Goal: Communication & Community: Answer question/provide support

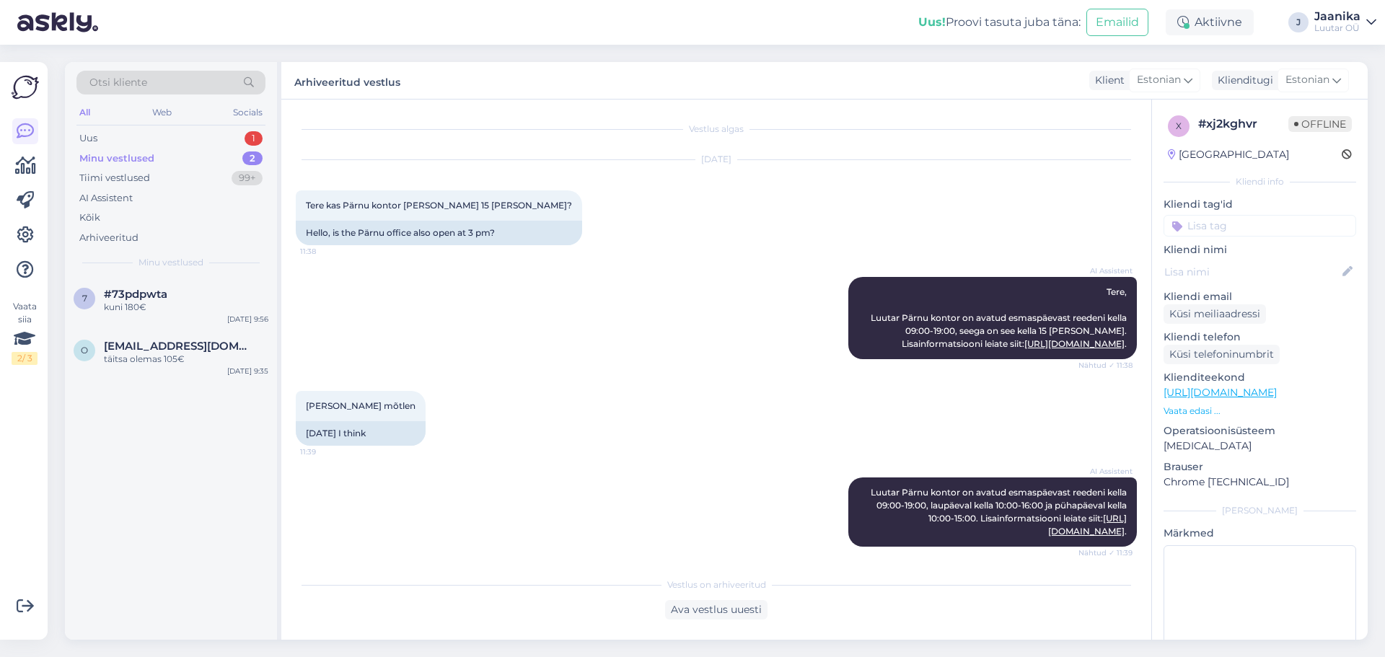
scroll to position [1322, 0]
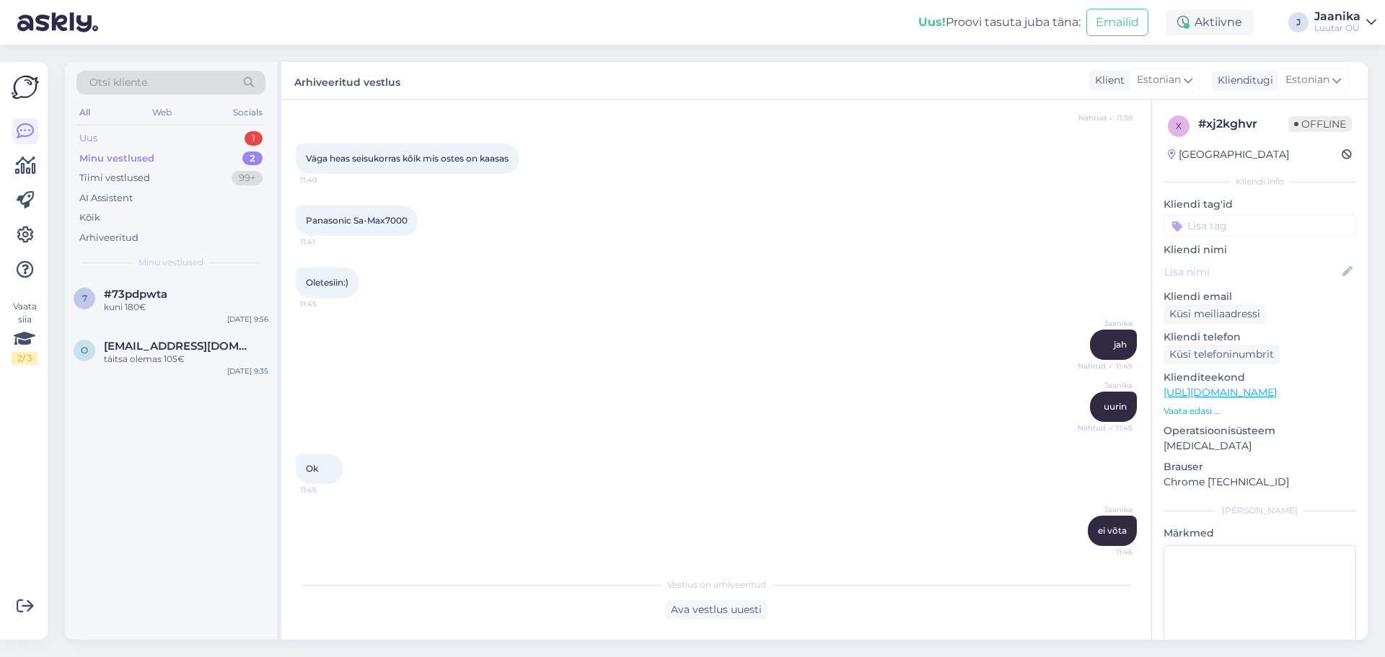
click at [185, 141] on div "Uus 1" at bounding box center [170, 138] width 189 height 20
click at [171, 294] on div "#kfocgyak" at bounding box center [186, 294] width 164 height 13
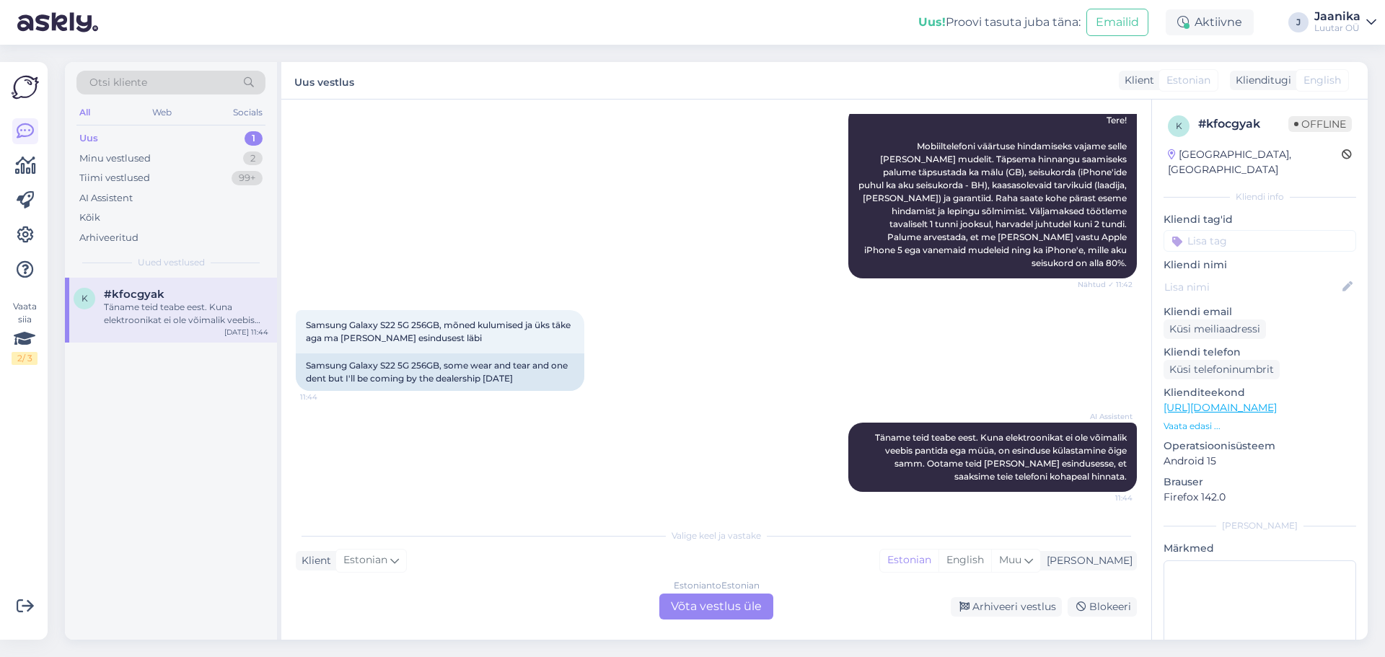
scroll to position [211, 0]
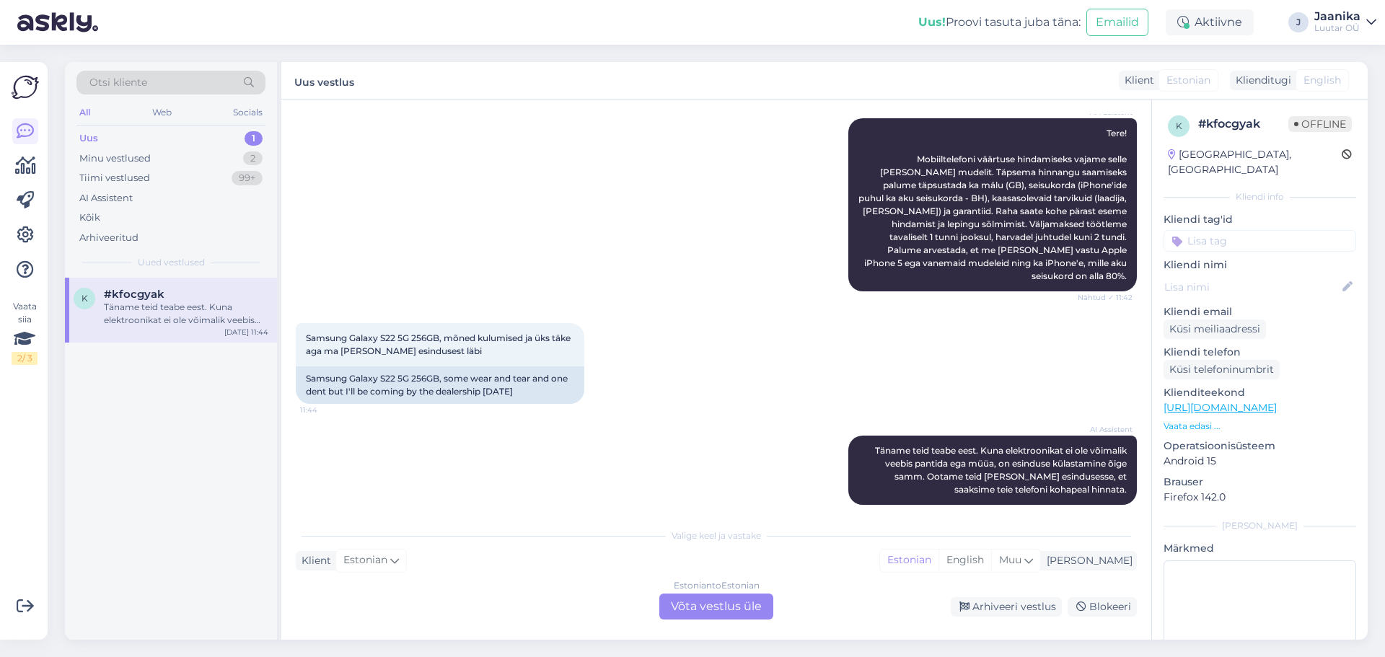
click at [708, 608] on div "Estonian to Estonian Võta vestlus üle" at bounding box center [716, 607] width 114 height 26
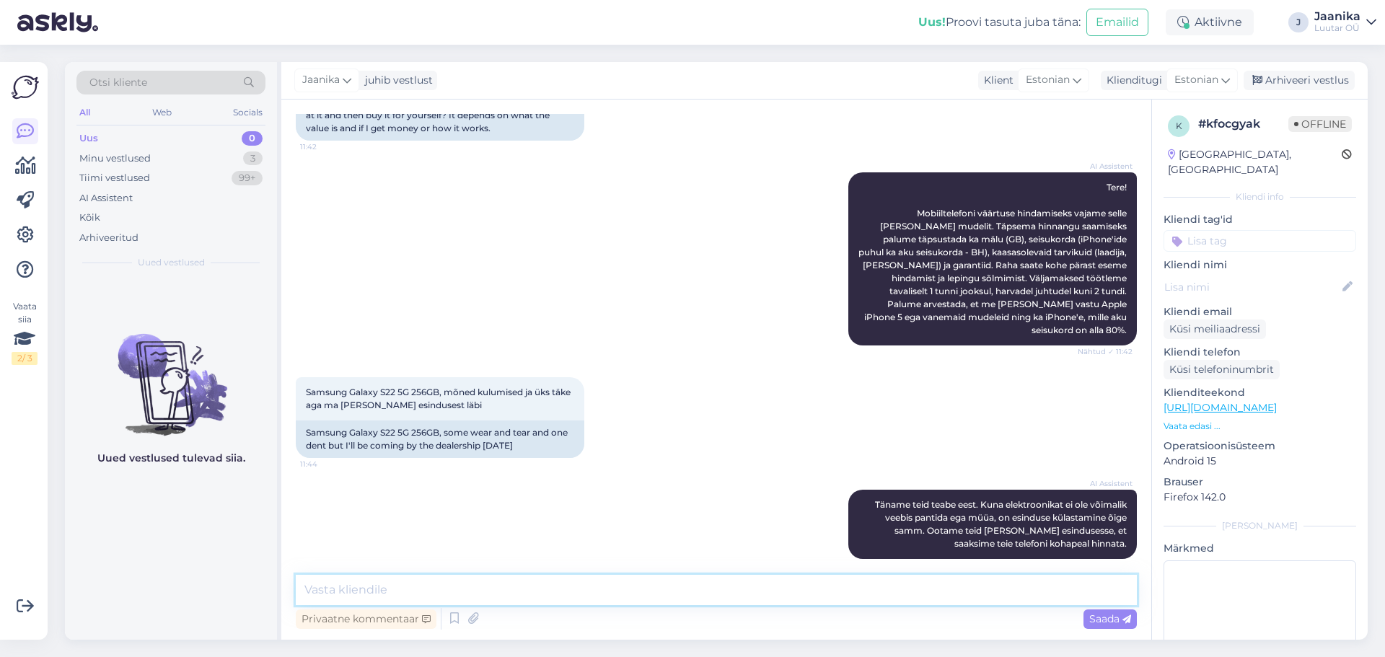
drag, startPoint x: 500, startPoint y: 584, endPoint x: 508, endPoint y: 571, distance: 15.2
click at [506, 574] on div "Vestlus algas [DATE] Tere, kui ma tooksin teile näiteks mingi telefoni vaatate …" at bounding box center [716, 370] width 870 height 540
type textarea "Tere!"
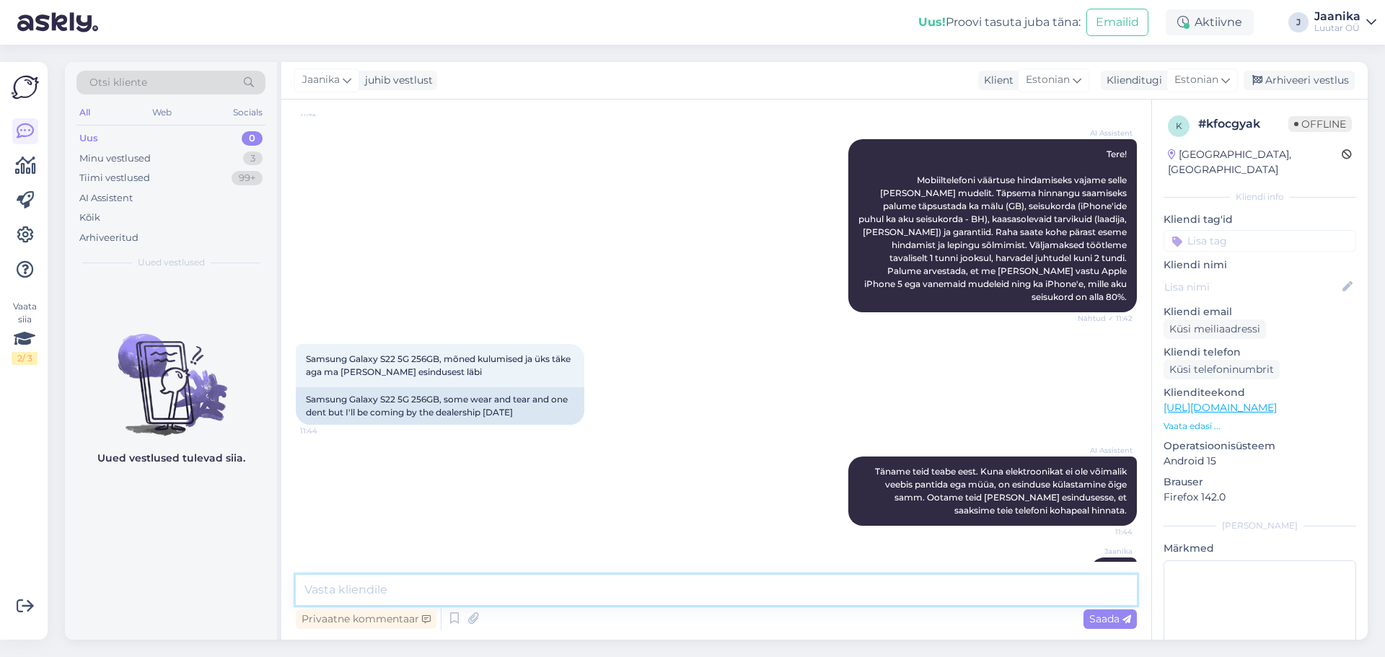
scroll to position [216, 0]
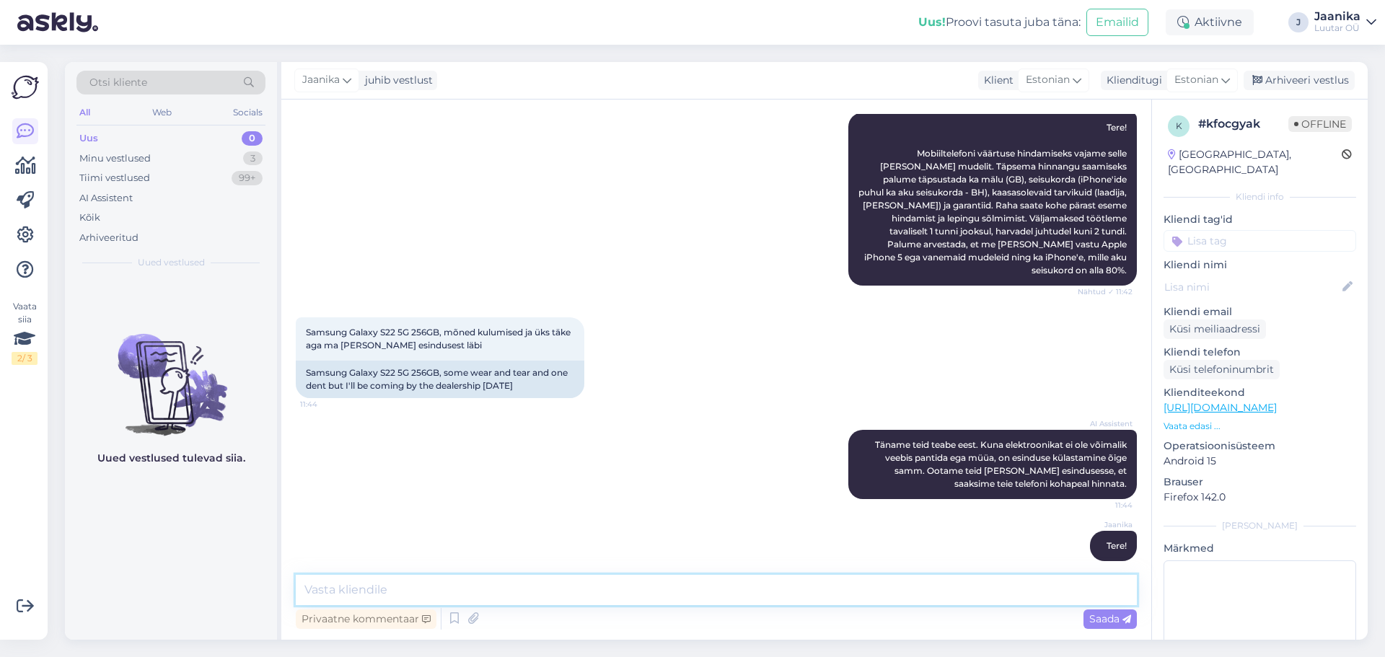
click at [434, 591] on textarea at bounding box center [716, 590] width 841 height 30
type textarea "oleneb seisukorrast ja täkkest"
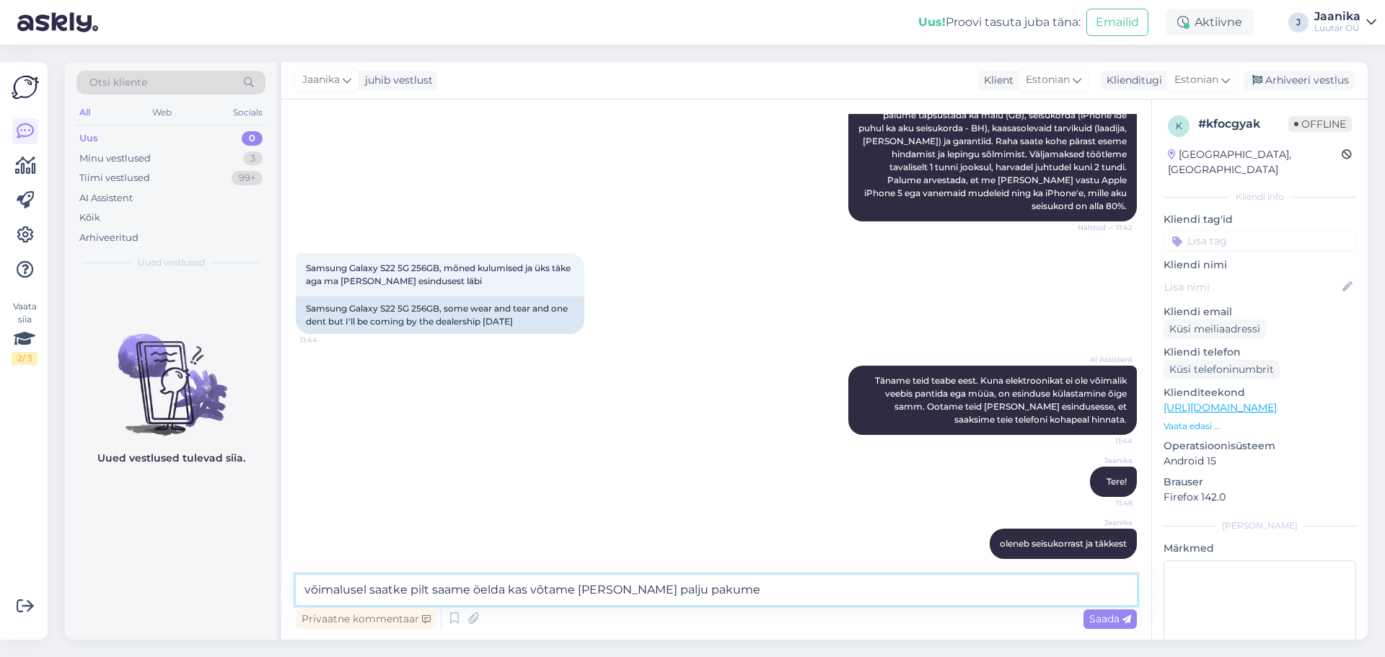
type textarea "võimalusel saatke pilt saame öelda kas võtame [PERSON_NAME] palju pakume?"
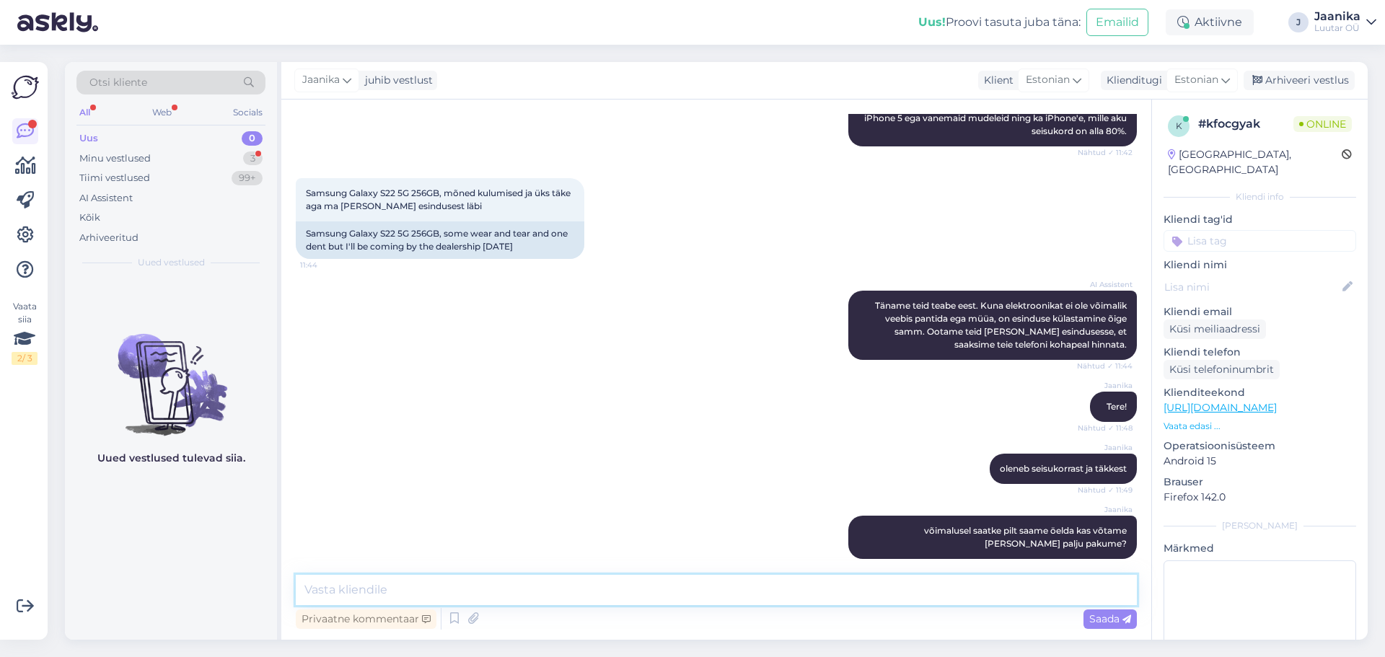
scroll to position [628, 0]
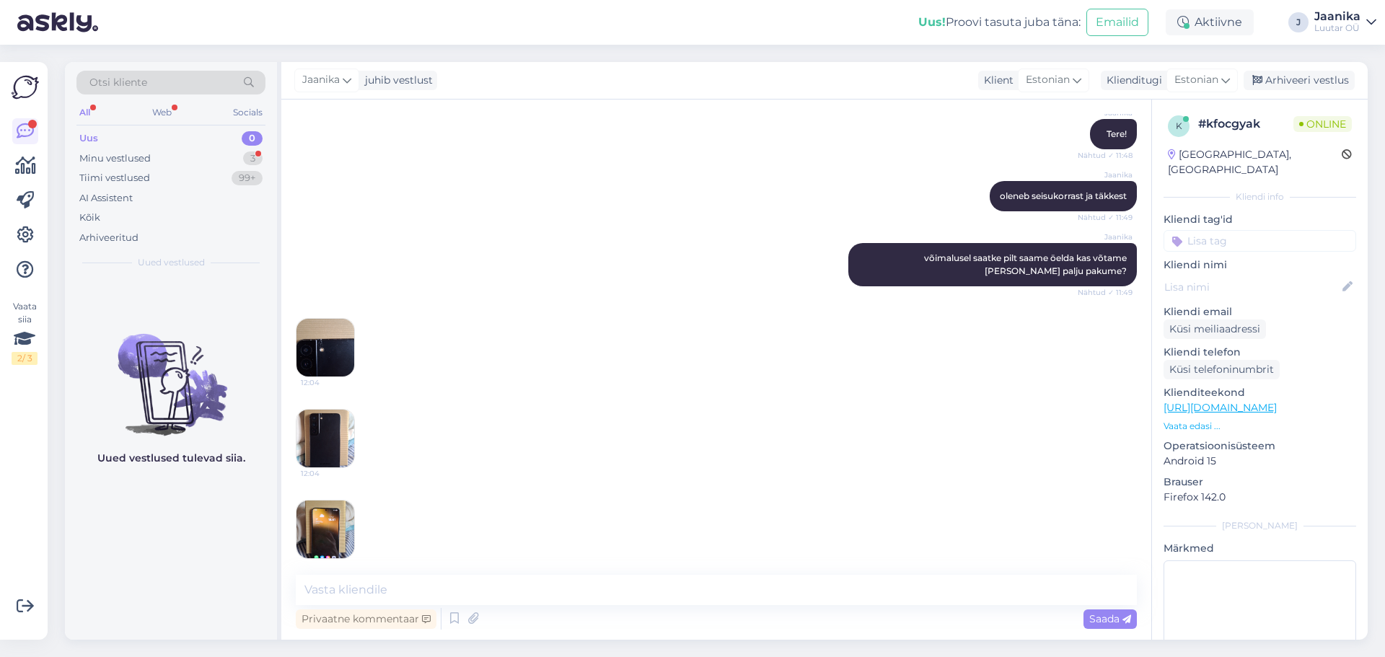
click at [340, 324] on img at bounding box center [326, 348] width 58 height 58
click at [460, 588] on textarea at bounding box center [716, 590] width 841 height 30
type textarea "ei võta"
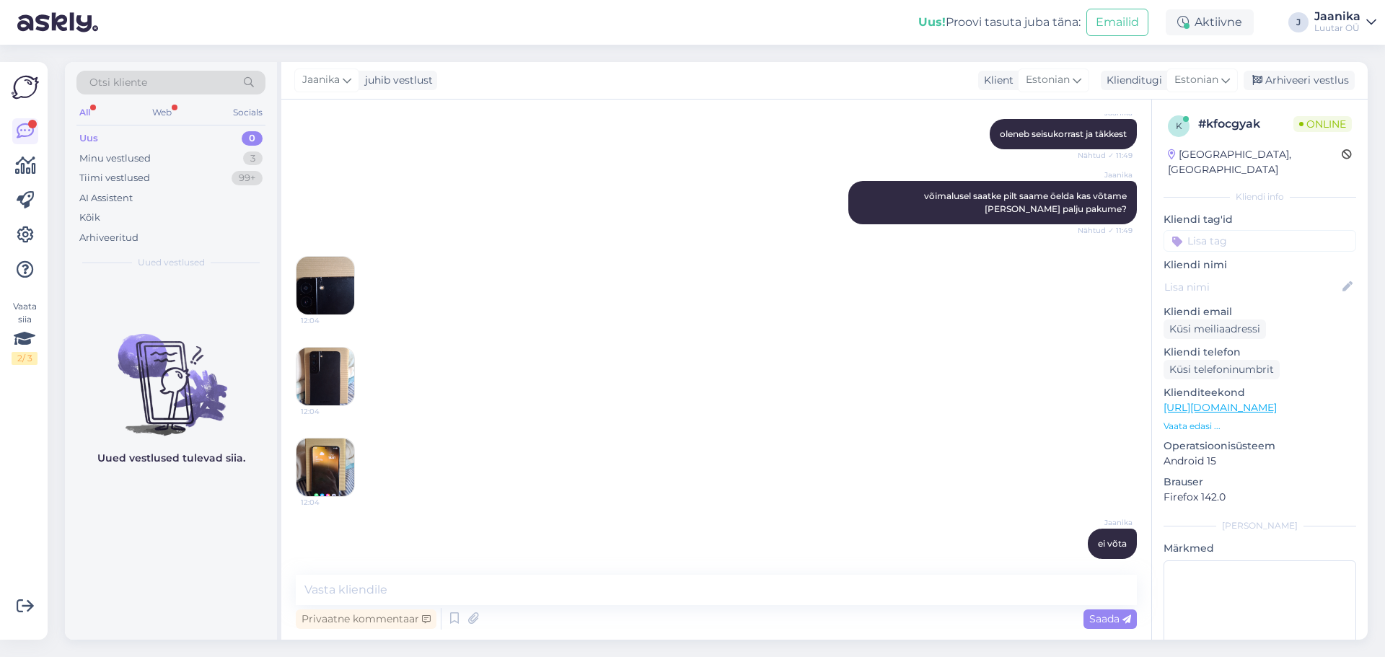
click at [336, 364] on img at bounding box center [326, 377] width 58 height 58
click at [316, 444] on img at bounding box center [326, 468] width 58 height 58
click at [109, 162] on div "Minu vestlused" at bounding box center [114, 158] width 71 height 14
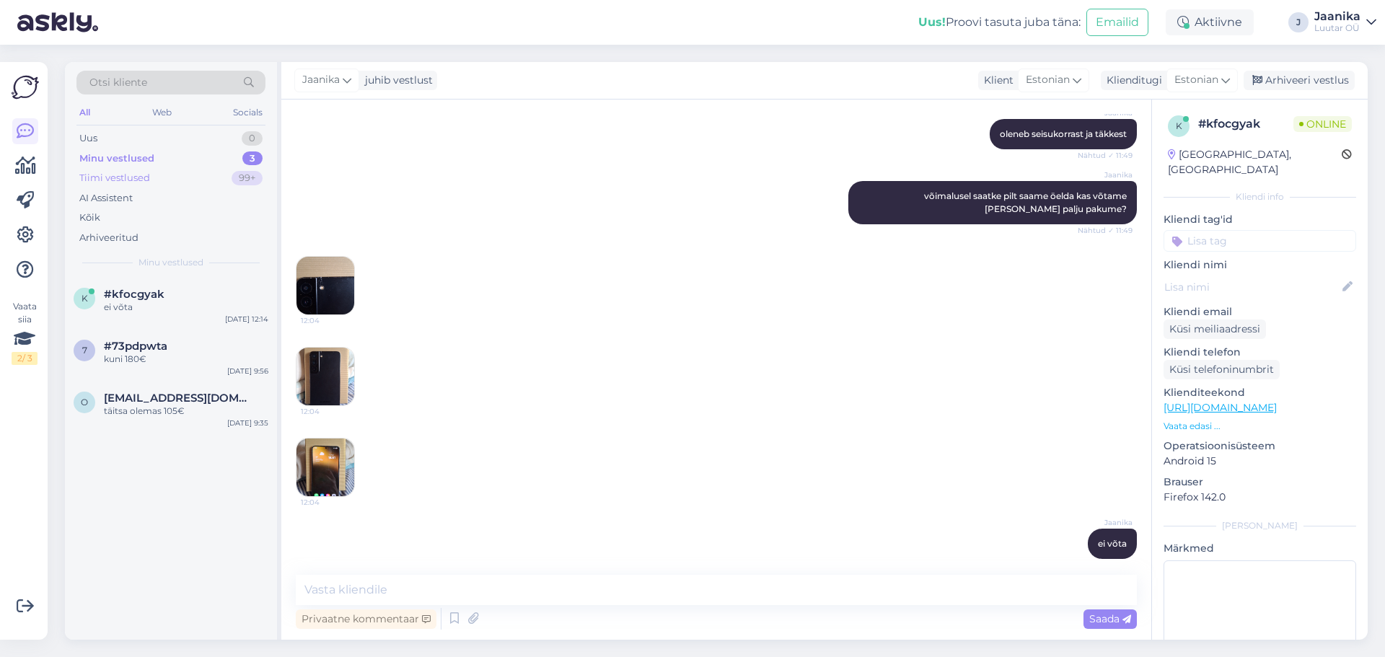
click at [109, 177] on div "Tiimi vestlused" at bounding box center [114, 178] width 71 height 14
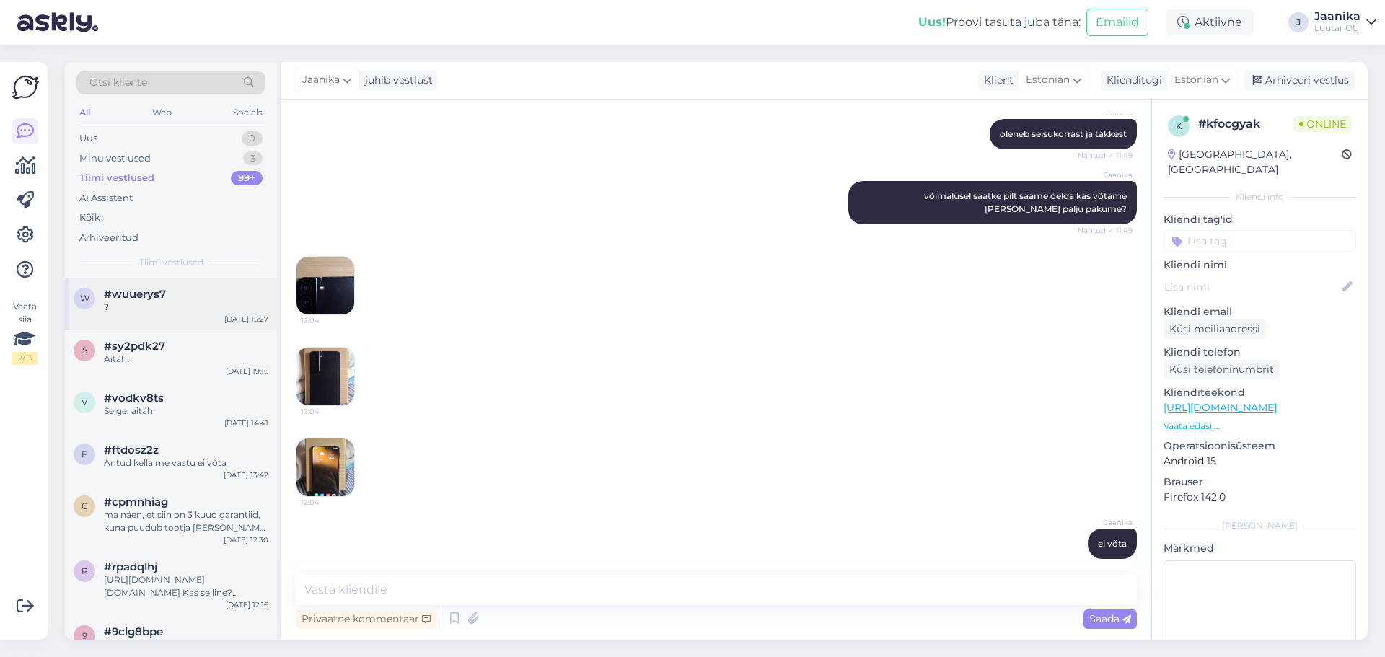
click at [126, 298] on span "#wuuerys7" at bounding box center [135, 294] width 62 height 13
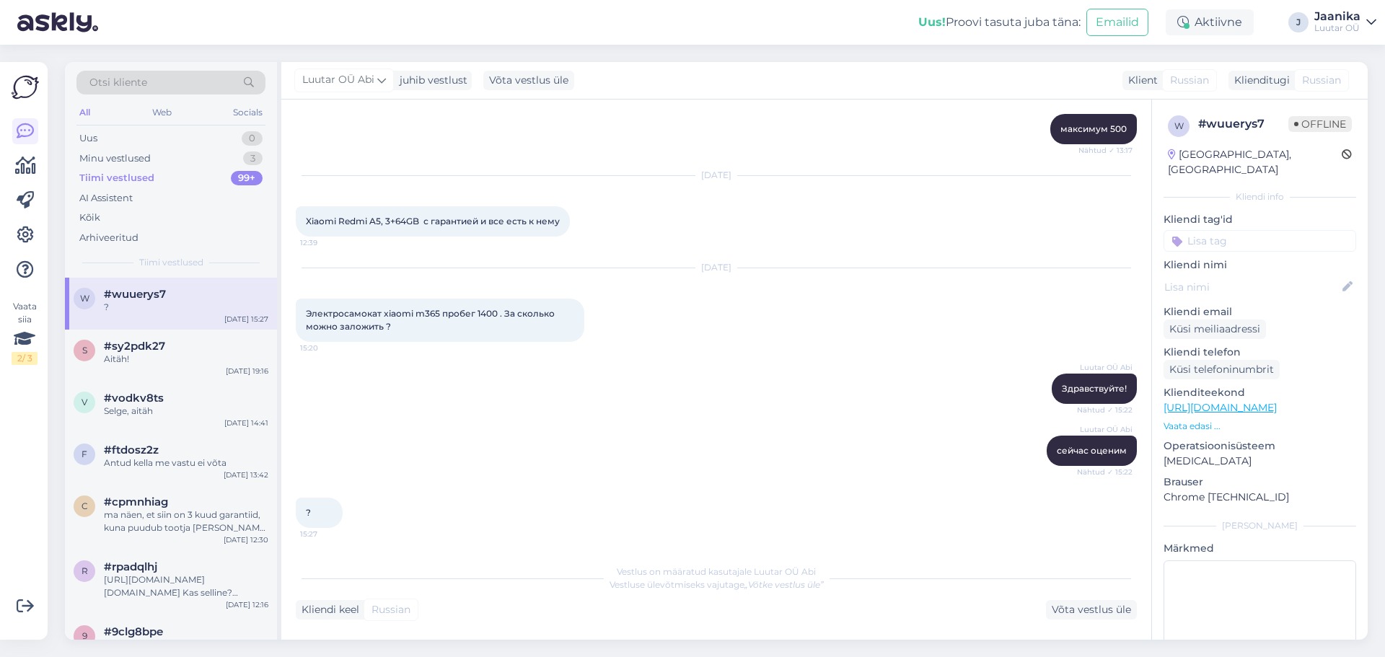
scroll to position [1964, 0]
click at [119, 140] on div "Uus 0" at bounding box center [170, 138] width 189 height 20
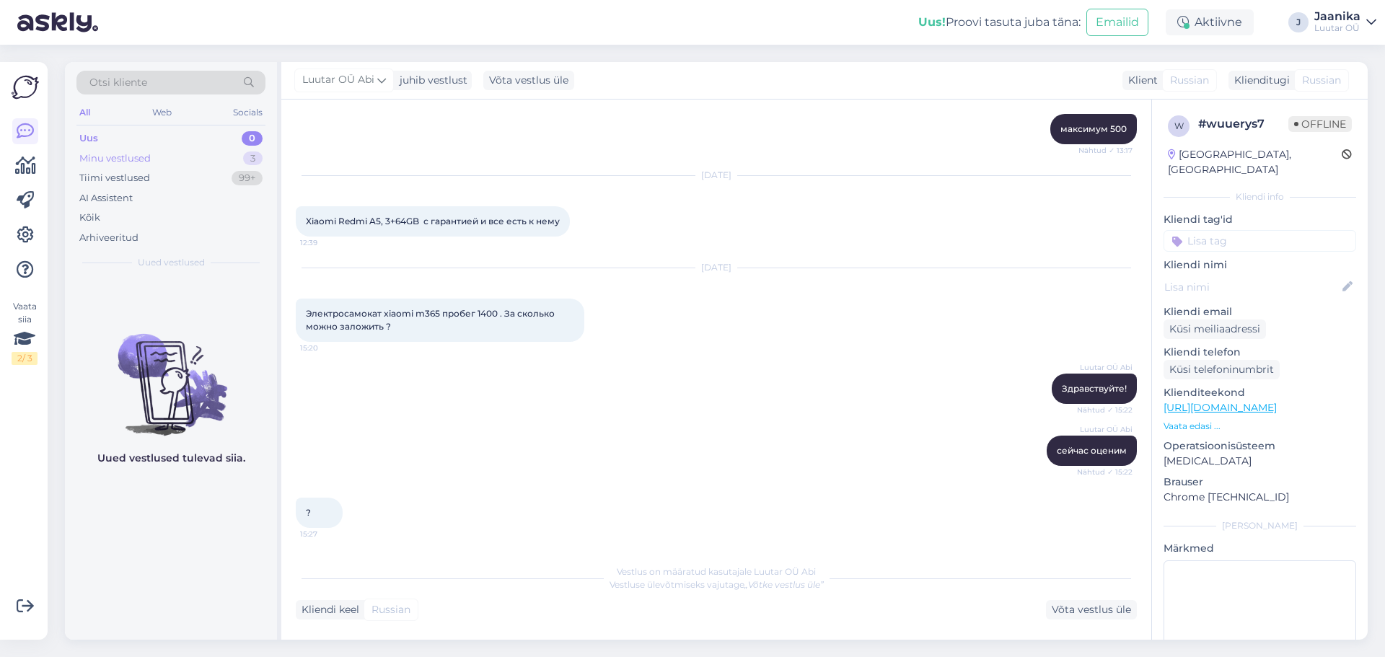
click at [129, 157] on div "Minu vestlused" at bounding box center [114, 158] width 71 height 14
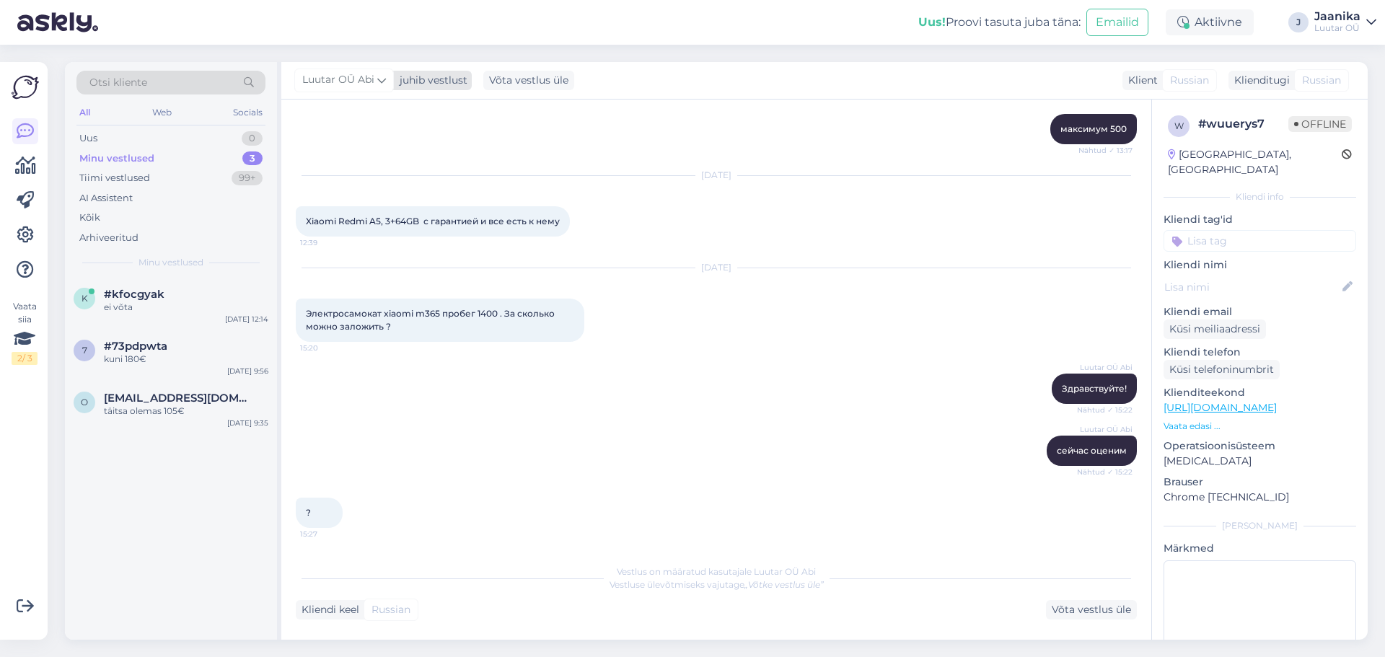
click at [347, 71] on div "Luutar OÜ Abi" at bounding box center [344, 80] width 100 height 23
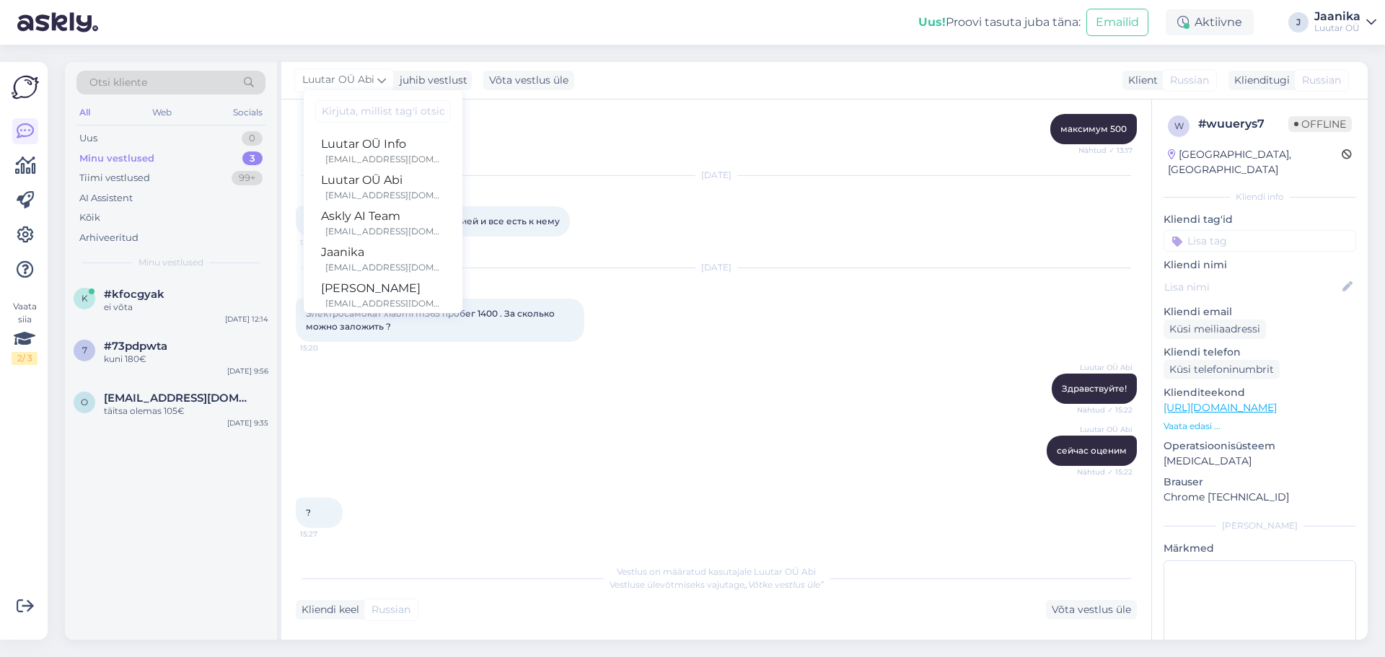
click at [121, 159] on div "Minu vestlused" at bounding box center [116, 158] width 75 height 14
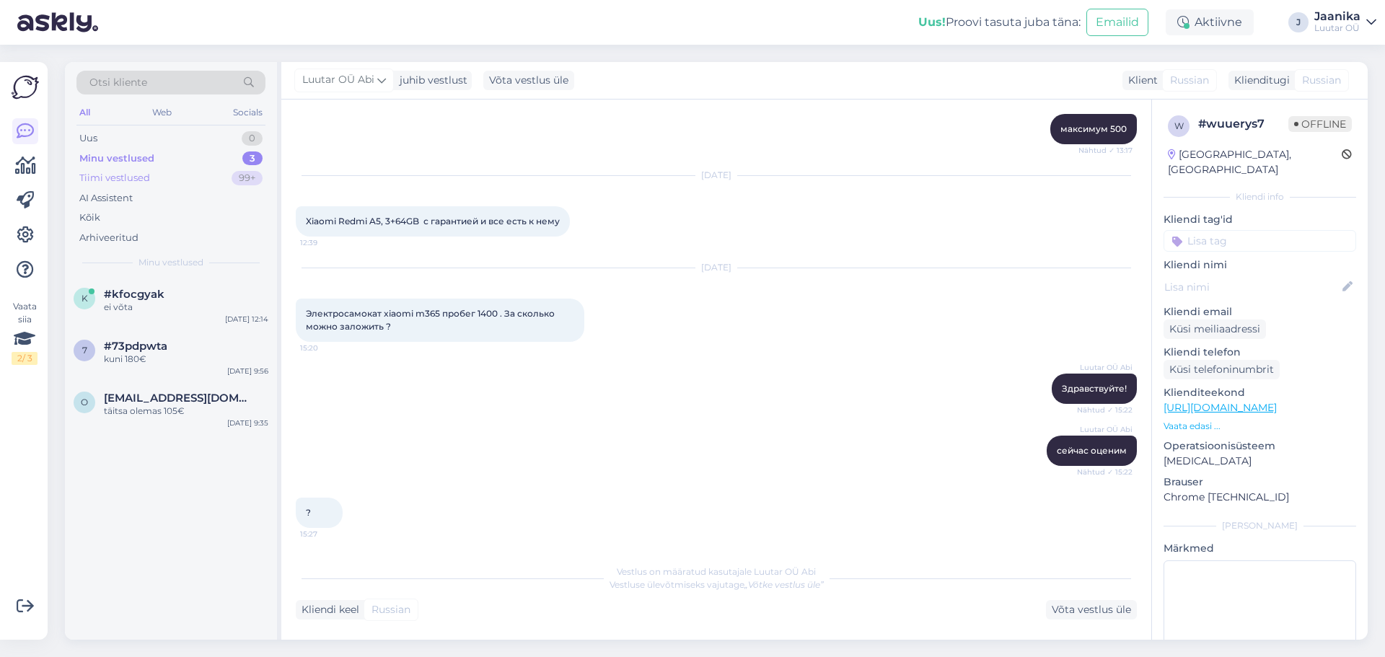
click at [121, 181] on div "Tiimi vestlused" at bounding box center [114, 178] width 71 height 14
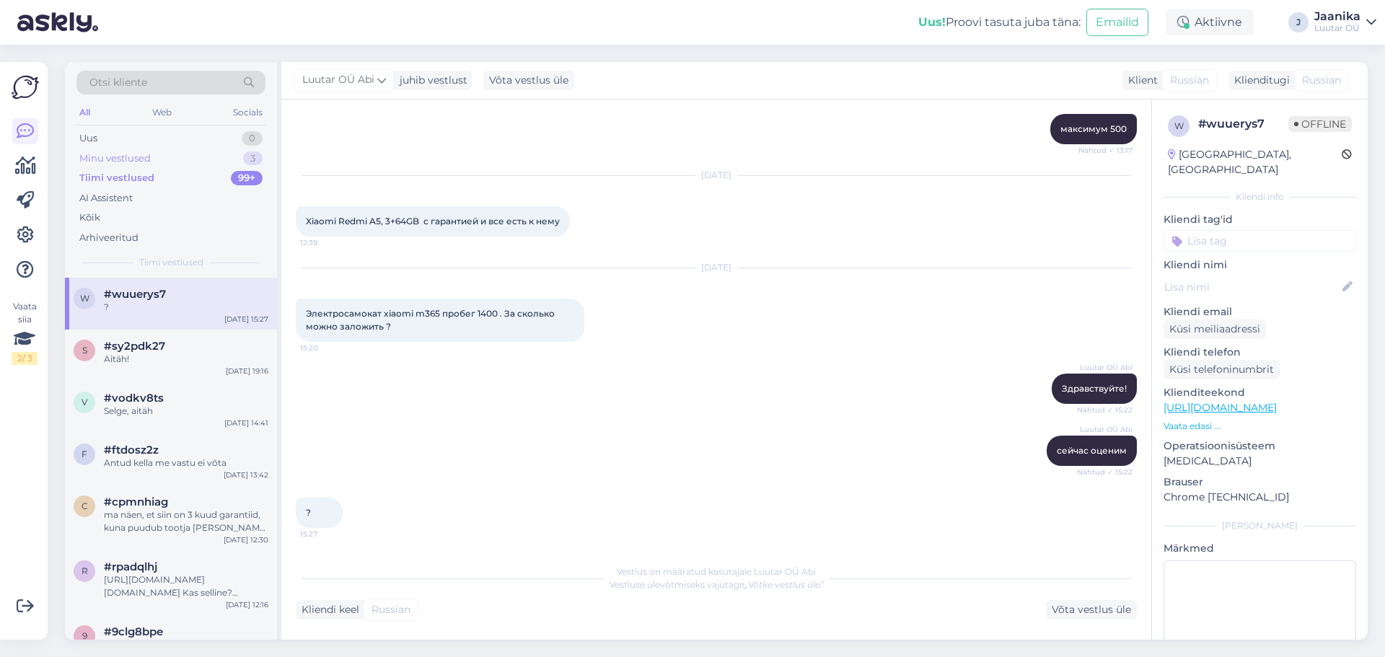
click at [119, 157] on div "Minu vestlused" at bounding box center [114, 158] width 71 height 14
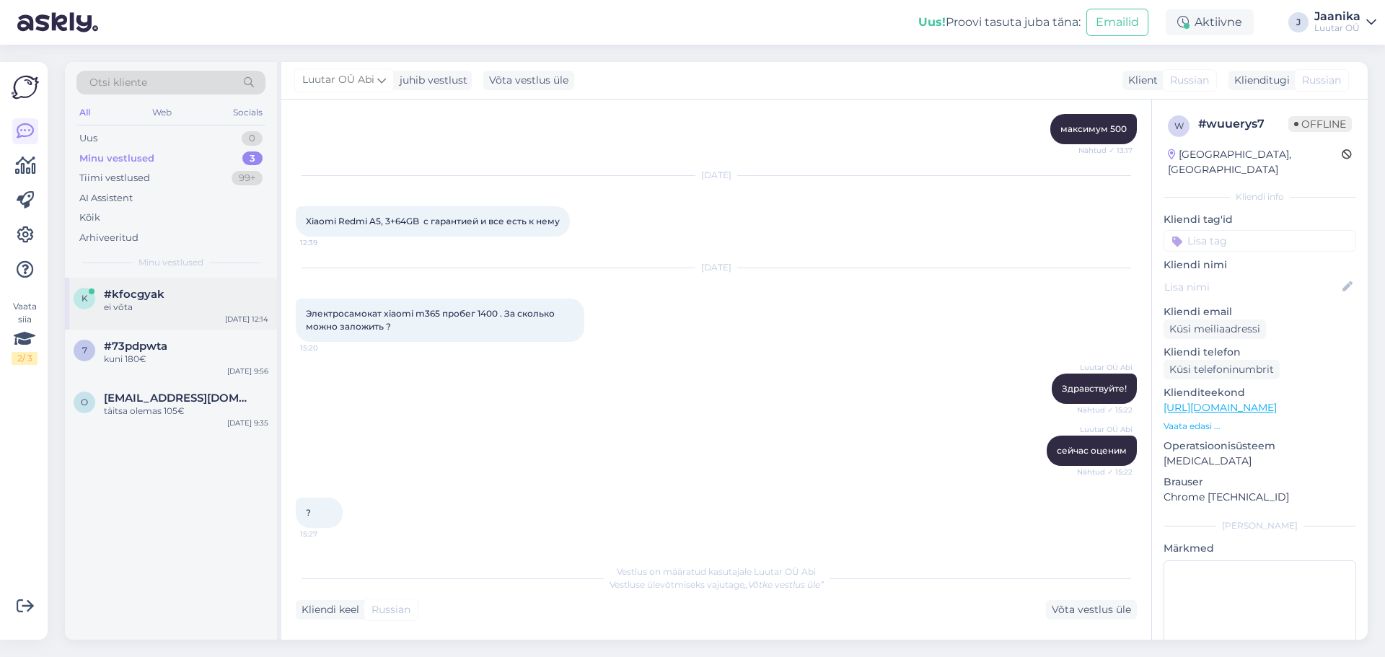
click at [115, 294] on span "#kfocgyak" at bounding box center [134, 294] width 61 height 13
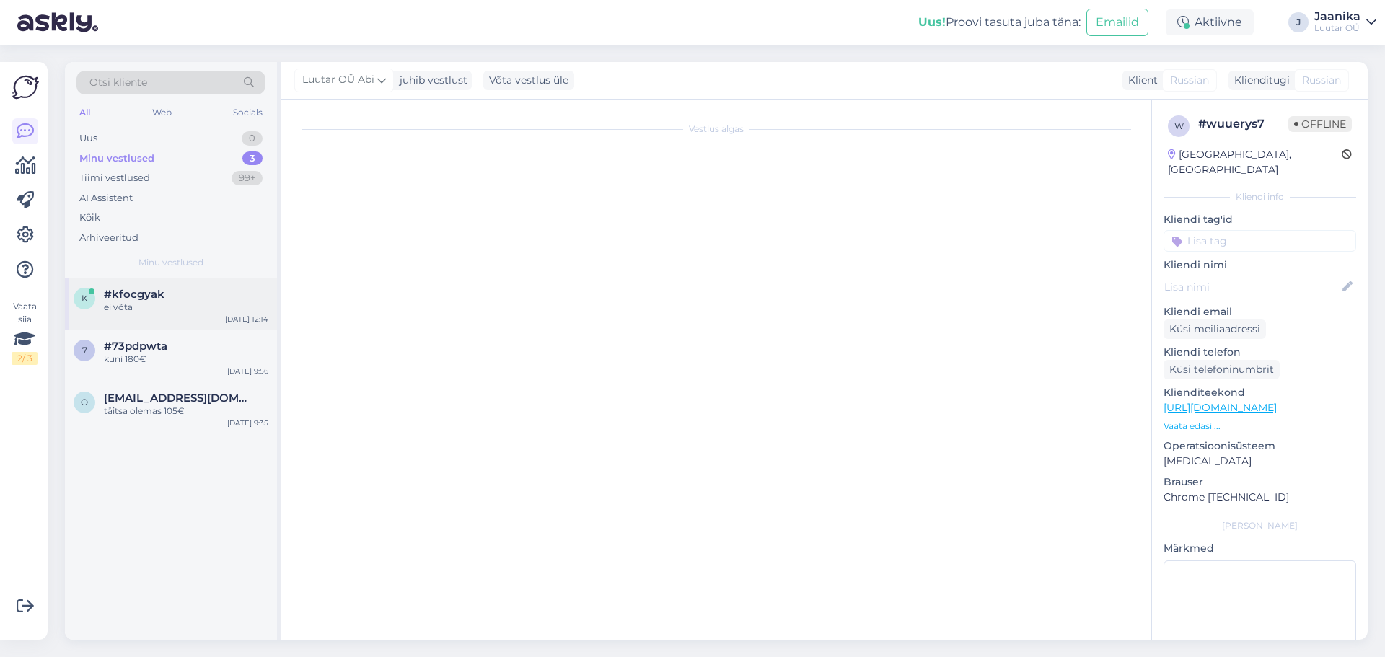
scroll to position [690, 0]
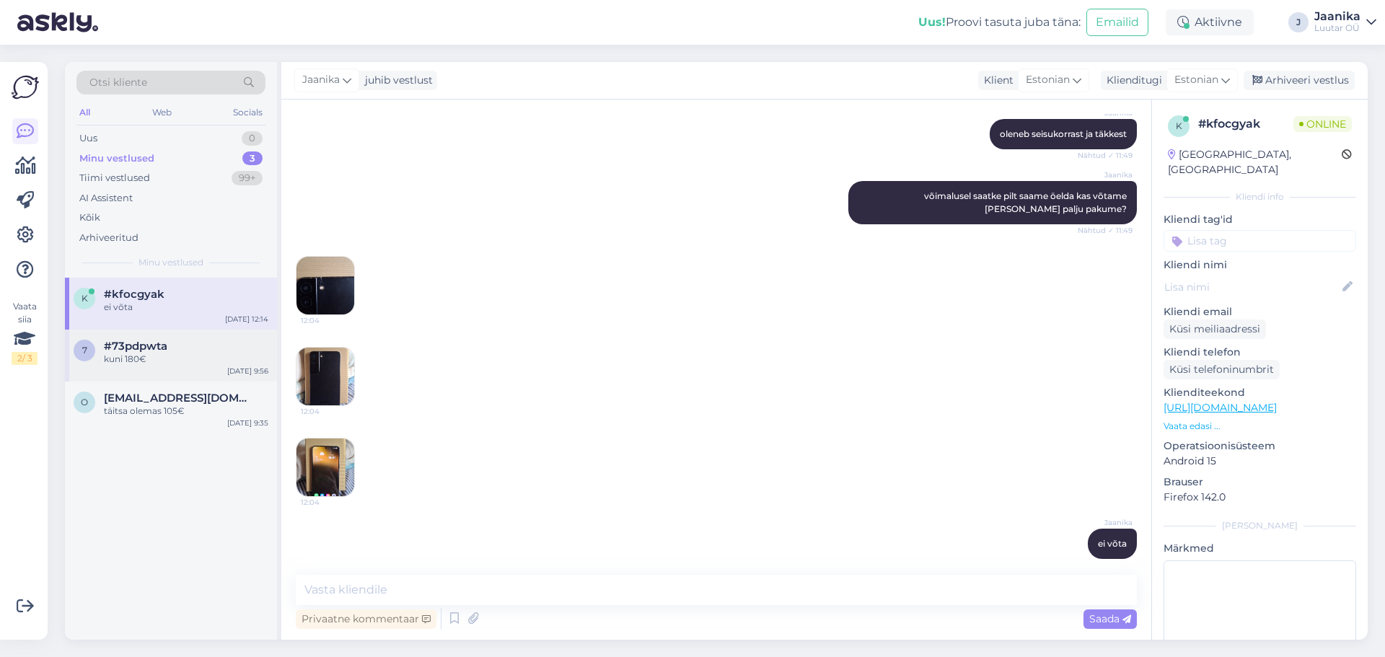
click at [173, 361] on div "kuni 180€" at bounding box center [186, 359] width 164 height 13
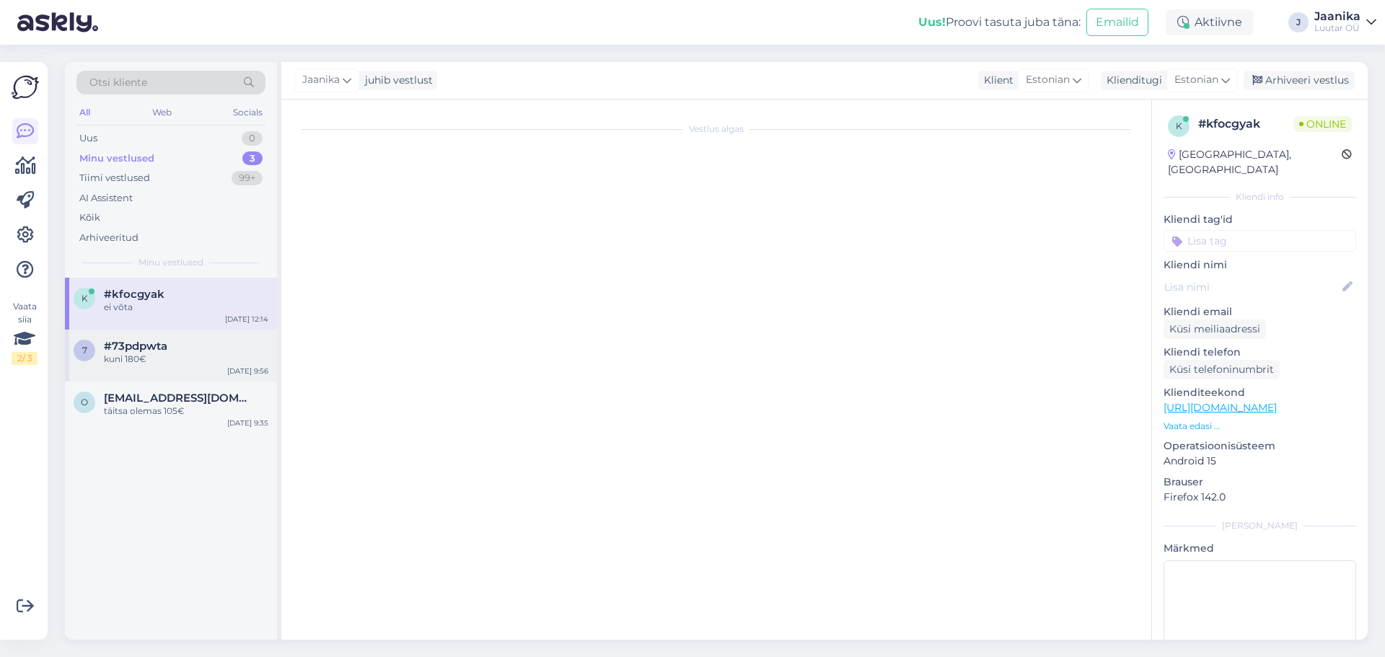
scroll to position [19, 0]
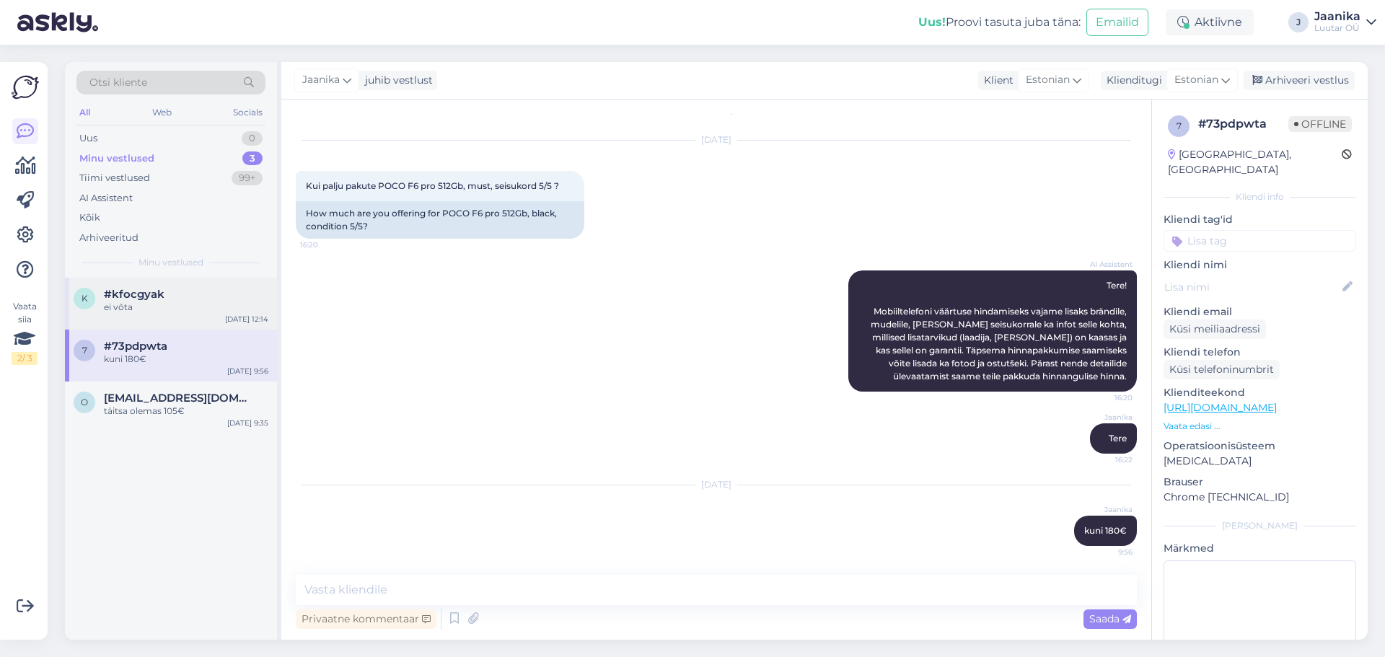
click at [139, 293] on span "#kfocgyak" at bounding box center [134, 294] width 61 height 13
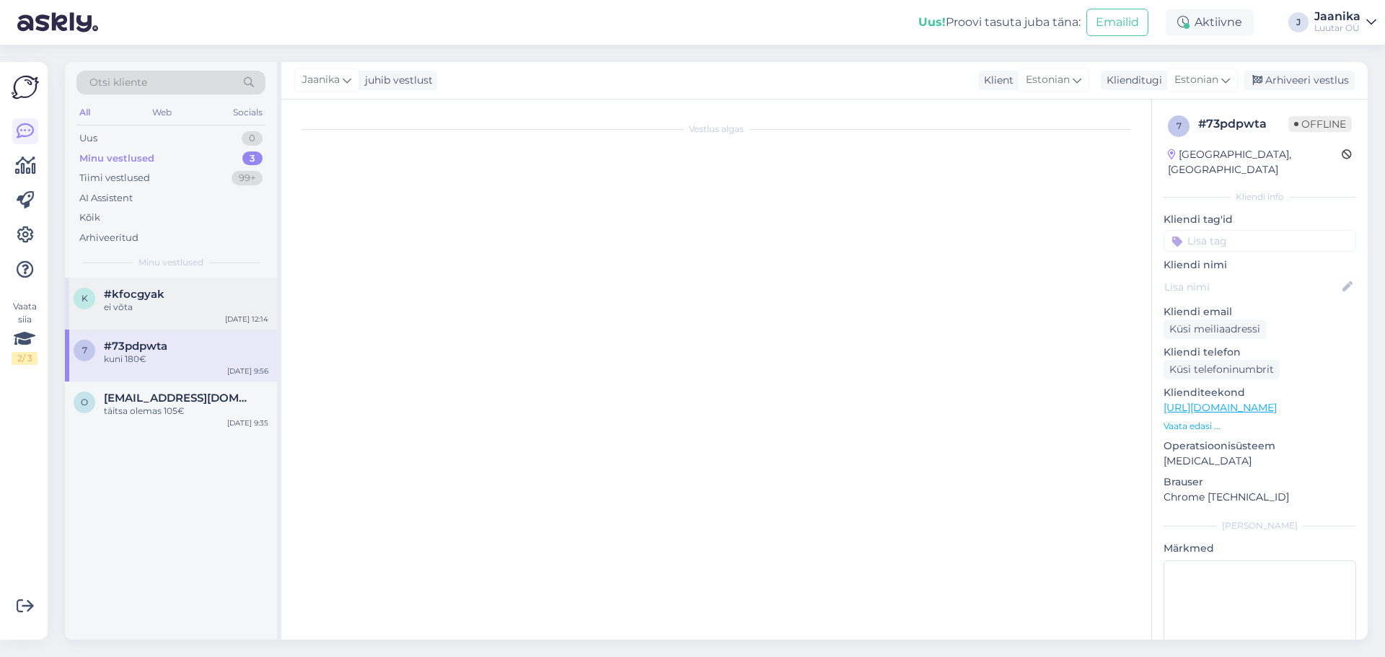
scroll to position [690, 0]
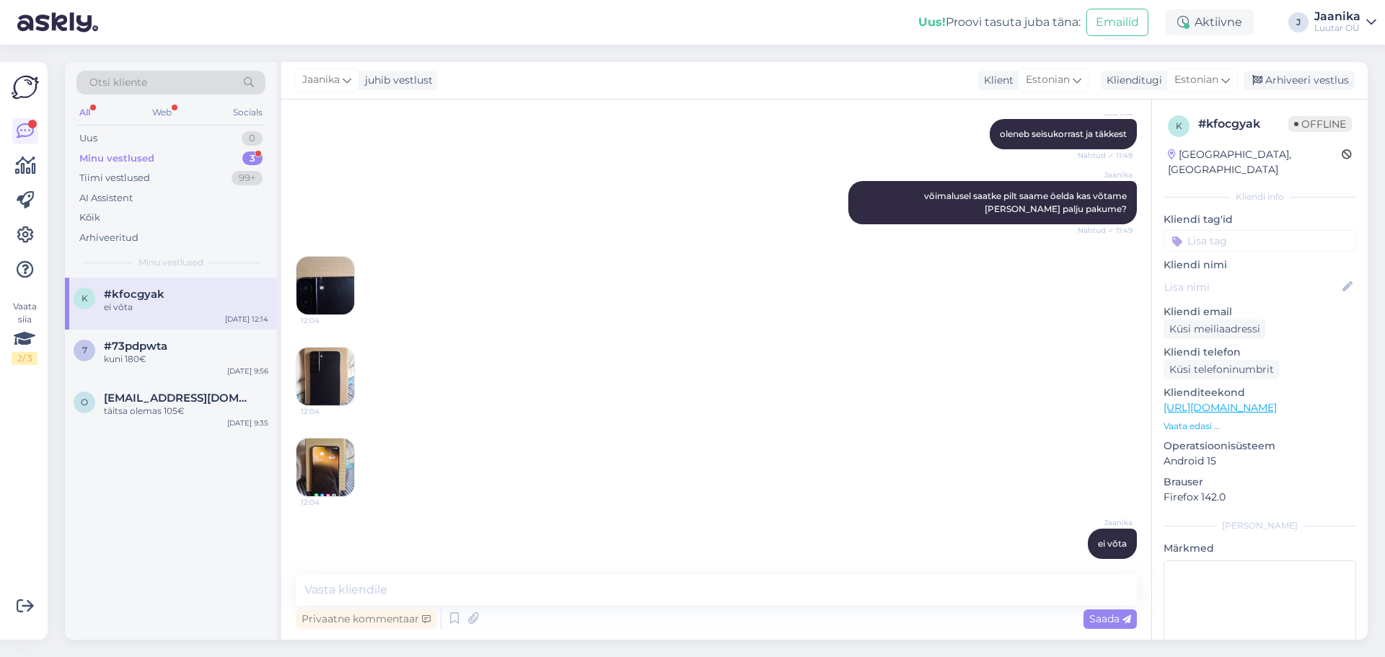
click at [131, 161] on div "Minu vestlused" at bounding box center [116, 158] width 75 height 14
click at [128, 185] on div "Tiimi vestlused" at bounding box center [114, 178] width 71 height 14
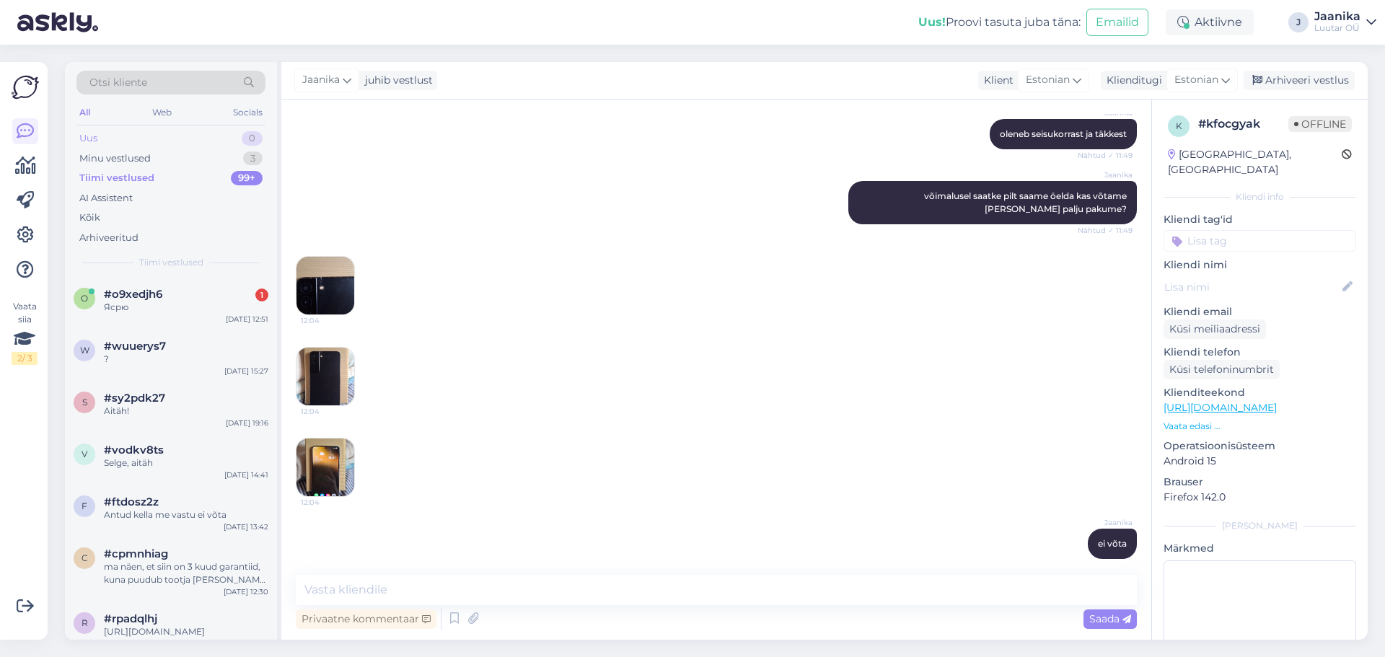
click at [115, 137] on div "Uus 0" at bounding box center [170, 138] width 189 height 20
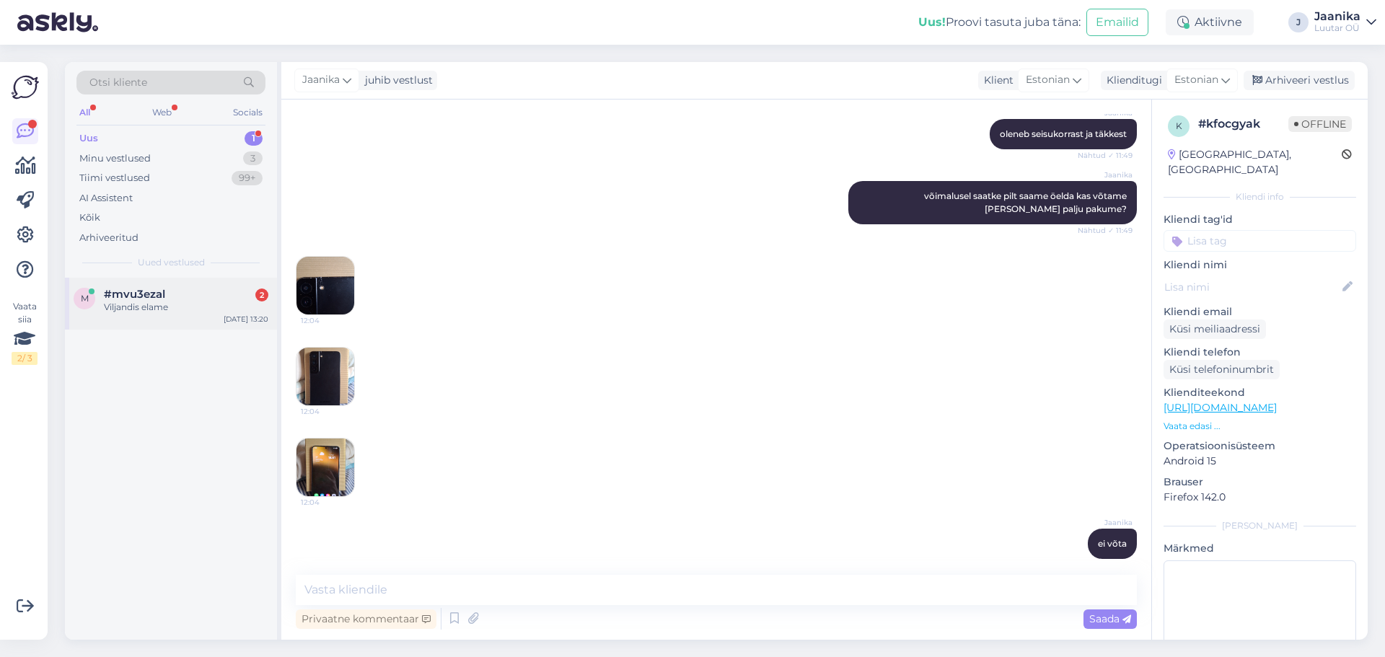
click at [158, 308] on div "Viljandis elame" at bounding box center [186, 307] width 164 height 13
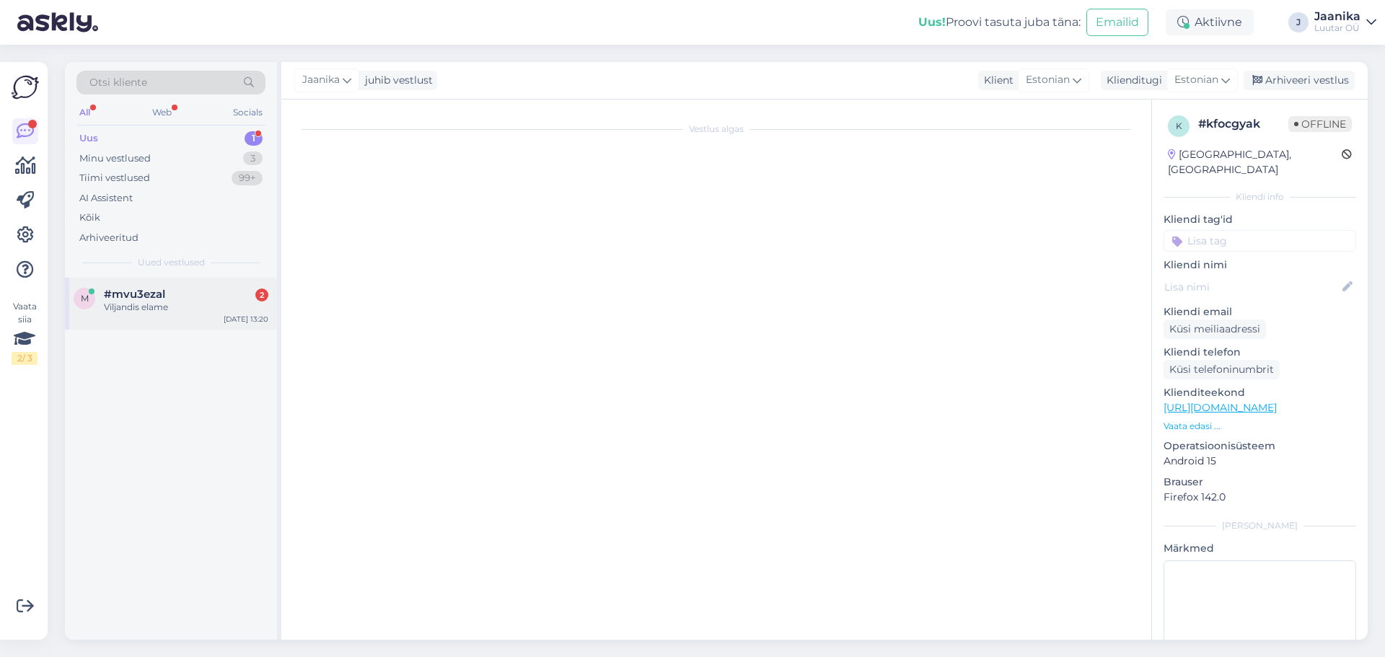
scroll to position [0, 0]
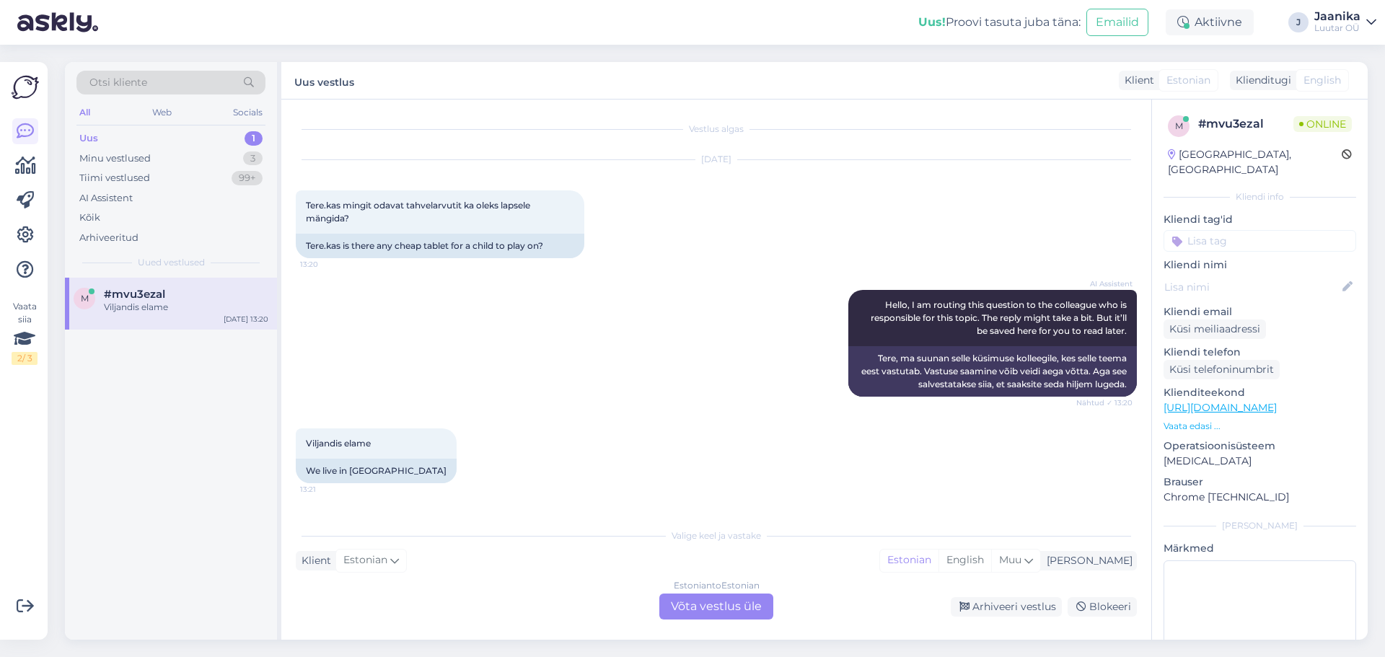
click at [713, 605] on div "Estonian to Estonian Võta vestlus üle" at bounding box center [716, 607] width 114 height 26
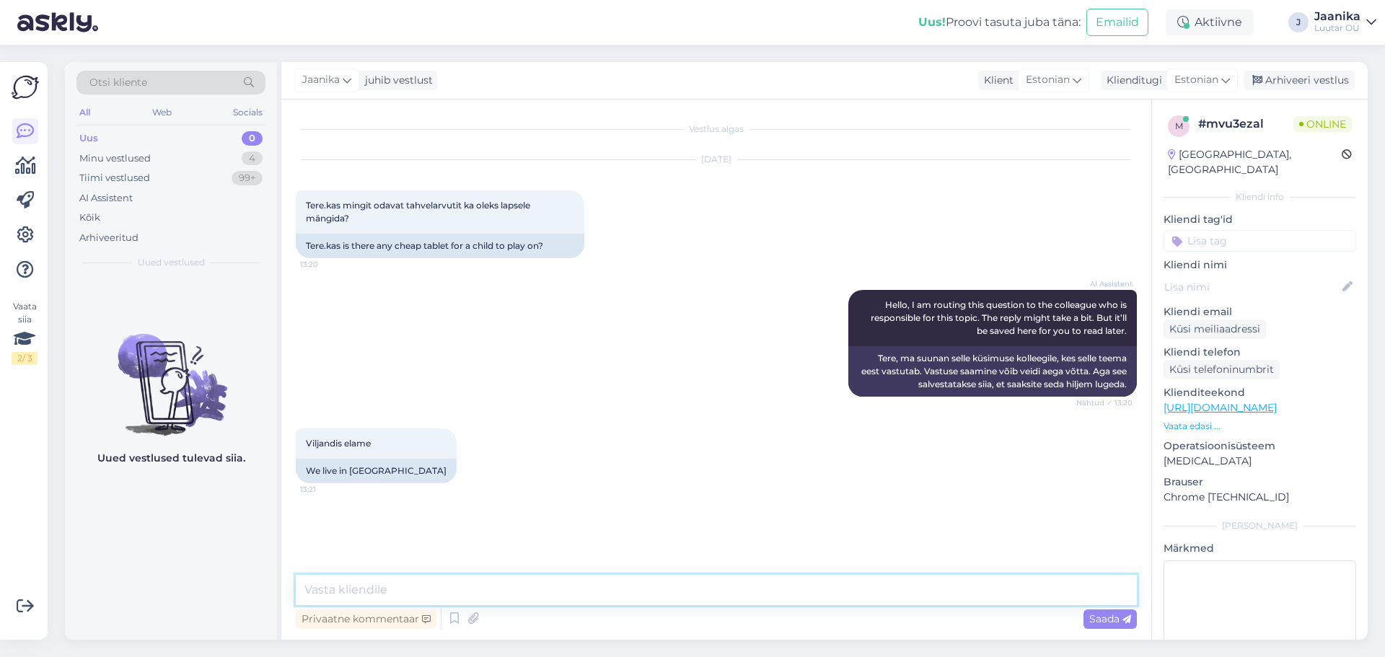
click at [509, 581] on textarea at bounding box center [716, 590] width 841 height 30
type textarea "t"
type textarea "Tere"
click at [494, 588] on textarea at bounding box center [716, 590] width 841 height 30
type textarea "kahjuks viljandi päris odavat tajvlit müügil pole."
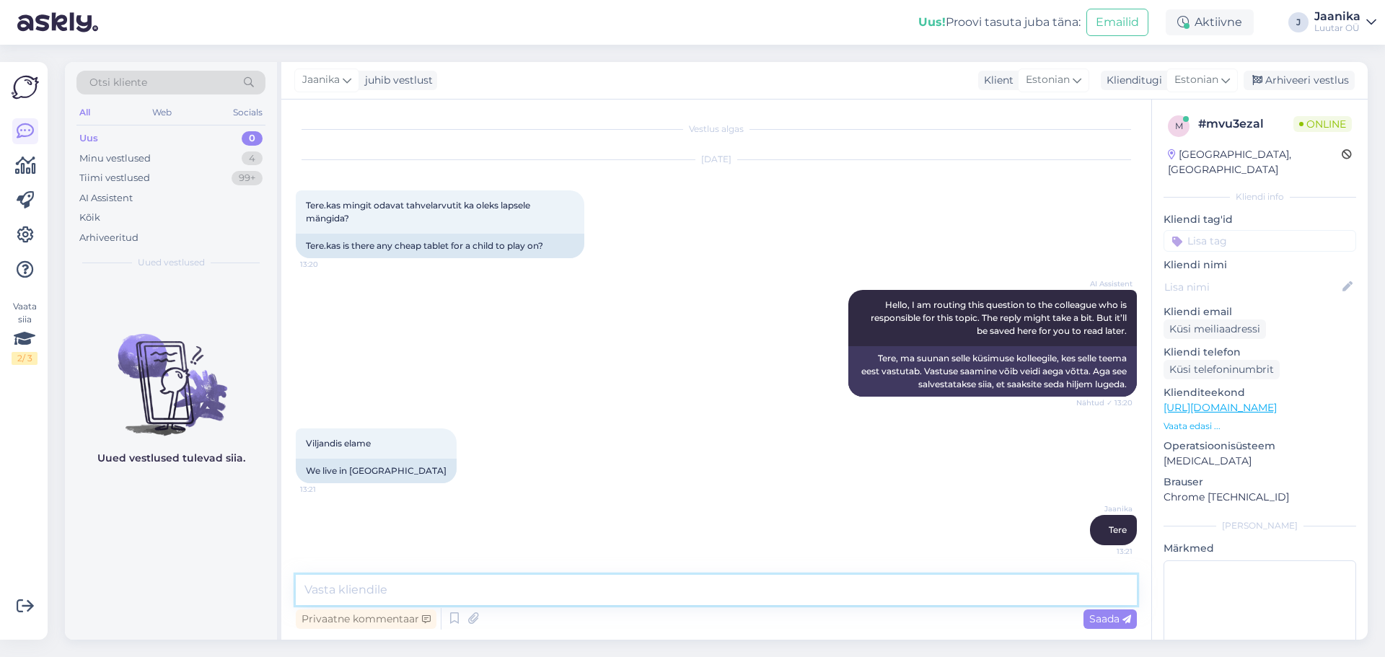
scroll to position [61, 0]
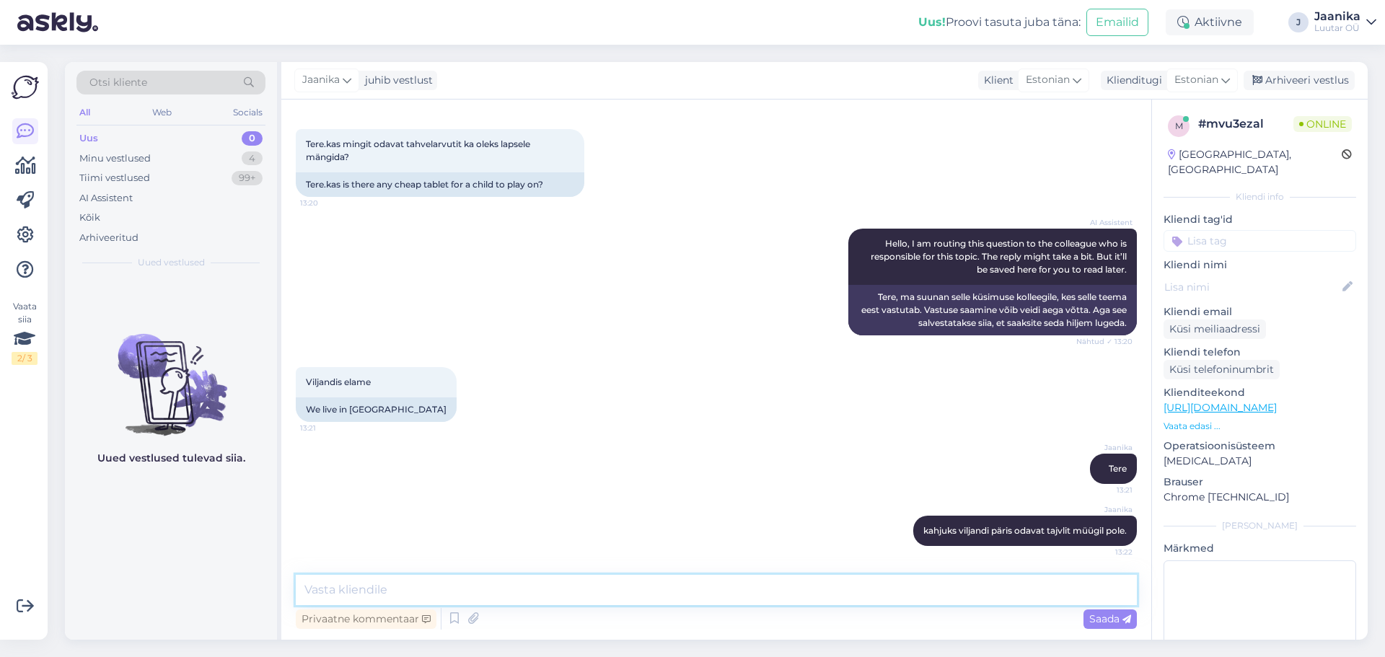
click at [584, 582] on textarea at bounding box center [716, 590] width 841 height 30
type textarea "mis hinnaklassis see olema peaks?"
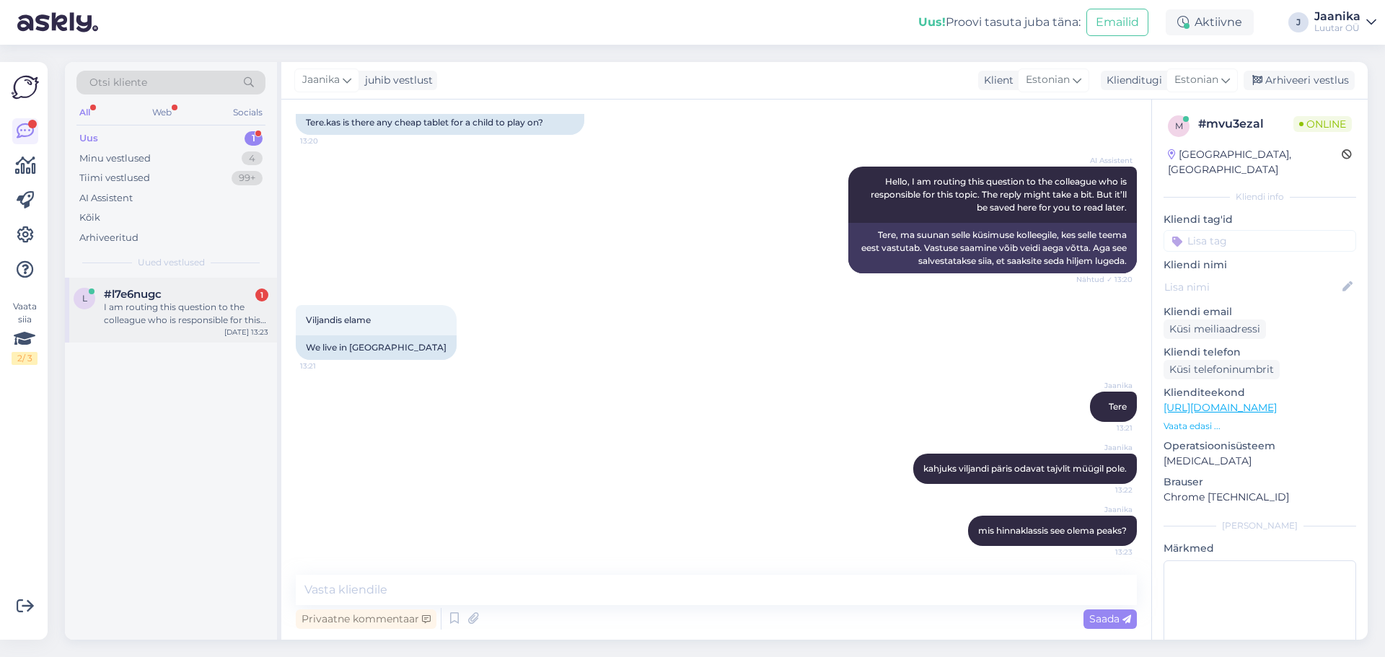
click at [183, 299] on div "#l7e6nugc 1" at bounding box center [186, 294] width 164 height 13
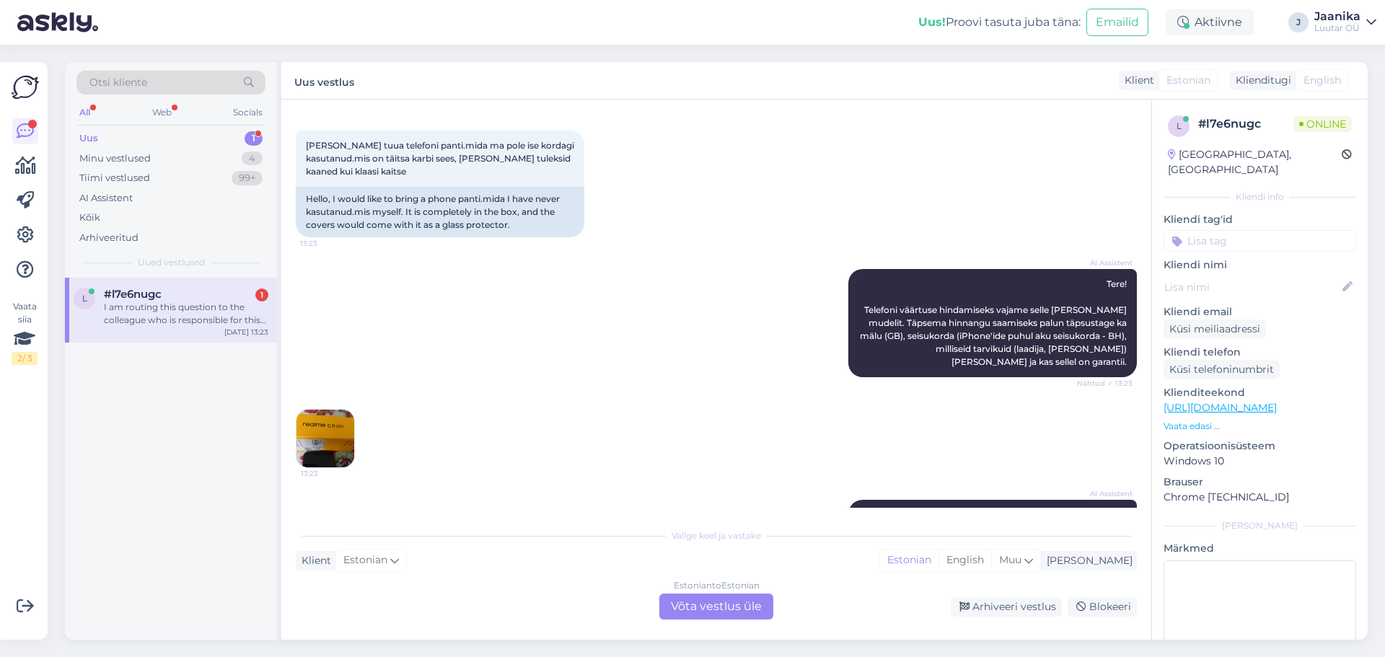
scroll to position [0, 0]
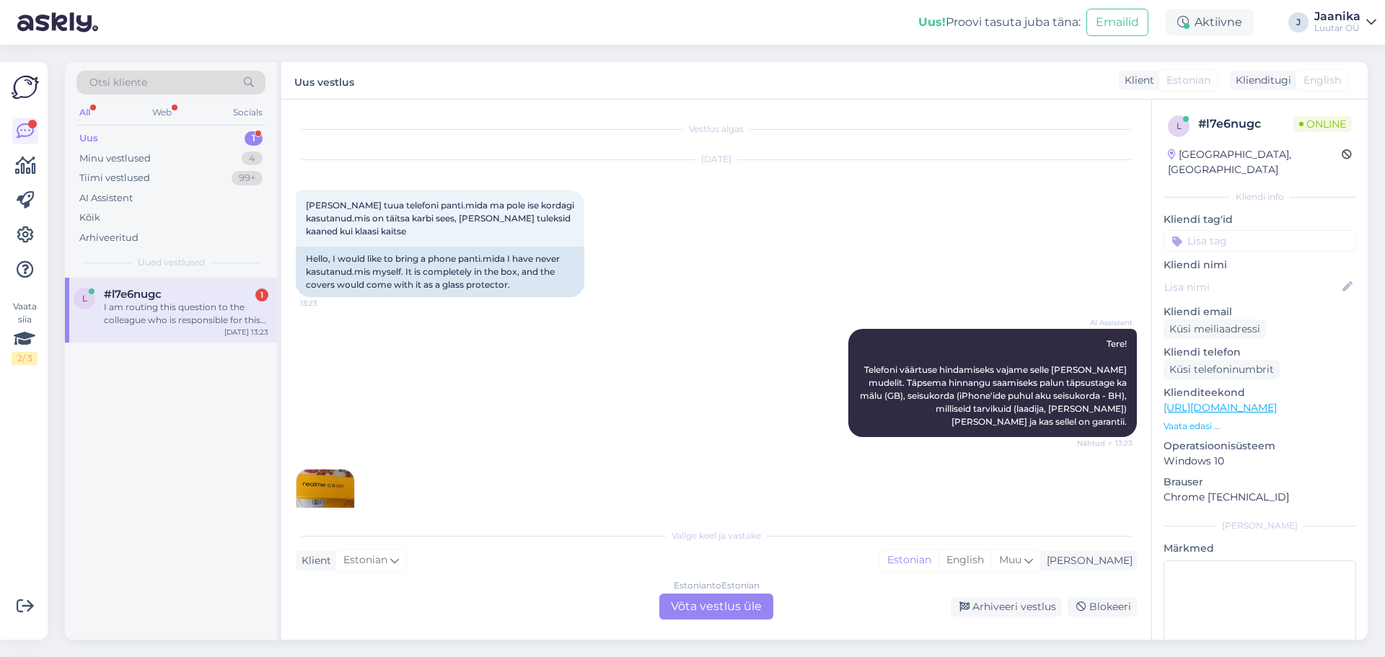
click at [685, 609] on div "Estonian to Estonian Võta vestlus üle" at bounding box center [716, 607] width 114 height 26
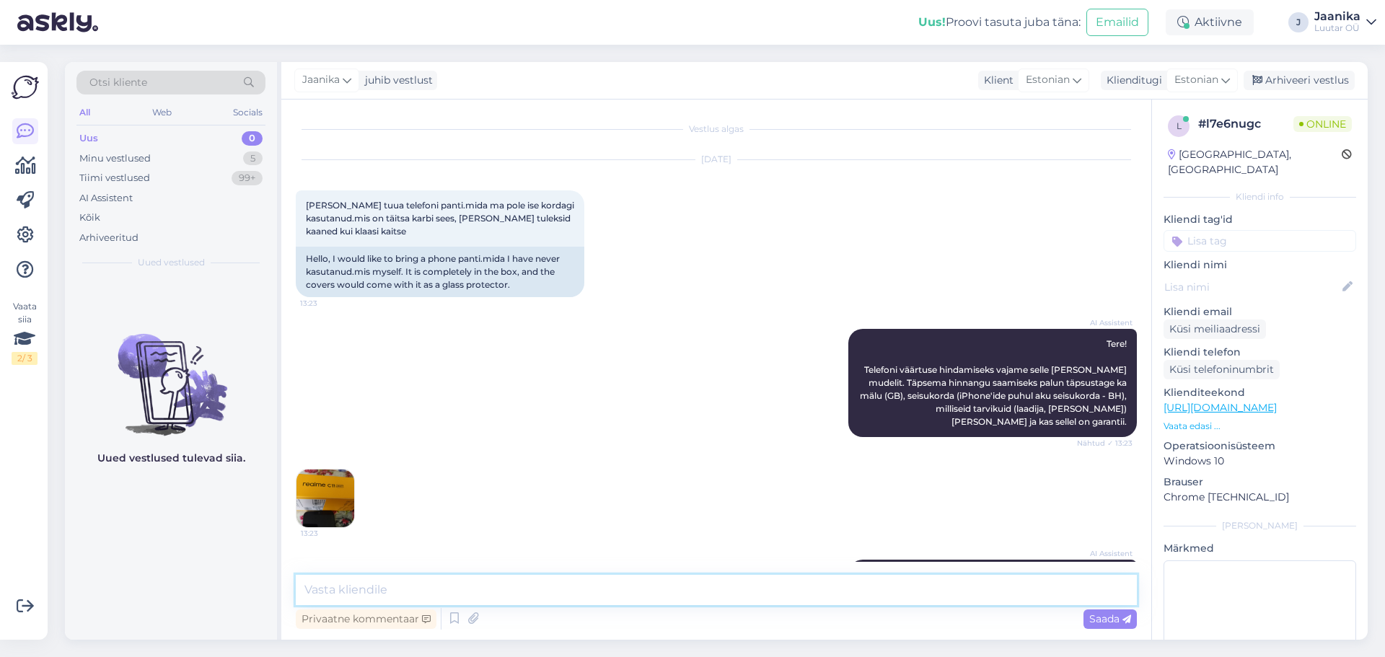
click at [587, 591] on textarea at bounding box center [716, 590] width 841 height 30
type textarea "Tere!"
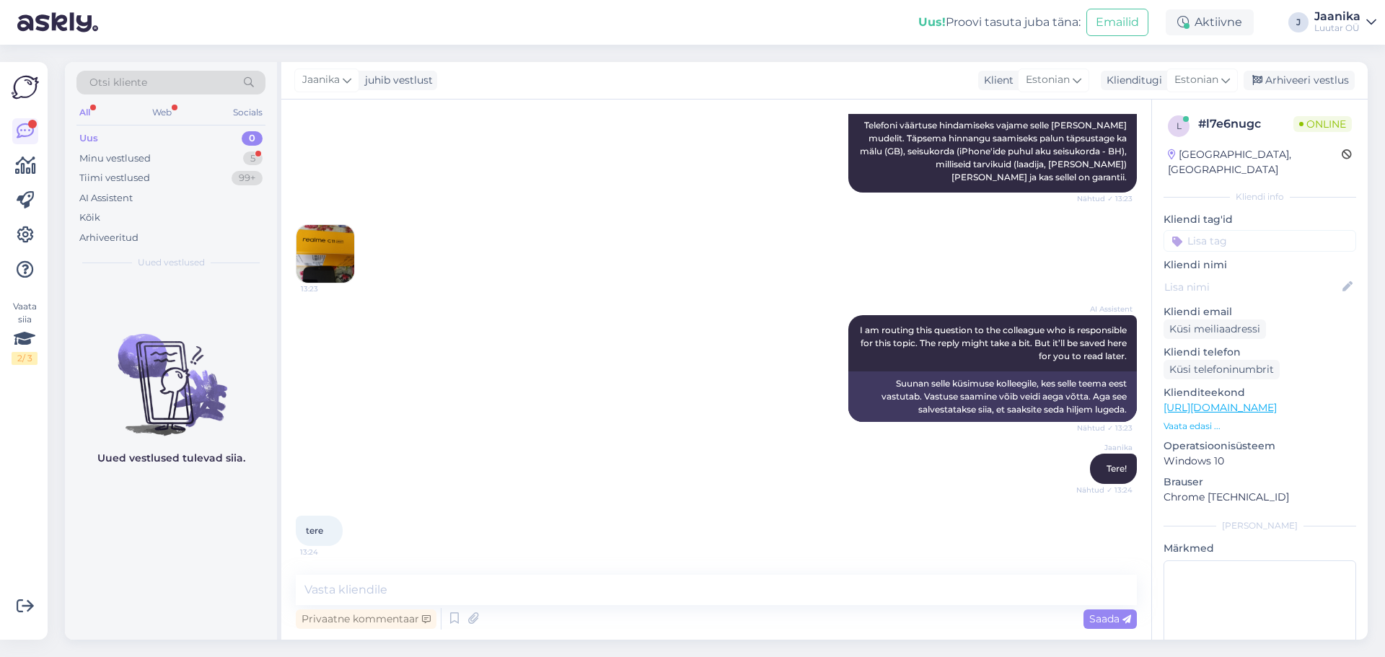
click at [309, 502] on div "tere 13:24" at bounding box center [716, 531] width 841 height 62
click at [313, 237] on img at bounding box center [326, 254] width 58 height 58
click at [485, 586] on textarea at bounding box center [716, 590] width 841 height 30
type textarea "mitu GB?"
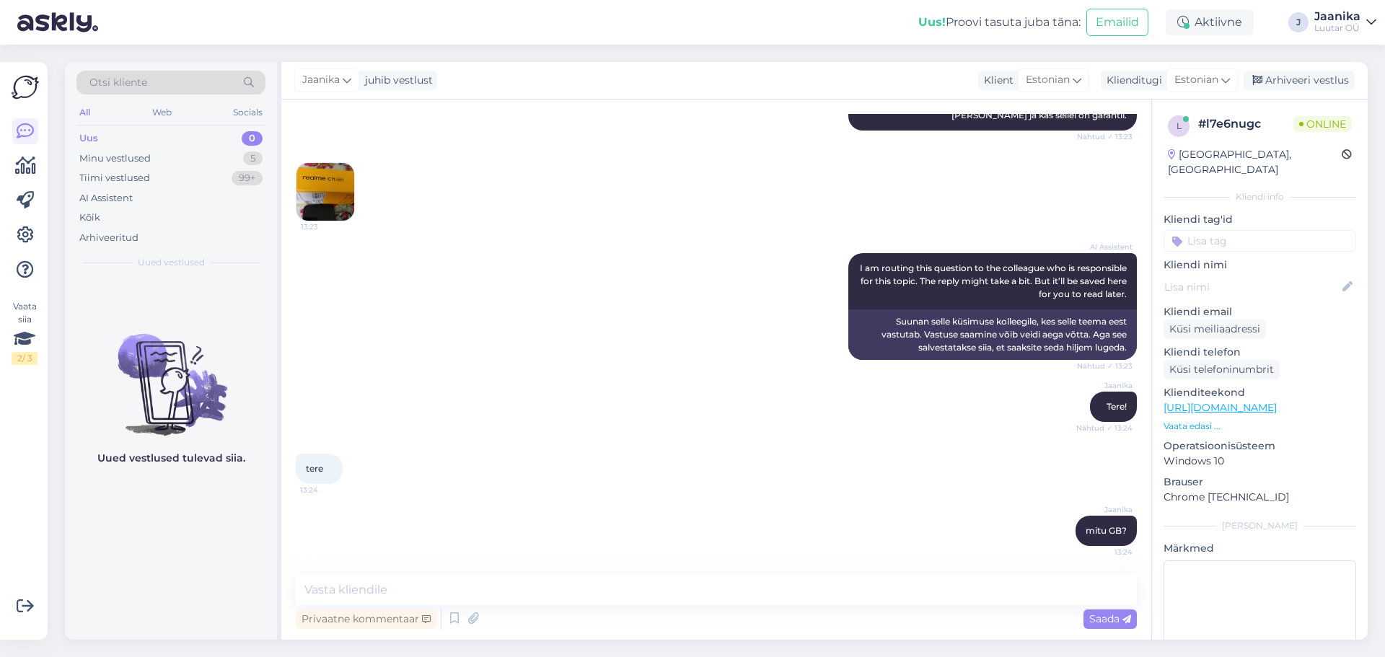
click at [335, 191] on img at bounding box center [326, 192] width 58 height 58
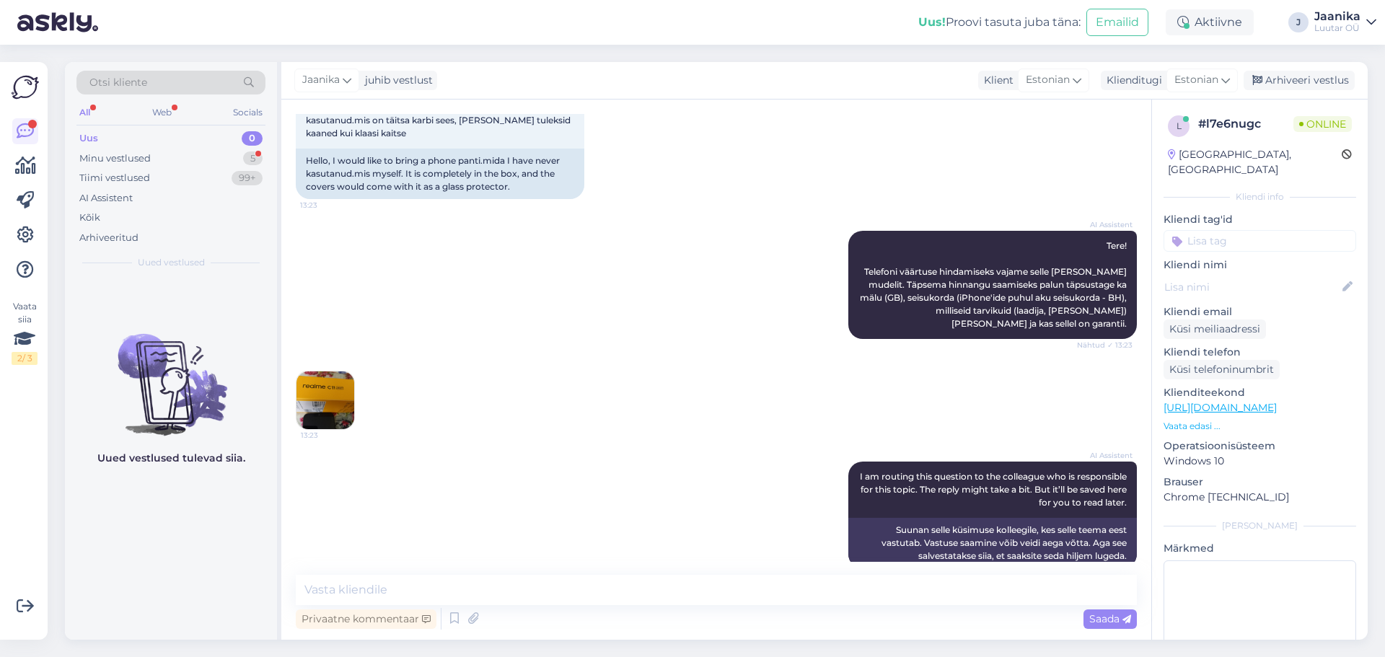
scroll to position [80, 0]
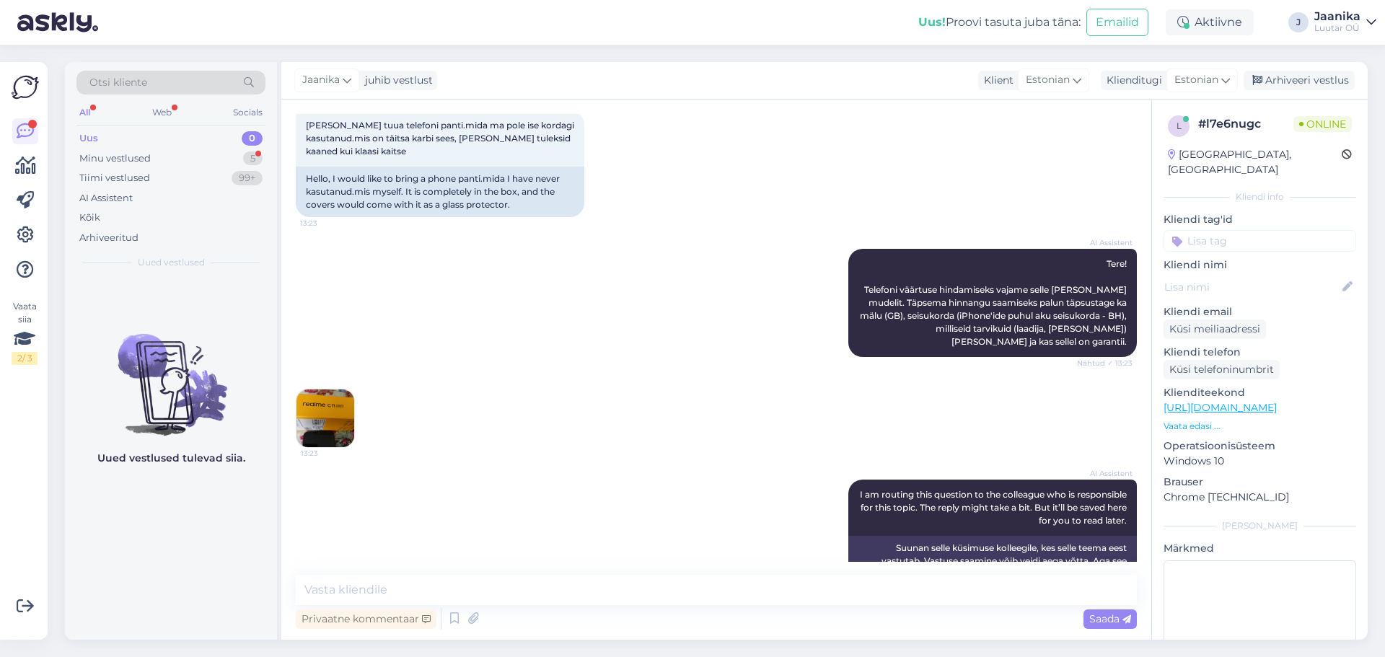
click at [332, 418] on img at bounding box center [326, 419] width 58 height 58
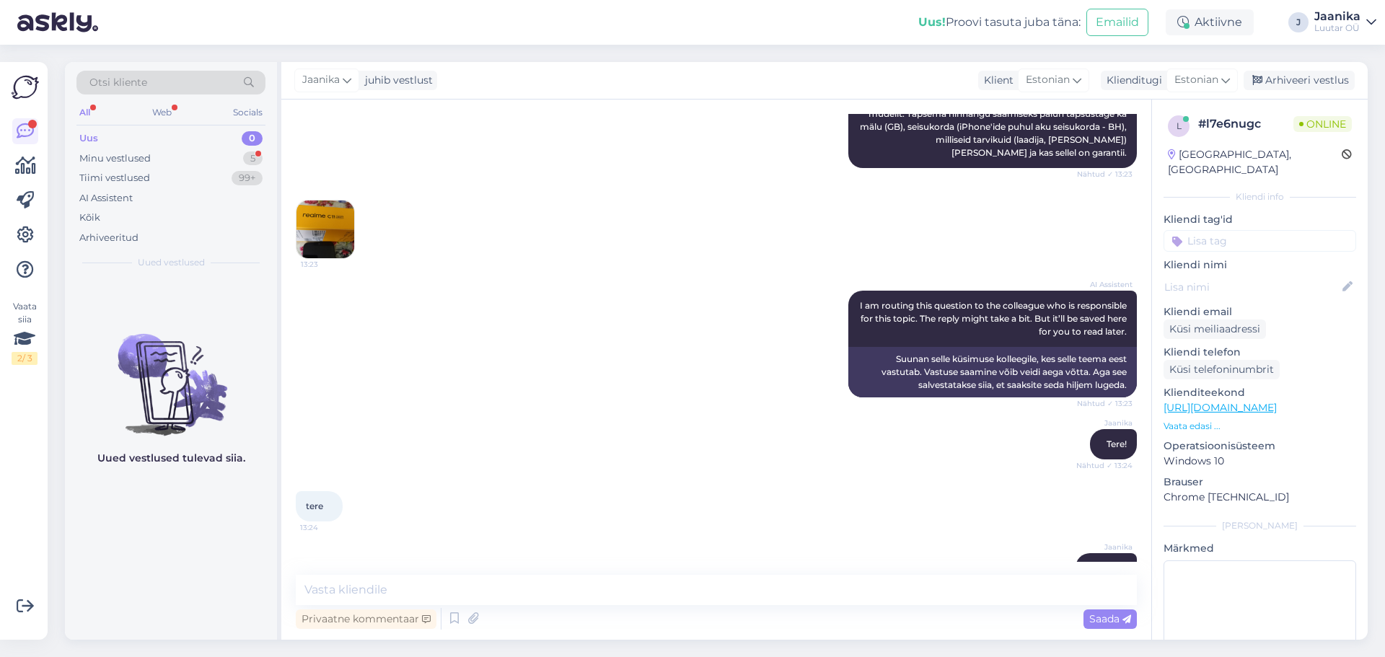
scroll to position [369, 0]
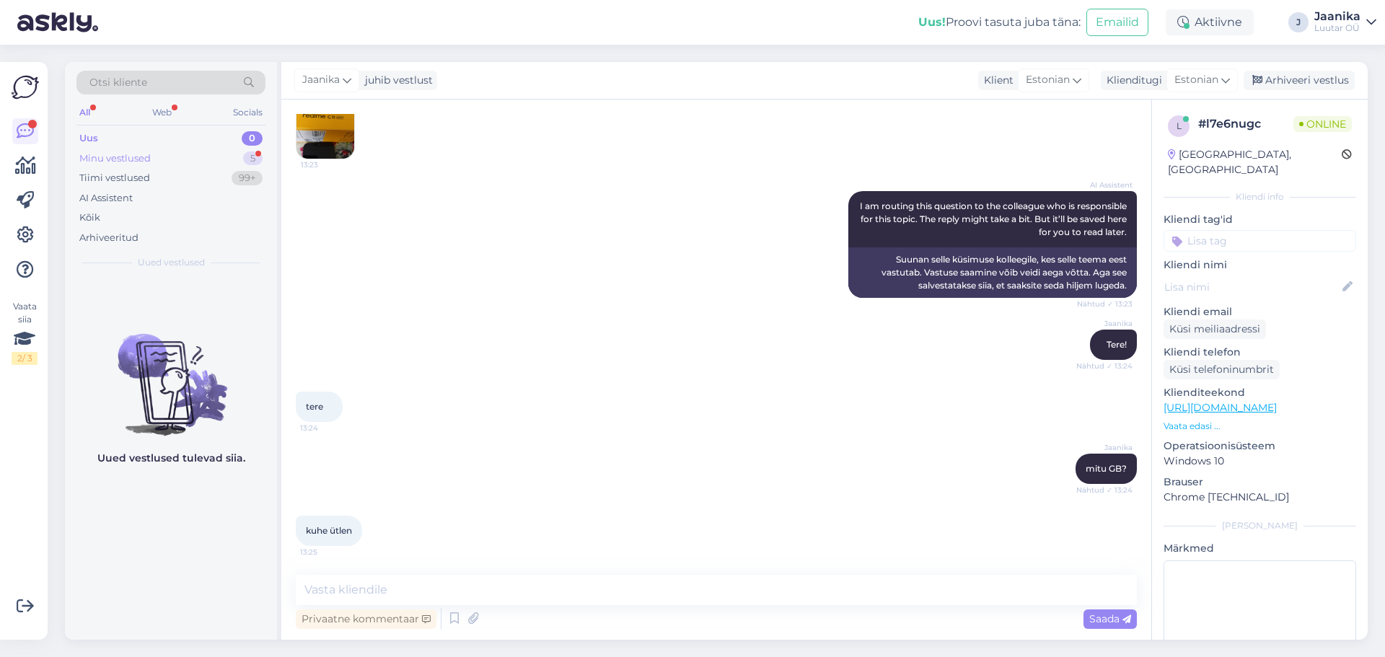
click at [110, 157] on div "Minu vestlused" at bounding box center [114, 158] width 71 height 14
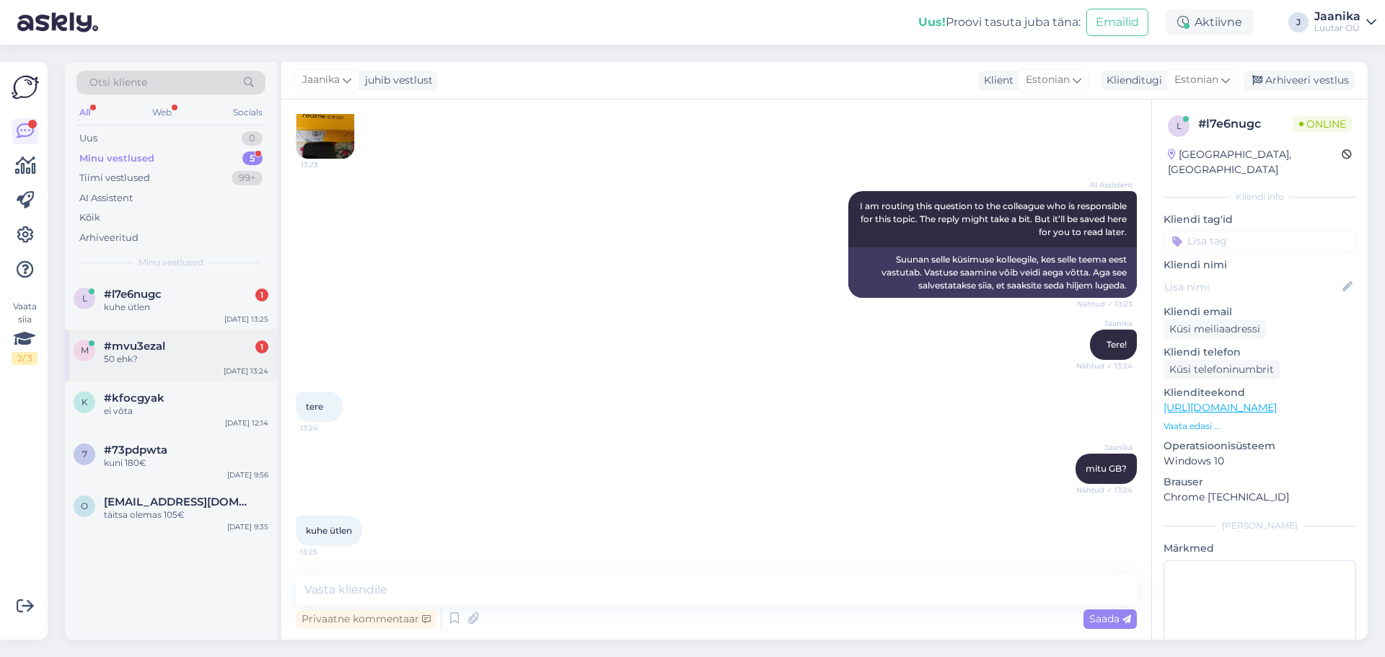
click at [134, 346] on span "#mvu3ezal" at bounding box center [134, 346] width 61 height 13
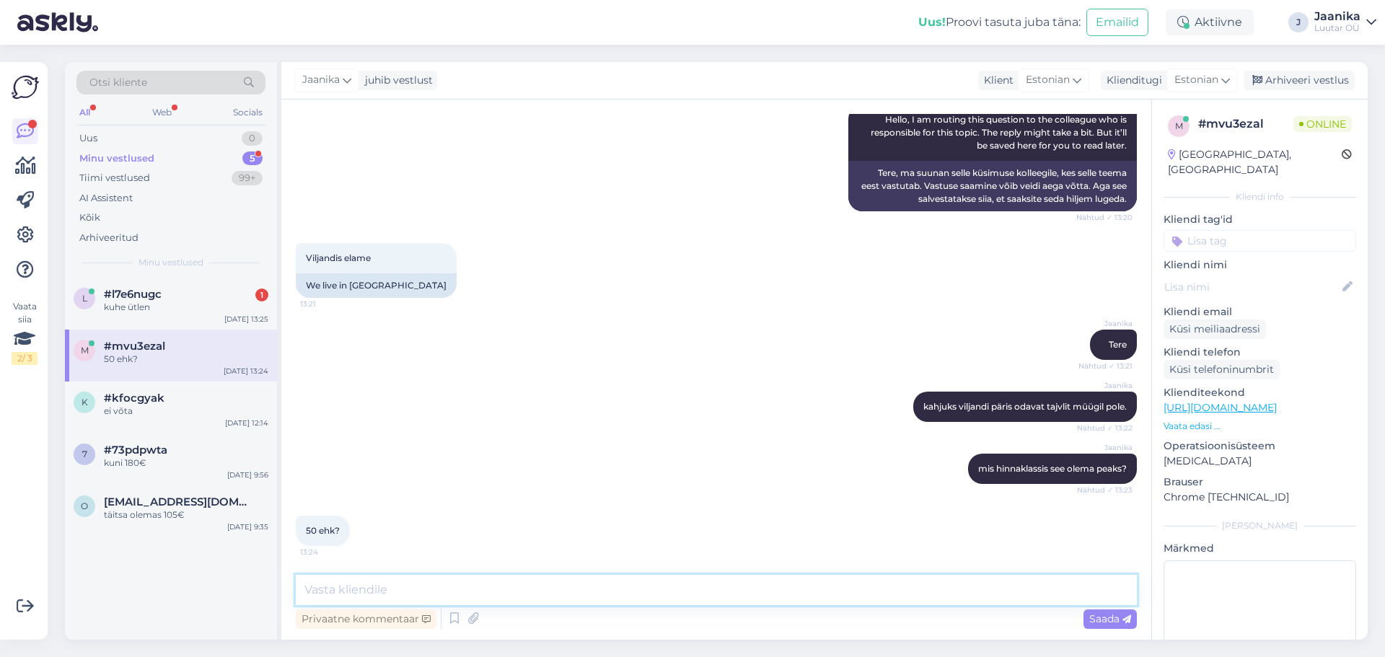
click at [417, 593] on textarea at bounding box center [716, 590] width 841 height 30
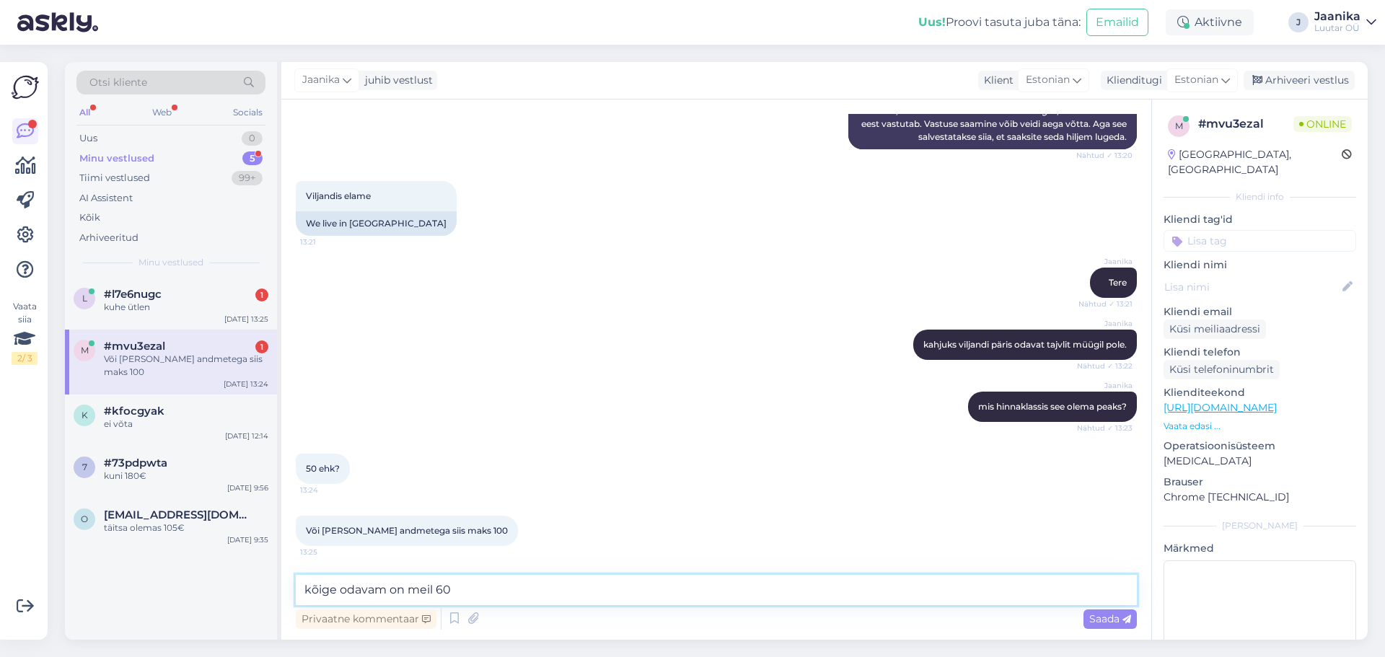
type textarea "kõige odavam on meil 60€"
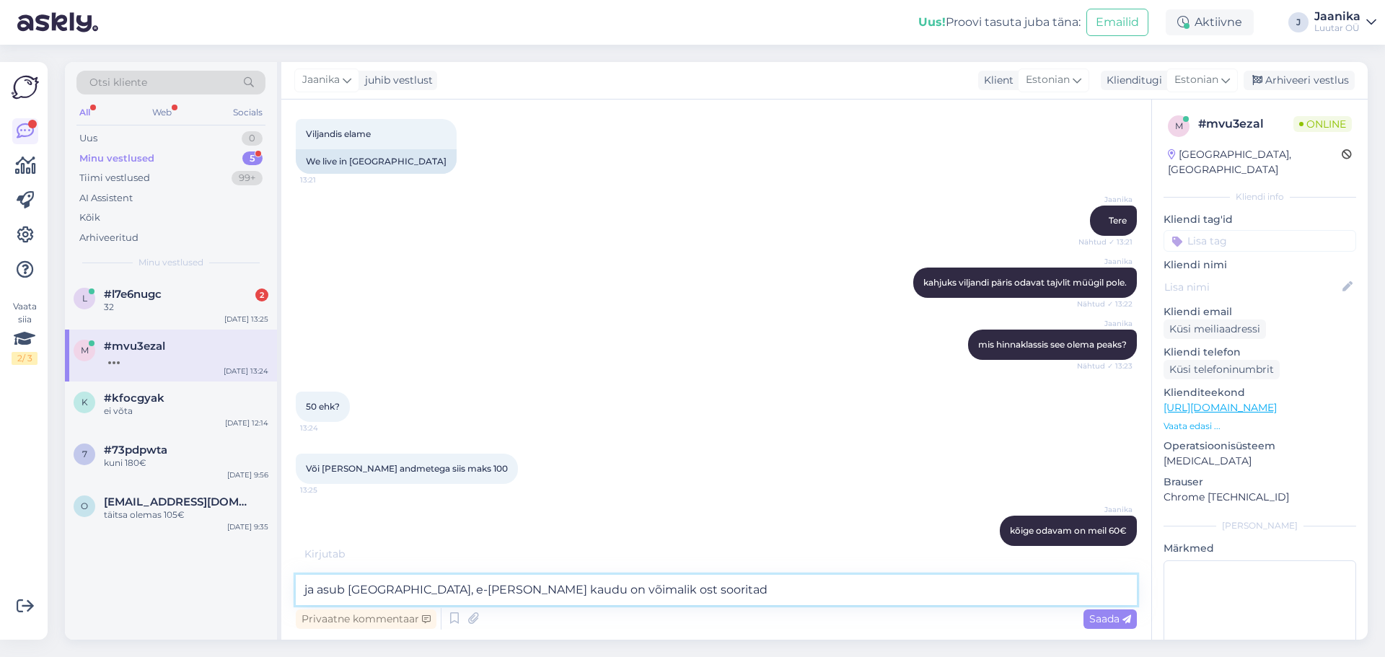
type textarea "ja asub [GEOGRAPHIC_DATA], e-[PERSON_NAME] kaudu on võimalik ost sooritada"
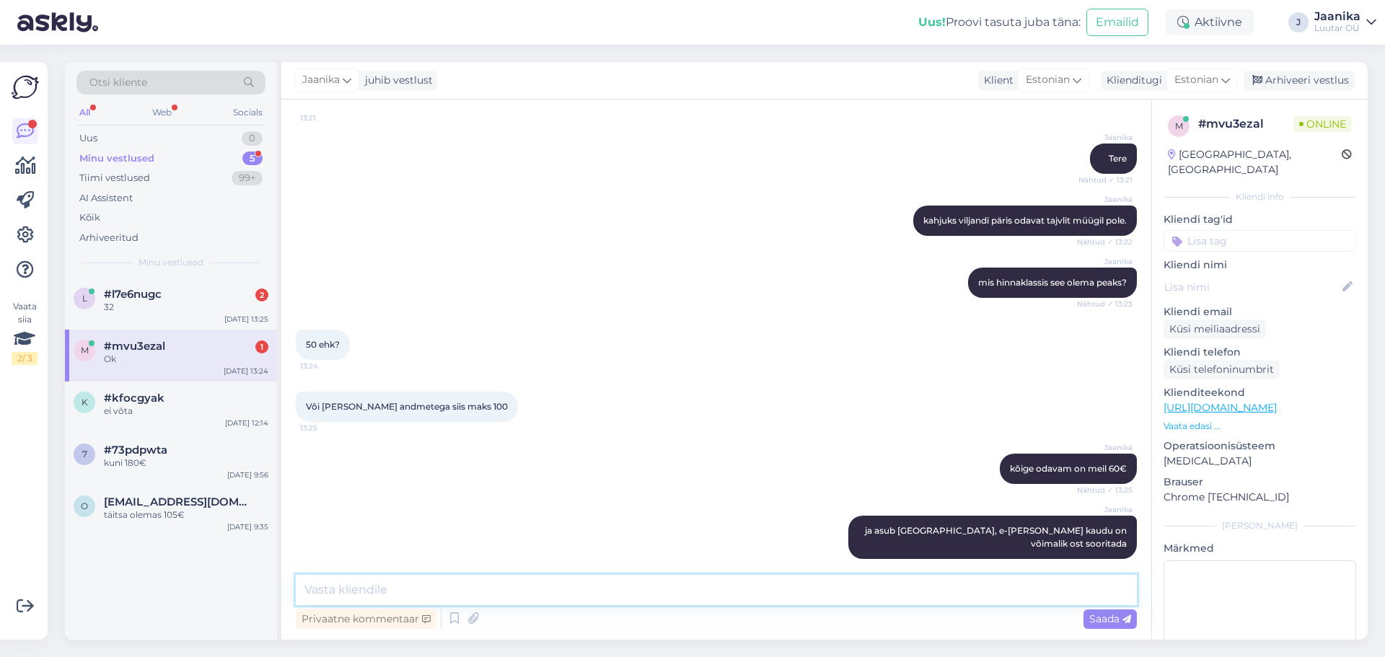
scroll to position [434, 0]
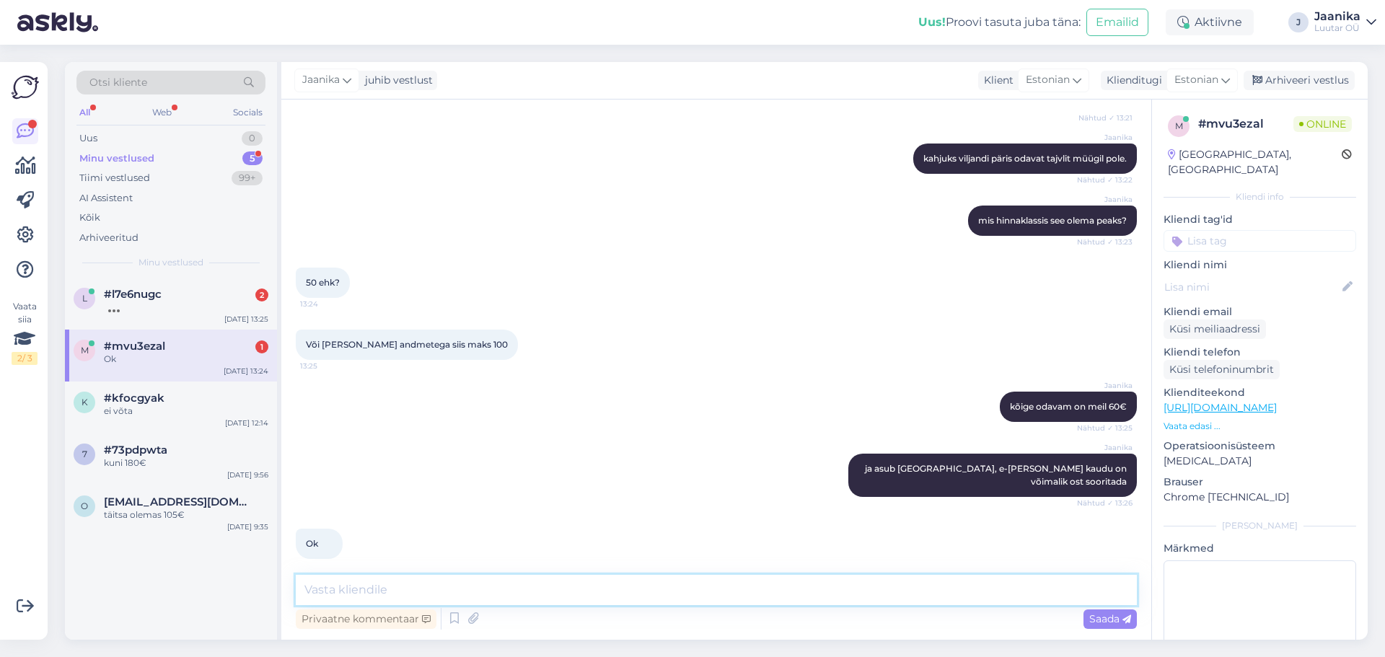
click at [413, 587] on textarea at bounding box center [716, 590] width 841 height 30
paste textarea "[URL][DOMAIN_NAME]"
type textarea "[URL][DOMAIN_NAME]"
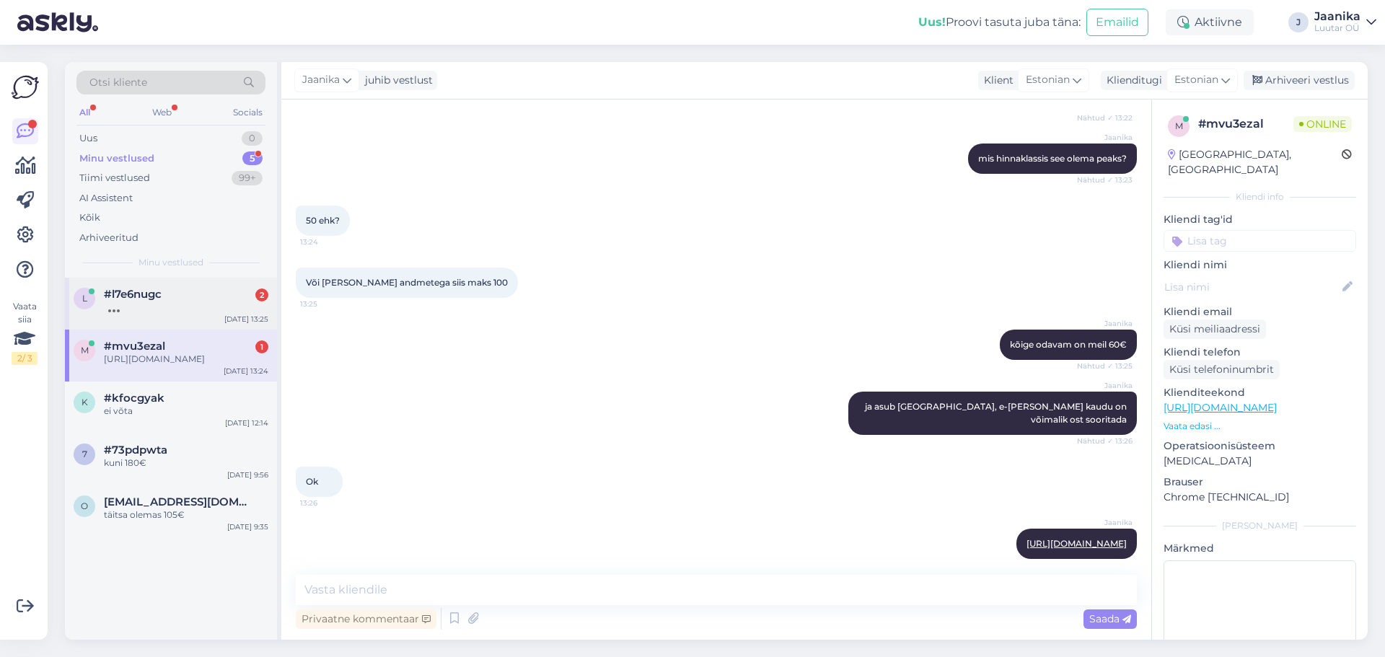
click at [168, 302] on div at bounding box center [186, 307] width 164 height 13
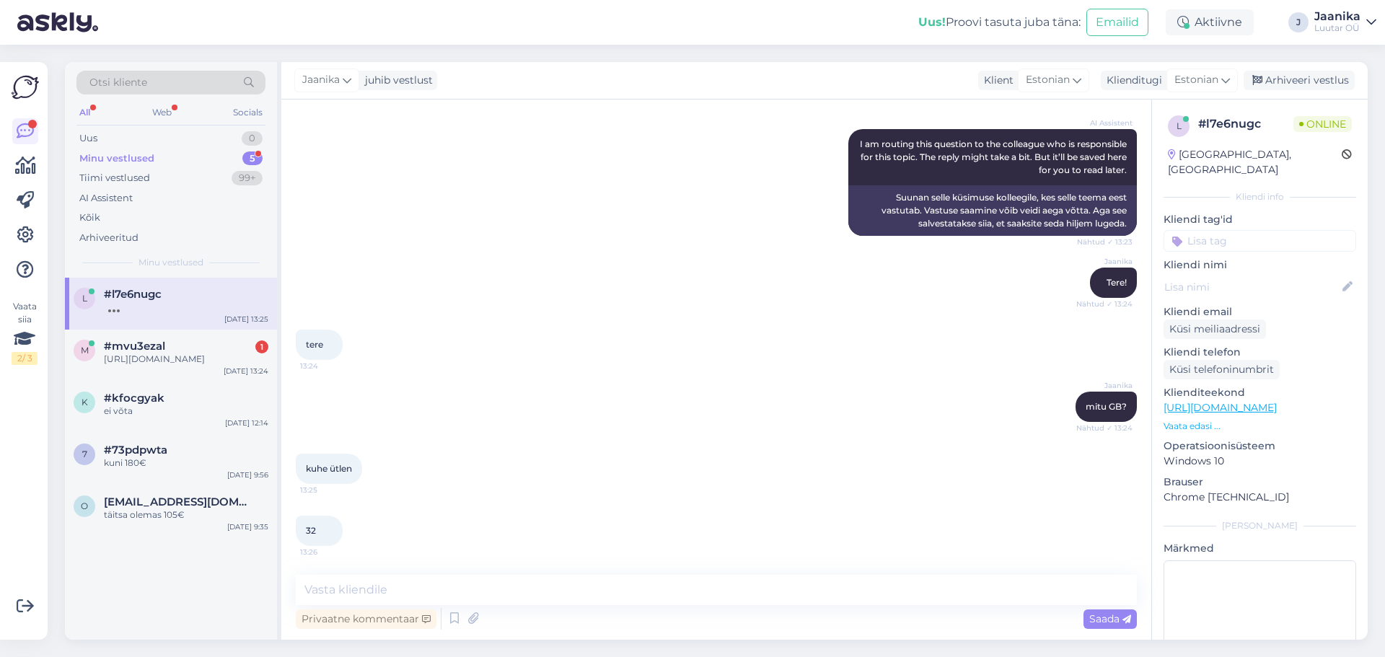
scroll to position [431, 0]
click at [197, 363] on div "[URL][DOMAIN_NAME]" at bounding box center [186, 359] width 164 height 13
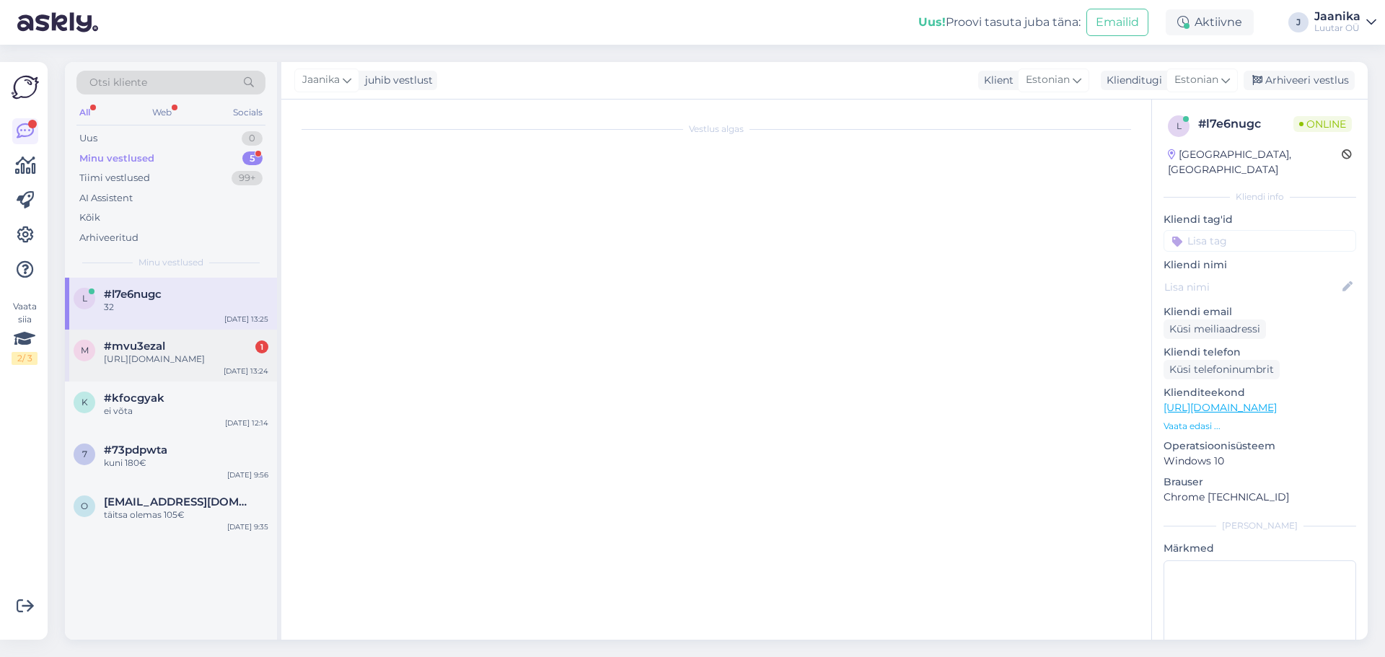
scroll to position [496, 0]
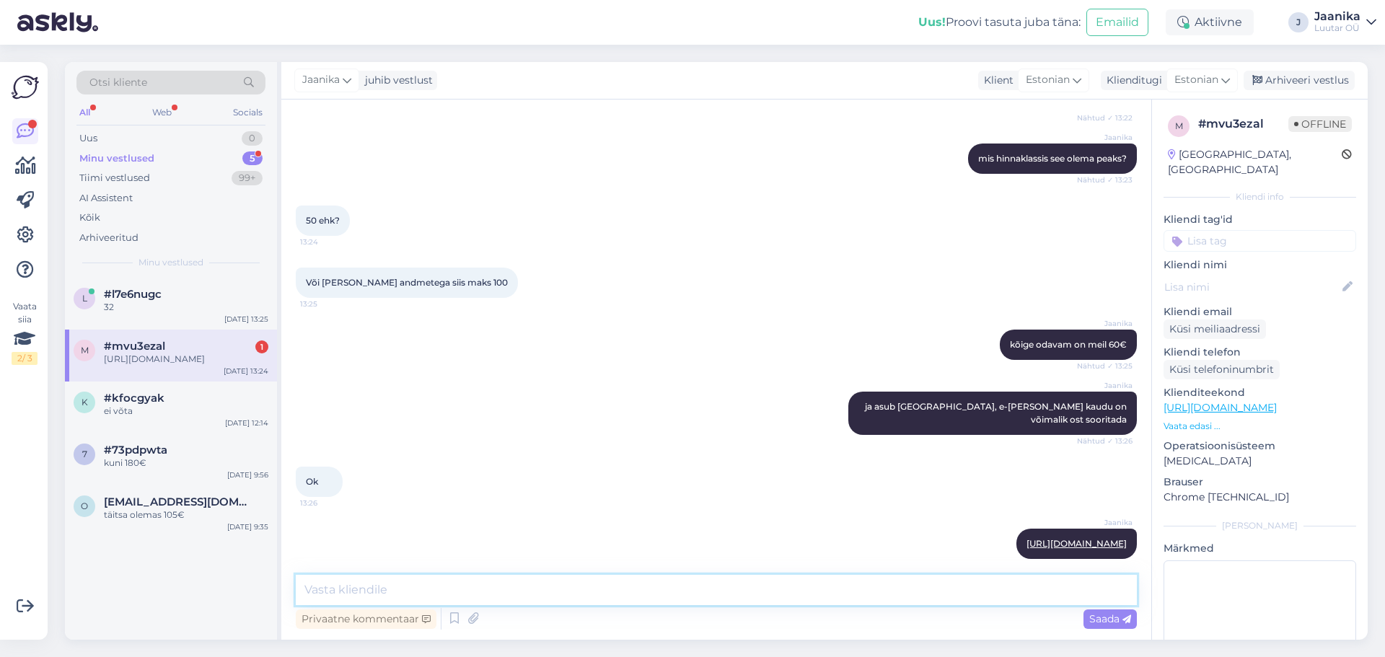
click at [537, 588] on textarea at bounding box center [716, 590] width 841 height 30
click at [149, 312] on div "2x32" at bounding box center [186, 307] width 164 height 13
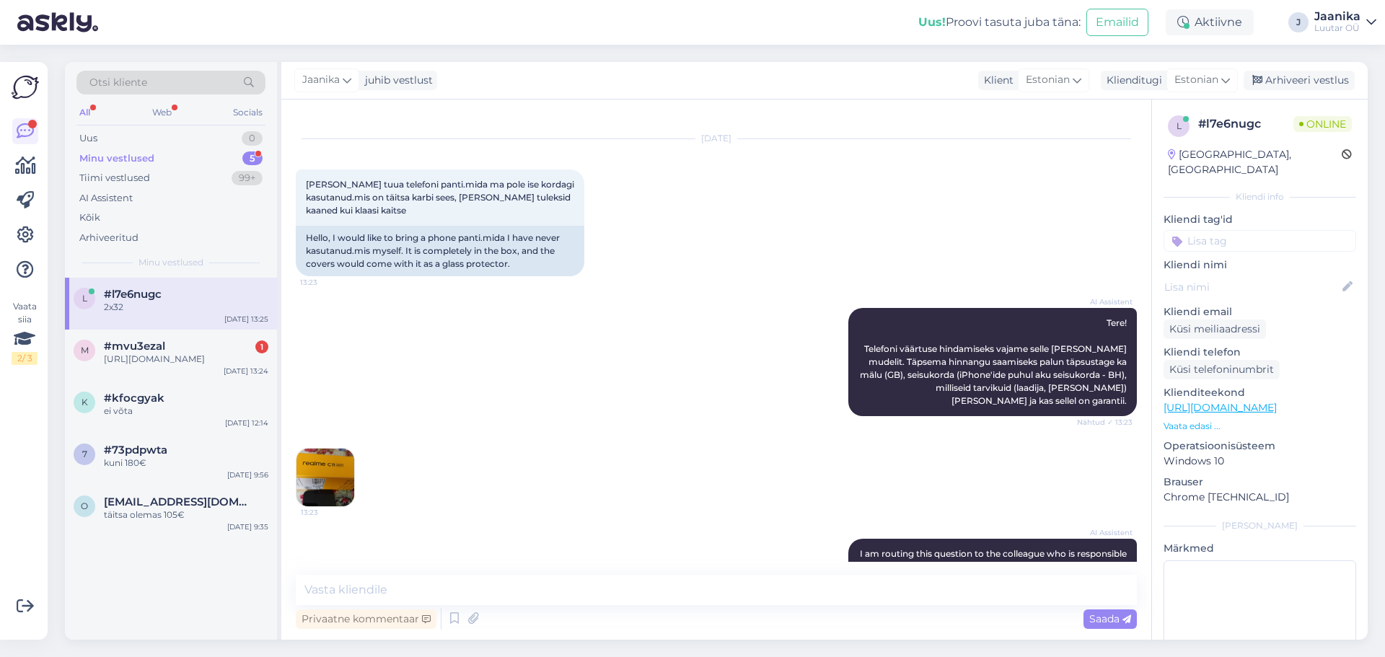
scroll to position [0, 0]
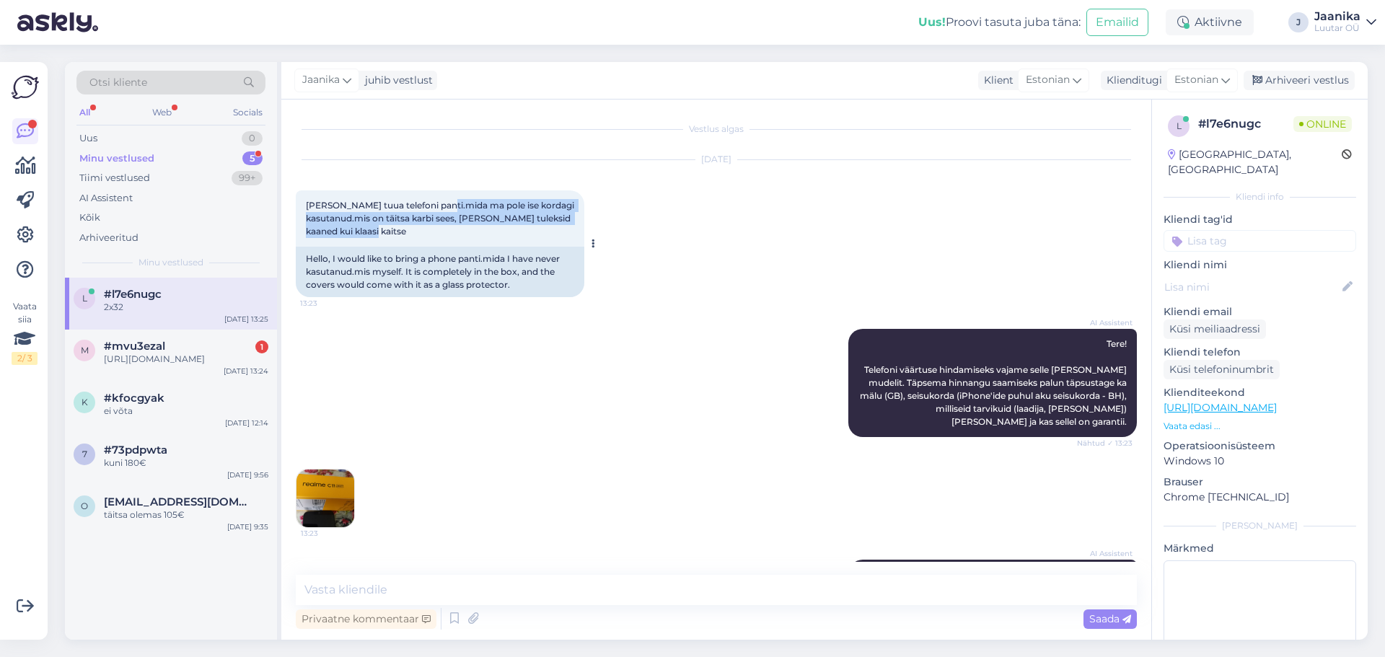
drag, startPoint x: 438, startPoint y: 200, endPoint x: 566, endPoint y: 230, distance: 131.2
click at [566, 230] on div "[PERSON_NAME] tuua telefoni panti.mida ma pole ise kordagi kasutanud.mis on täi…" at bounding box center [440, 218] width 289 height 56
copy span ".mida ma pole ise kordagi kasutanud.mis on täitsa karbi sees, [PERSON_NAME] tul…"
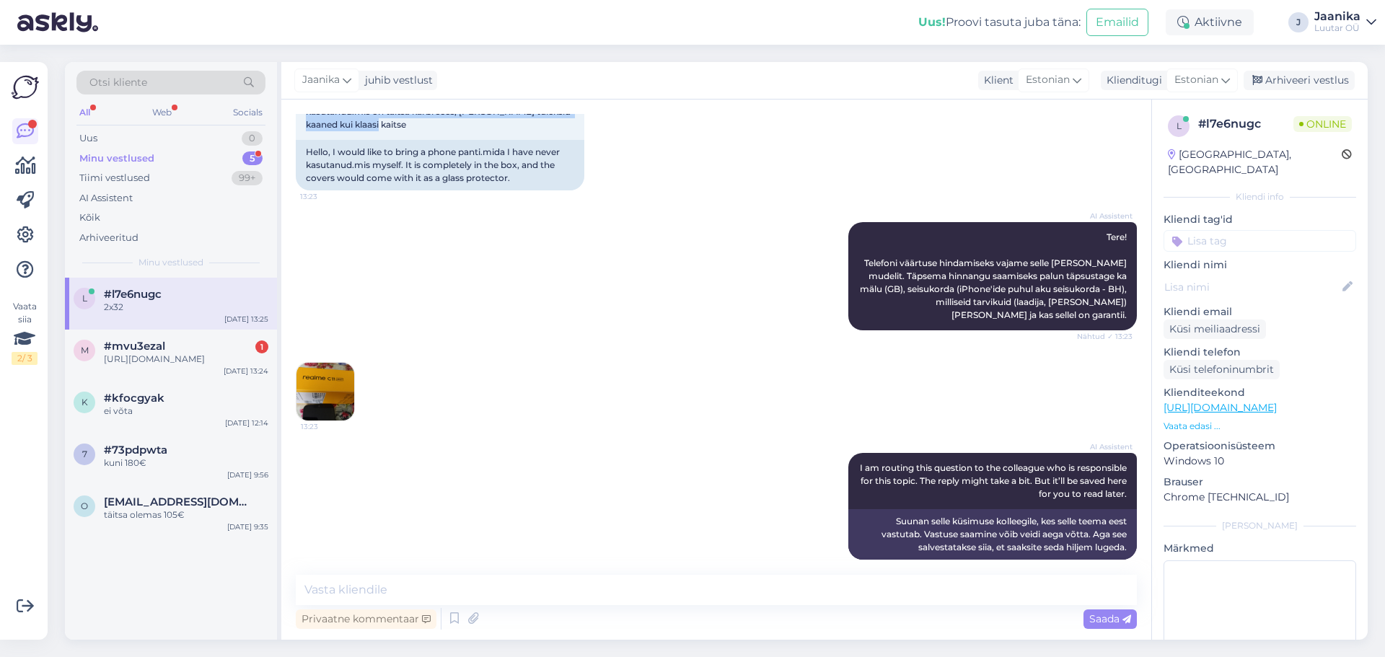
scroll to position [493, 0]
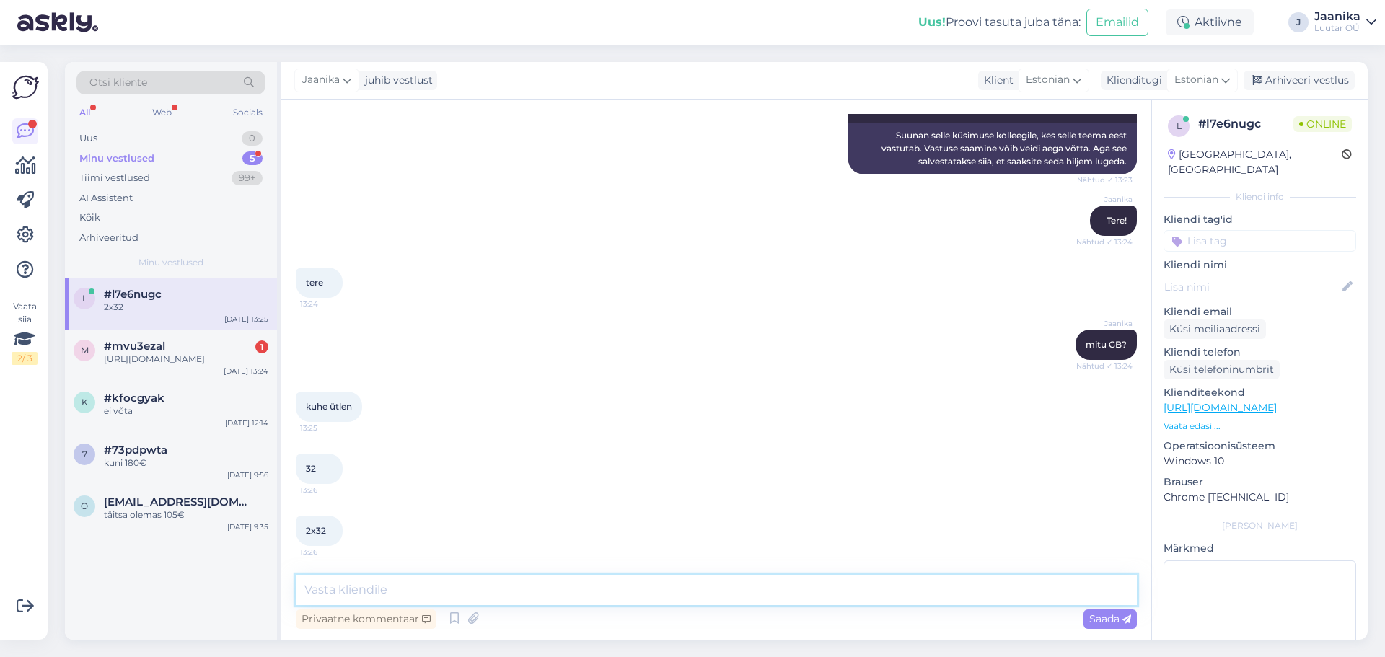
click at [537, 601] on textarea at bounding box center [716, 590] width 841 height 30
type textarea "kuni 20€"
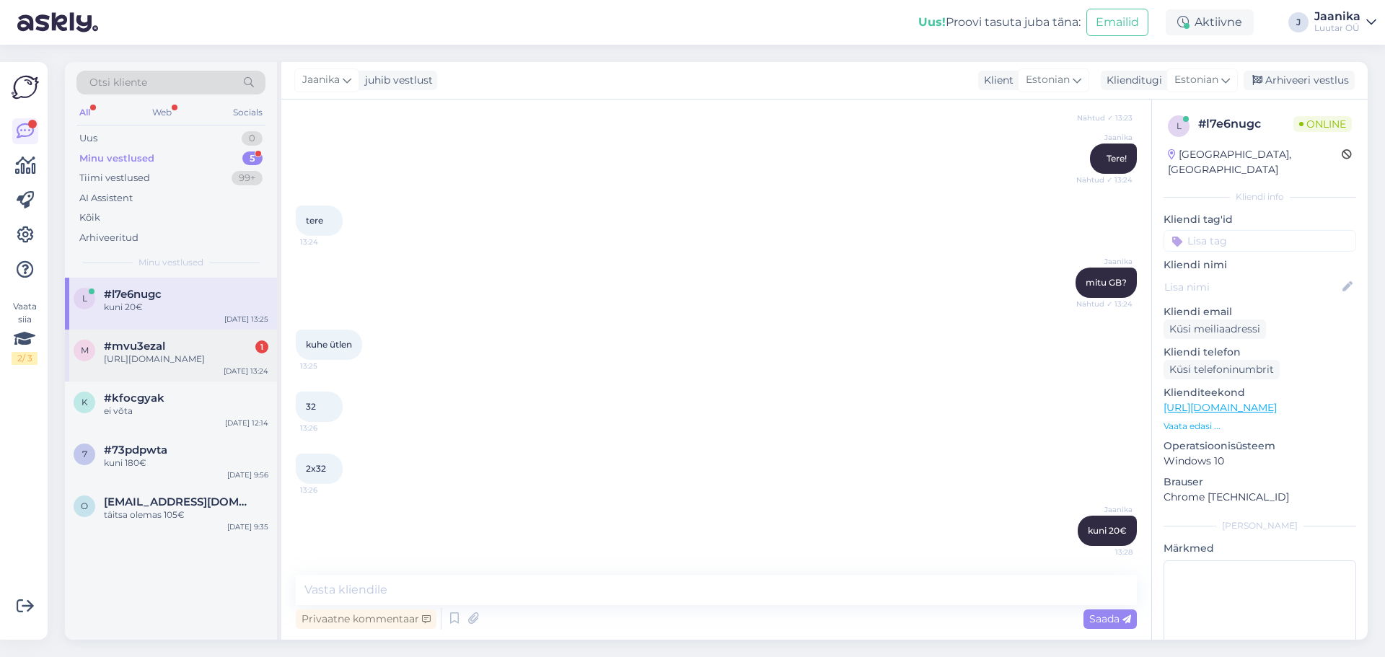
click at [139, 359] on div "[URL][DOMAIN_NAME]" at bounding box center [186, 359] width 164 height 13
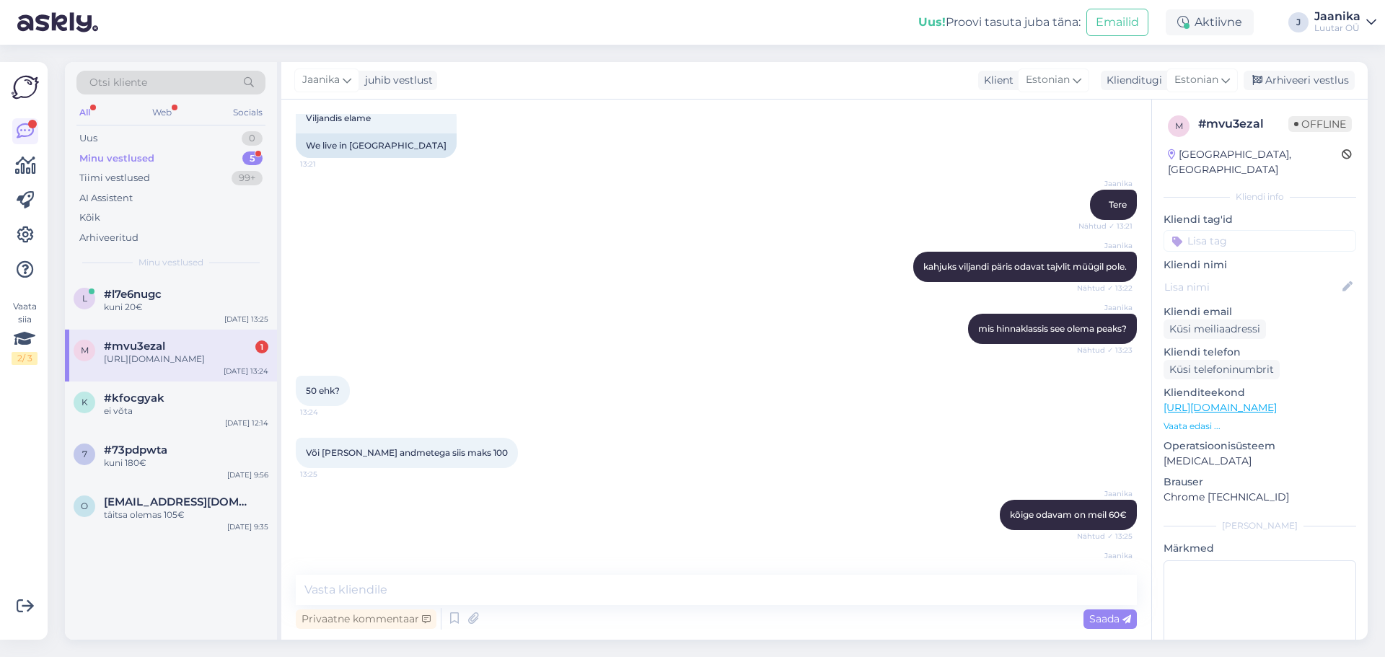
scroll to position [496, 0]
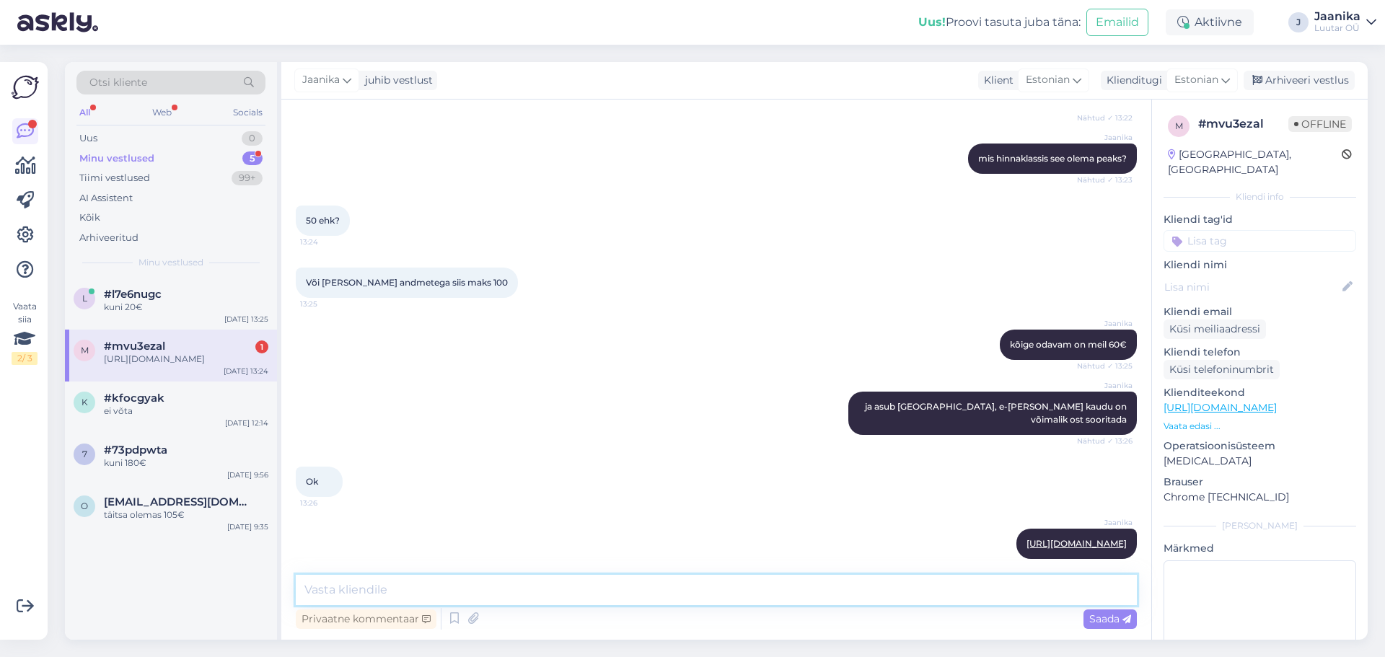
click at [616, 592] on textarea at bounding box center [716, 590] width 841 height 30
click at [170, 309] on div "kuni 20€" at bounding box center [186, 307] width 164 height 13
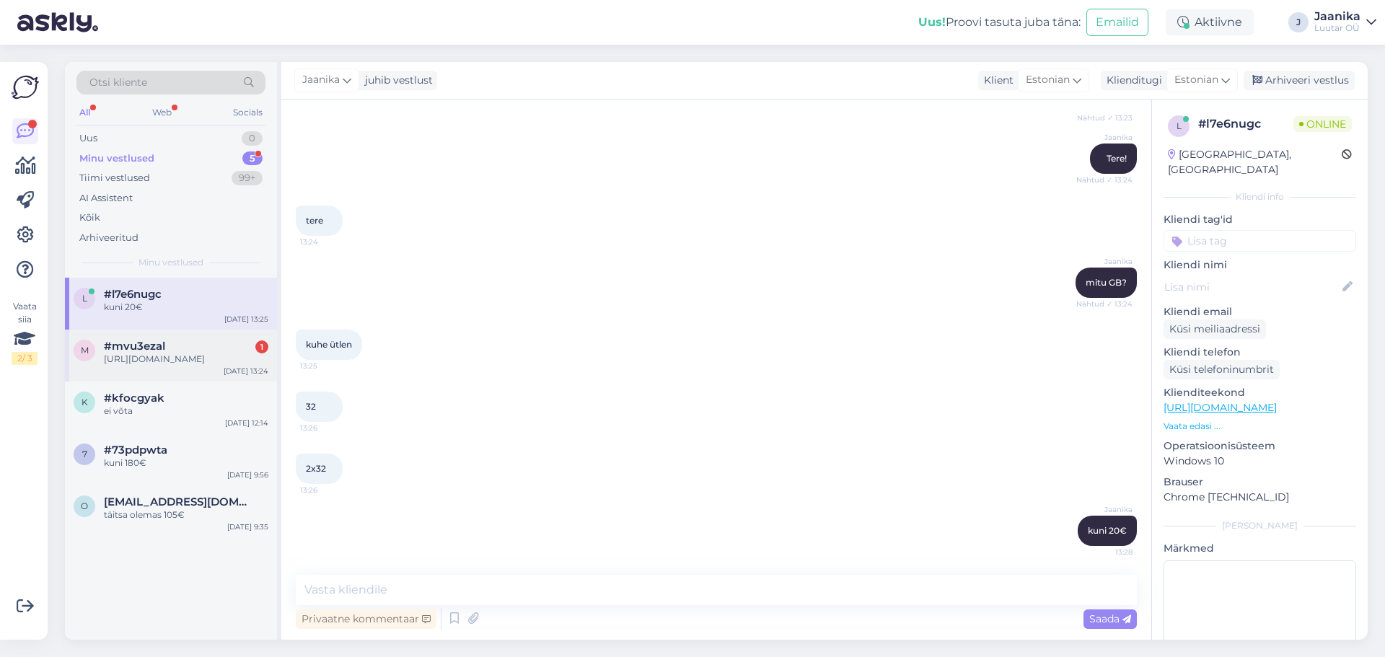
click at [174, 346] on div "#mvu3ezal 1" at bounding box center [186, 346] width 164 height 13
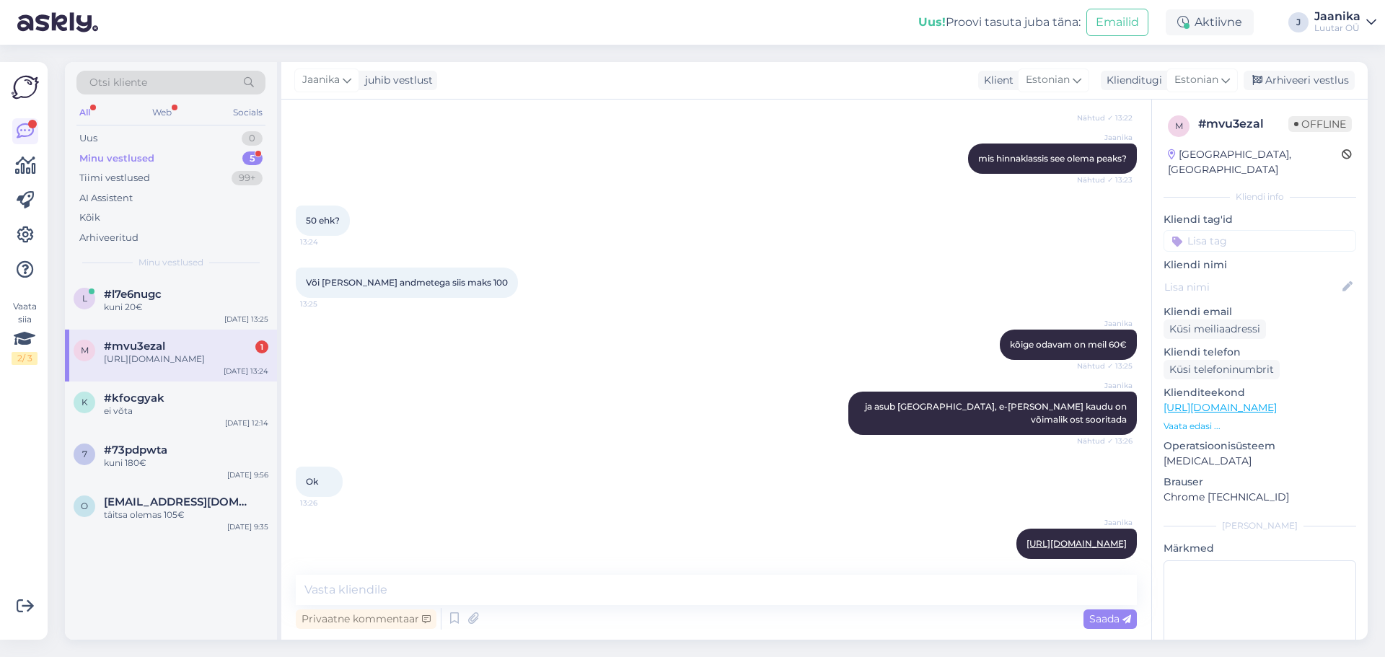
click at [181, 354] on div "[URL][DOMAIN_NAME]" at bounding box center [186, 359] width 164 height 13
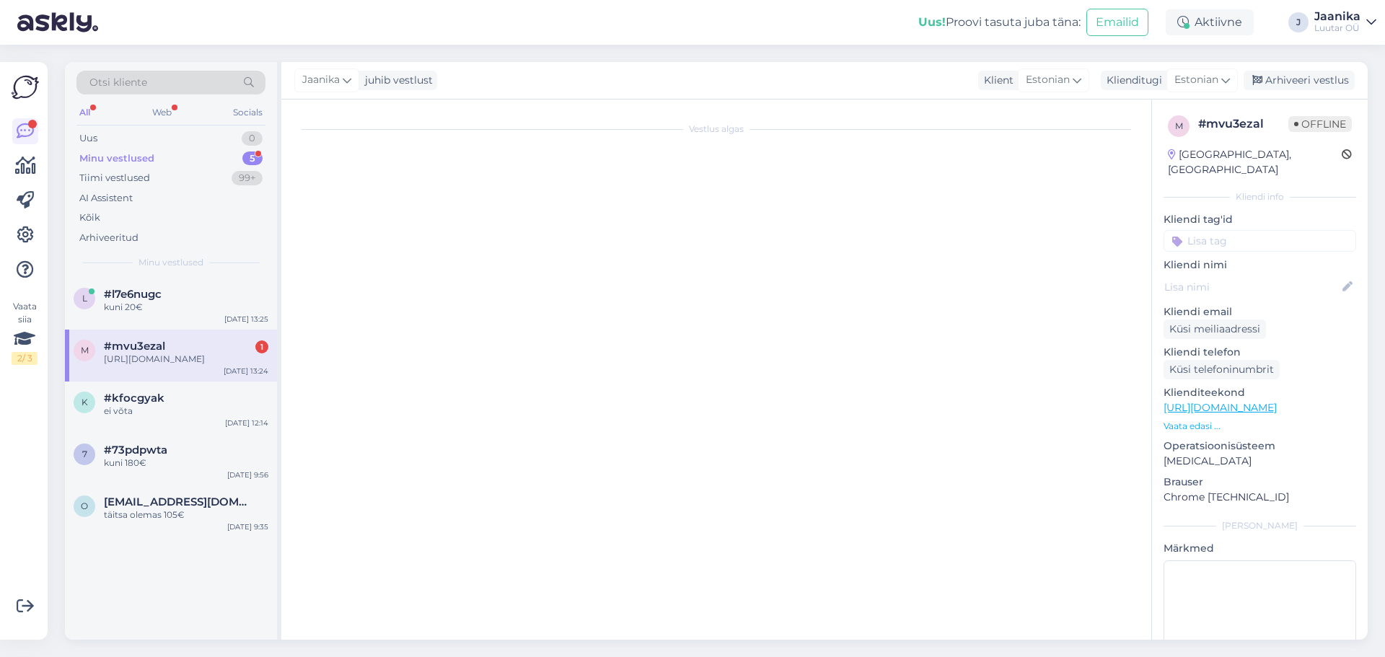
scroll to position [0, 0]
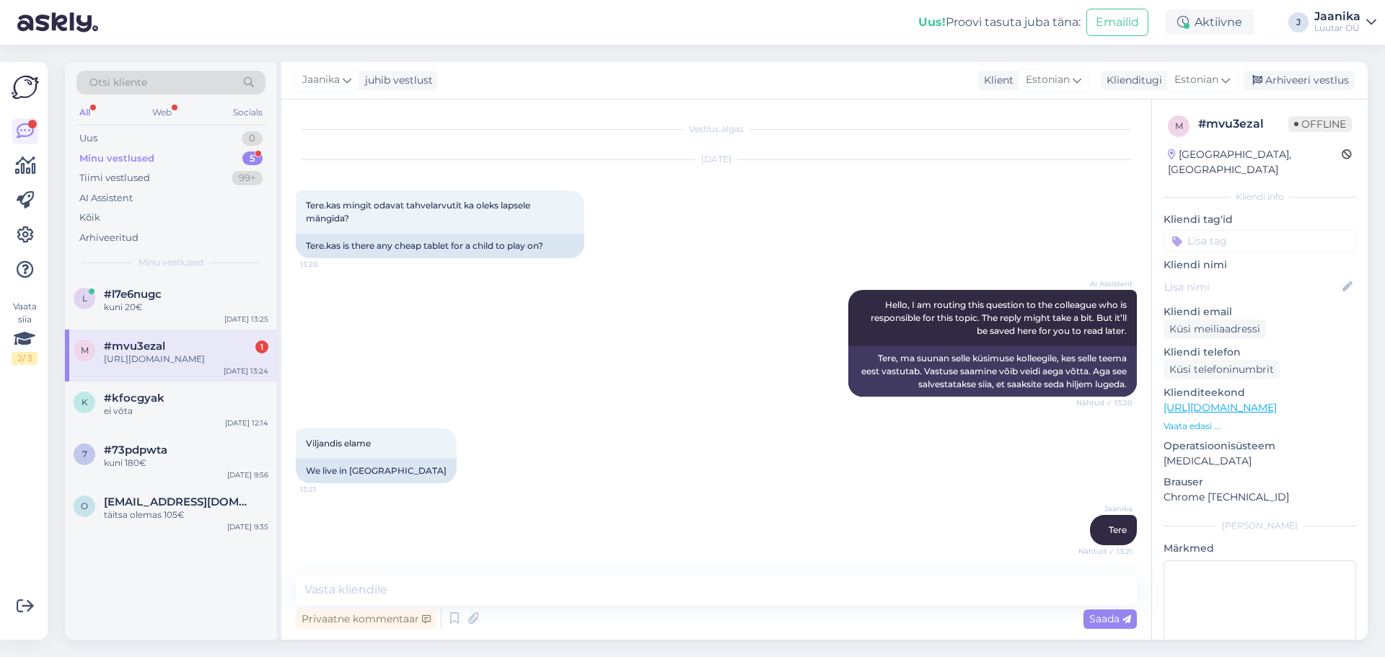
click at [181, 354] on div "[URL][DOMAIN_NAME]" at bounding box center [186, 359] width 164 height 13
click at [169, 304] on div "kuni 20€" at bounding box center [186, 307] width 164 height 13
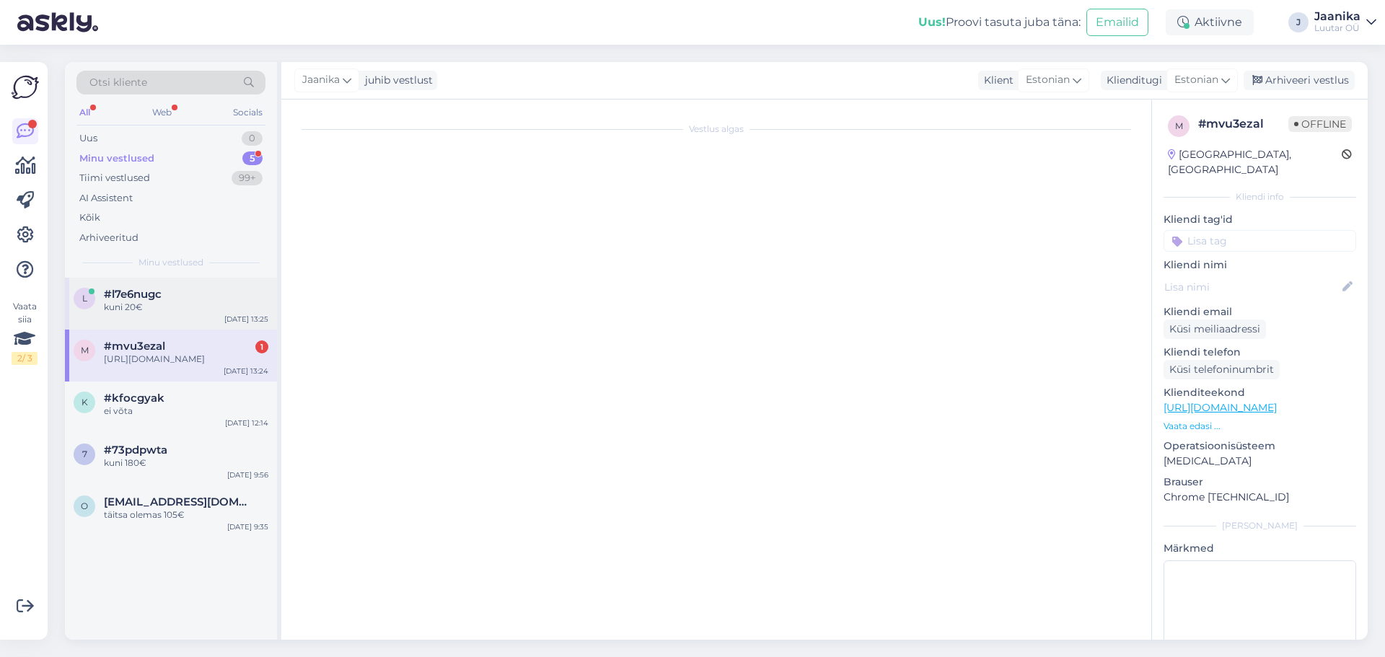
scroll to position [555, 0]
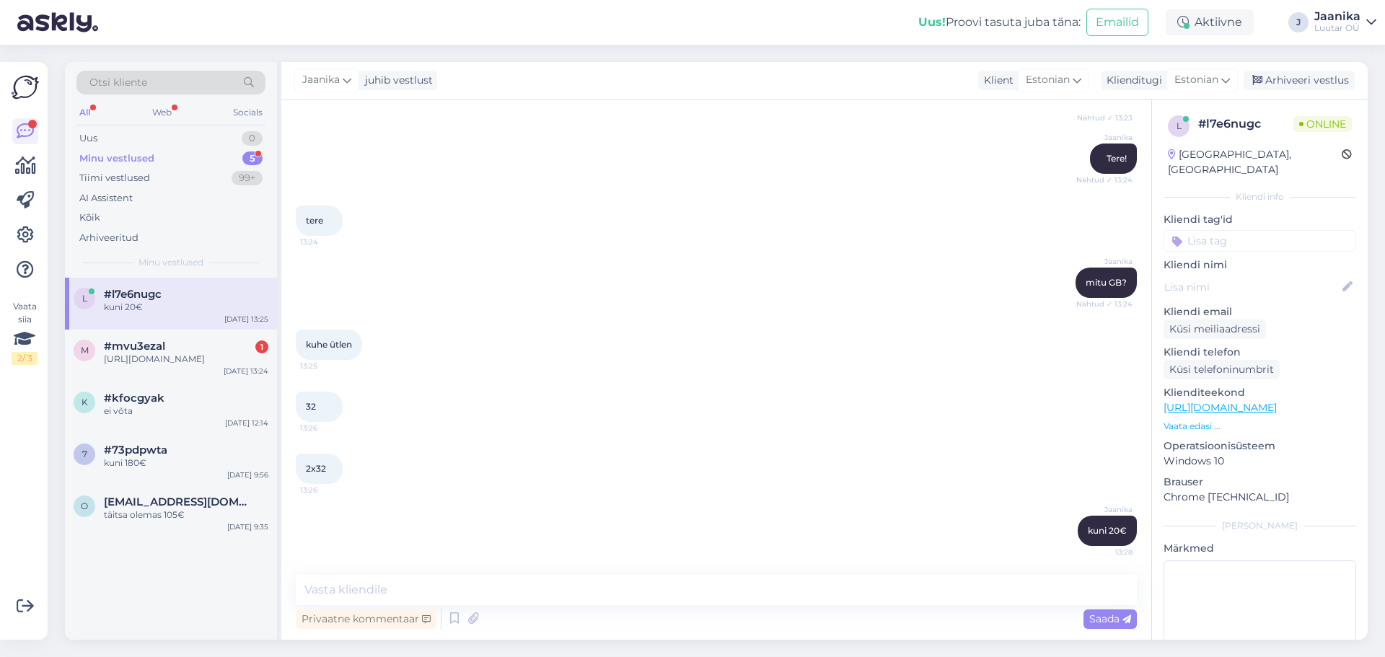
click at [172, 159] on div "Minu vestlused 5" at bounding box center [170, 159] width 189 height 20
click at [105, 141] on div "Uus 0" at bounding box center [170, 138] width 189 height 20
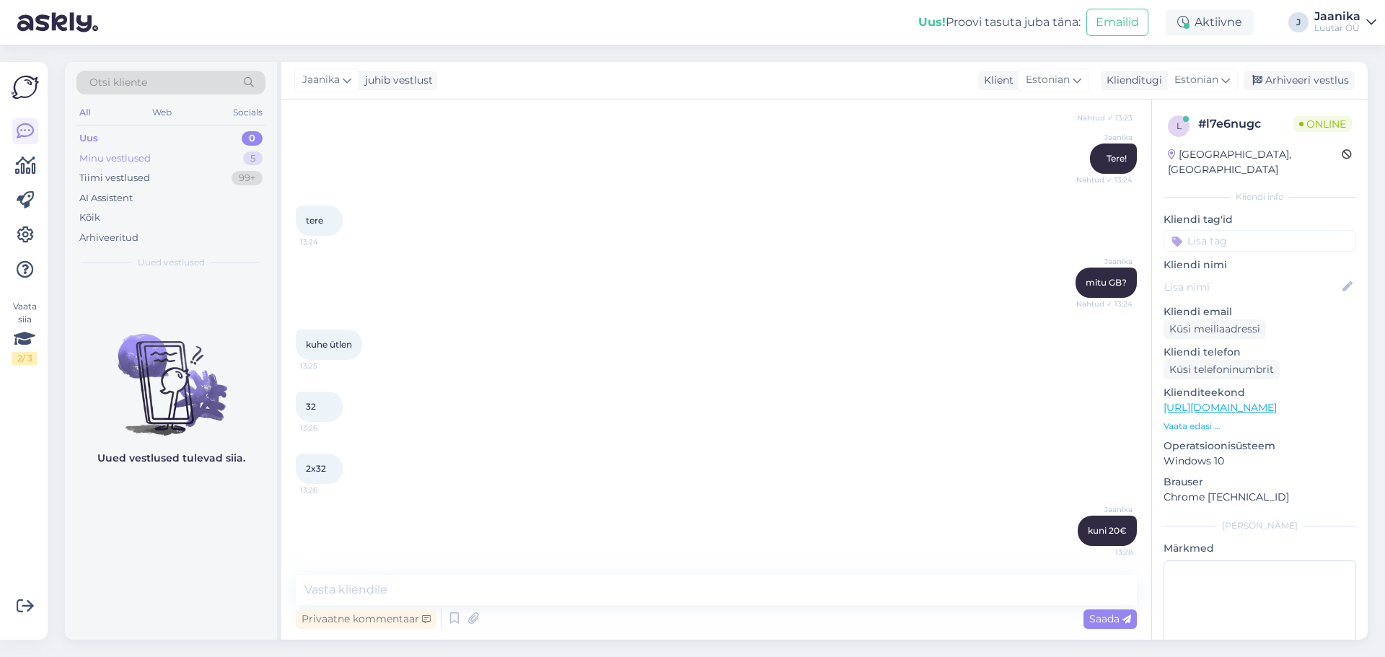
click at [107, 154] on div "Minu vestlused" at bounding box center [114, 158] width 71 height 14
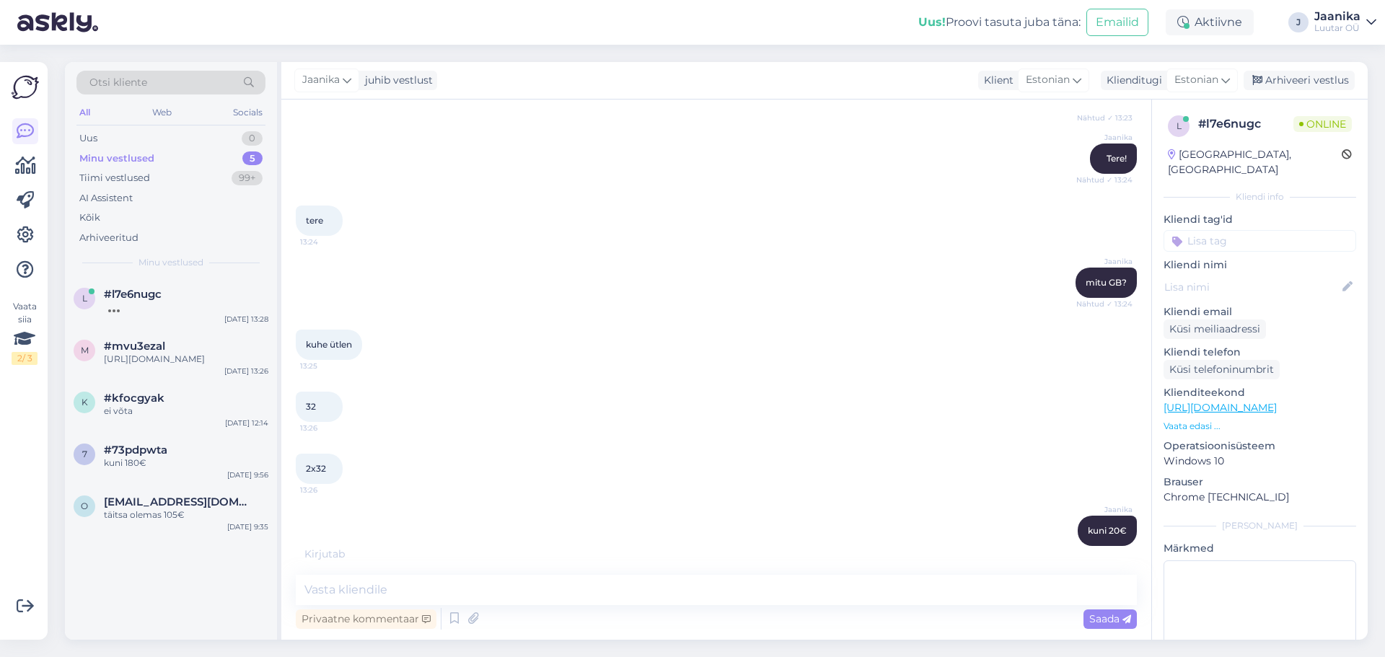
scroll to position [617, 0]
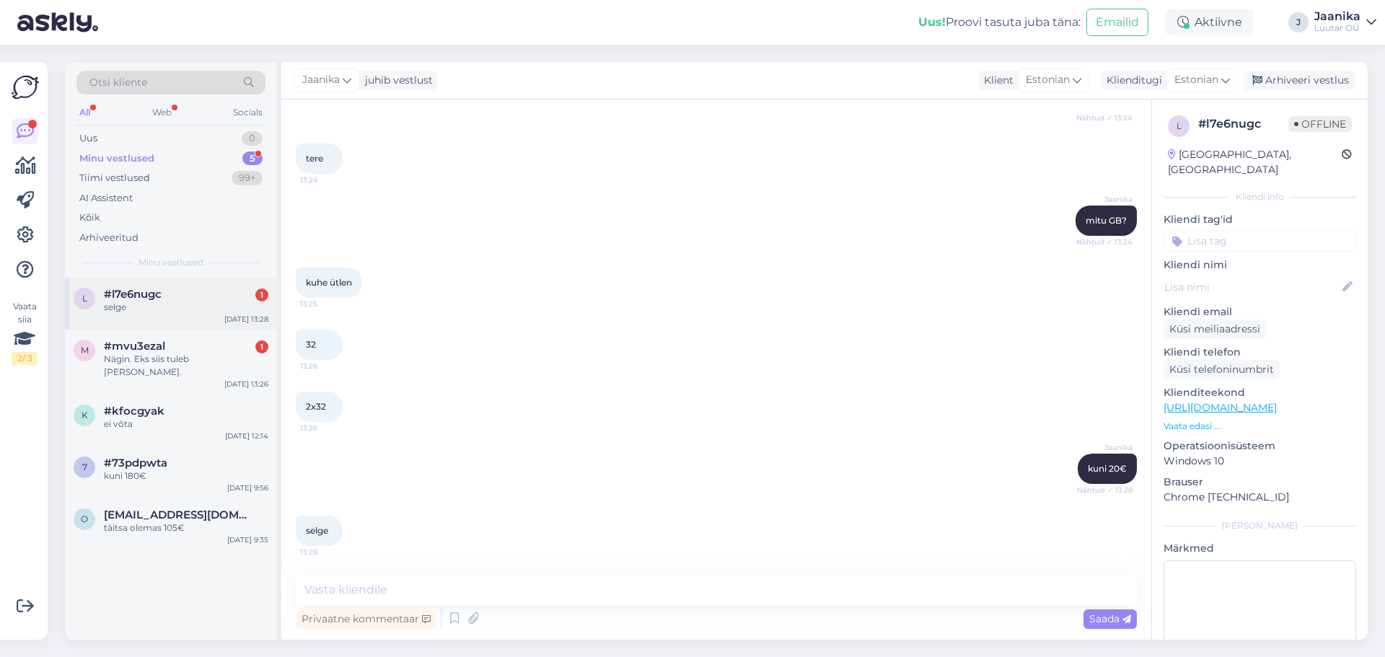
click at [168, 305] on div "selge" at bounding box center [186, 307] width 164 height 13
click at [165, 353] on div "Nägin. Eks siis tuleb [PERSON_NAME]." at bounding box center [186, 366] width 164 height 26
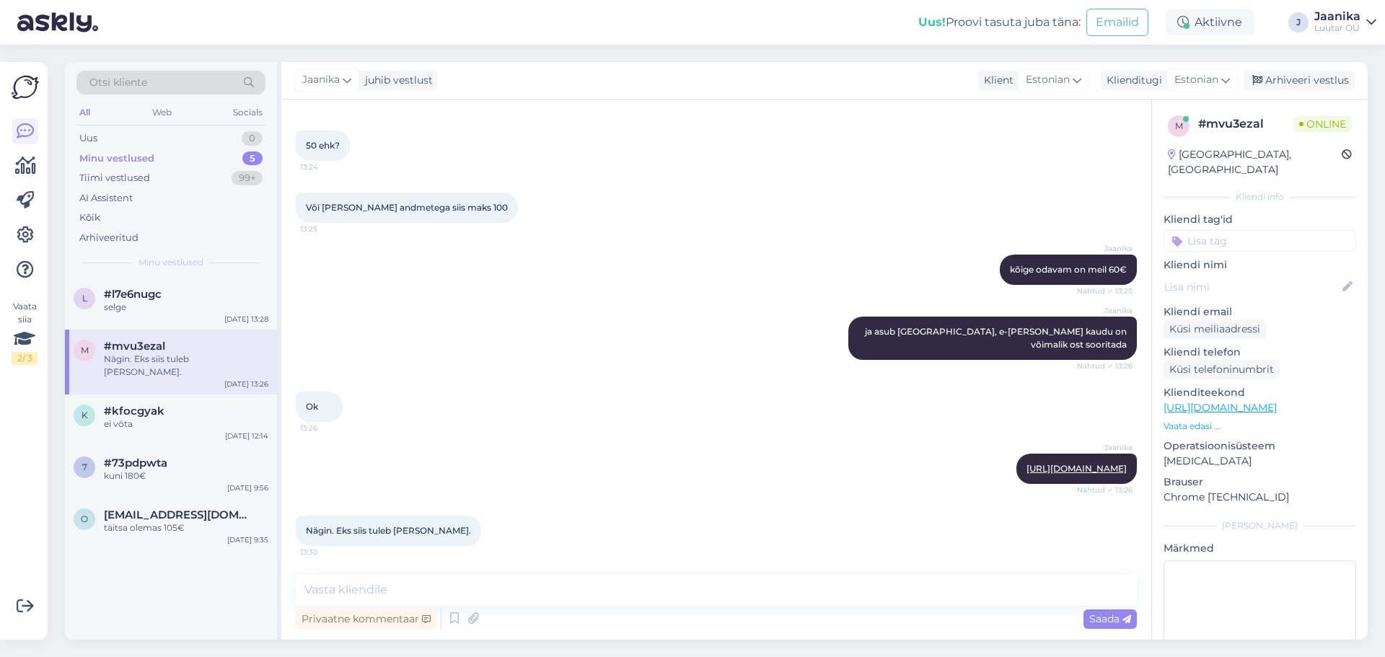
scroll to position [558, 0]
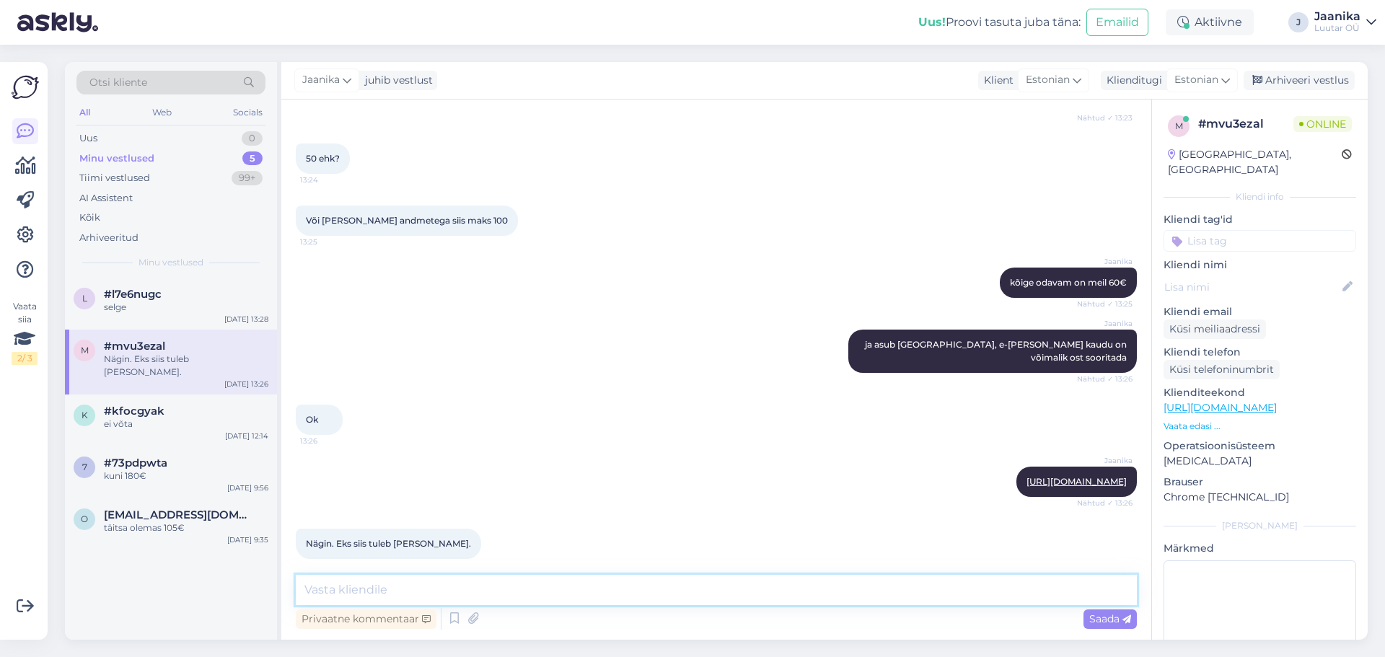
click at [405, 590] on textarea at bounding box center [716, 590] width 841 height 30
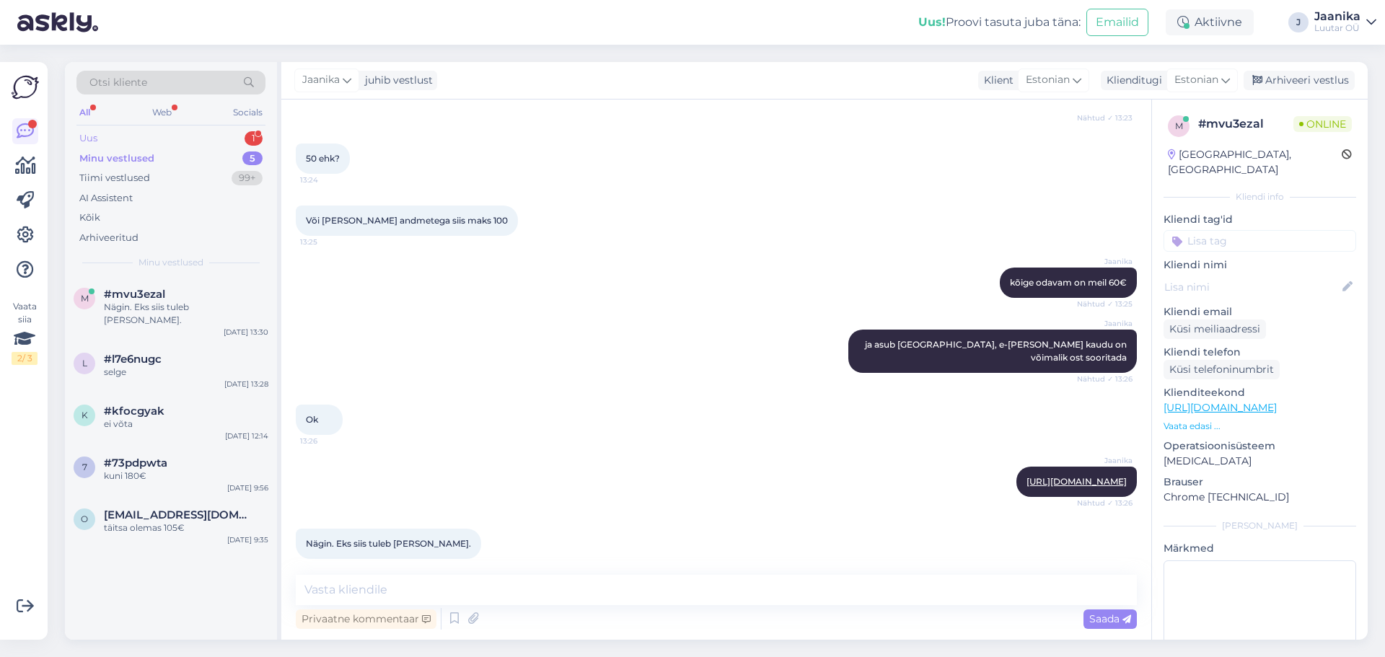
click at [126, 139] on div "Uus 1" at bounding box center [170, 138] width 189 height 20
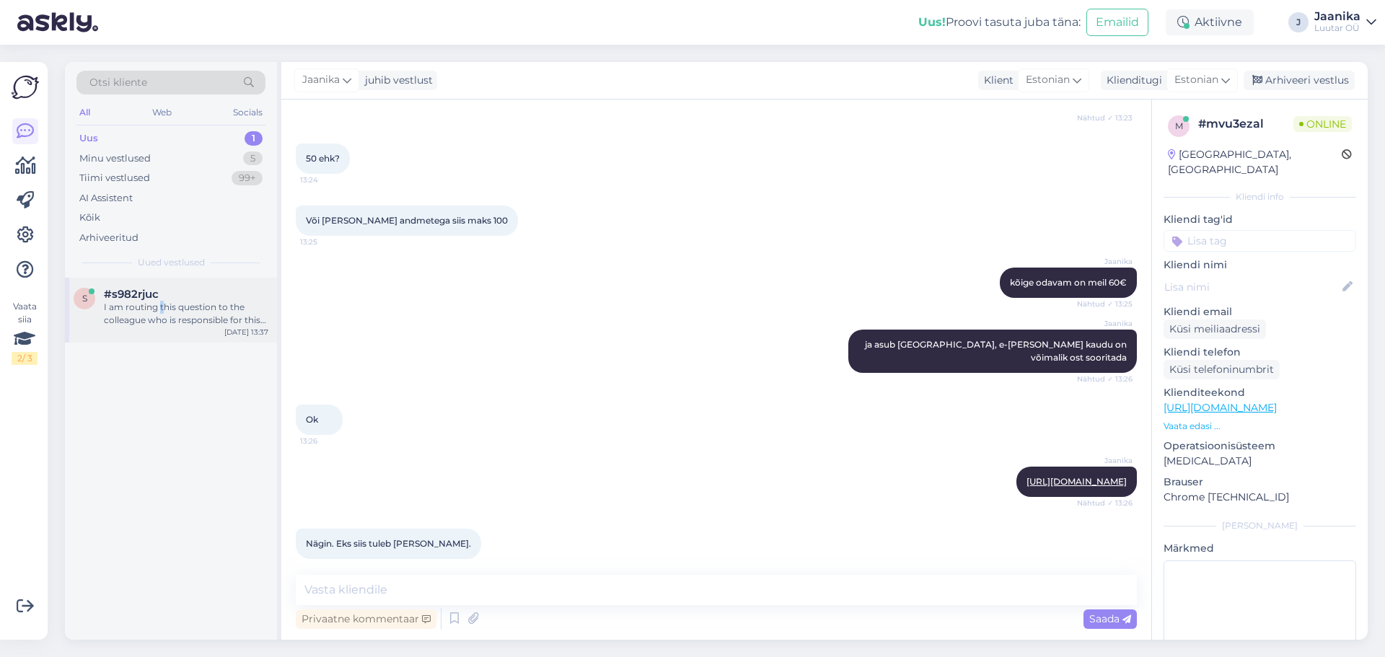
click at [162, 313] on div "I am routing this question to the colleague who is responsible for this topic. …" at bounding box center [186, 314] width 164 height 26
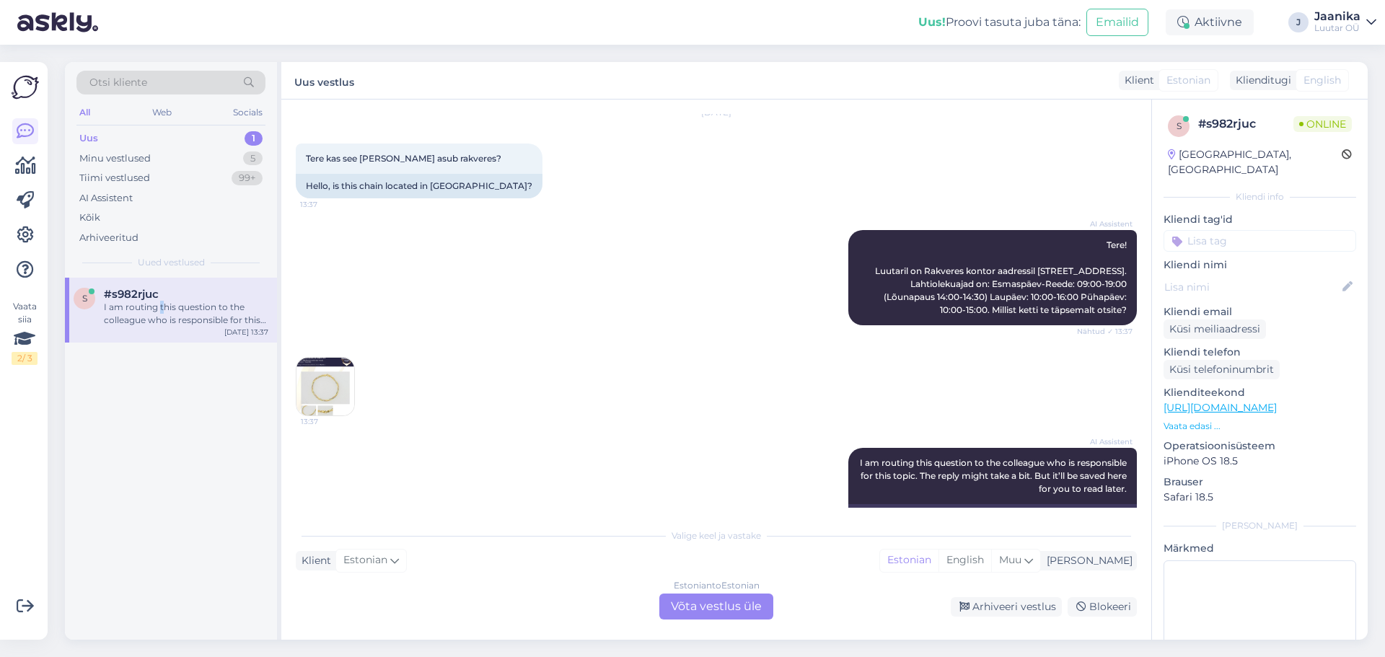
scroll to position [0, 0]
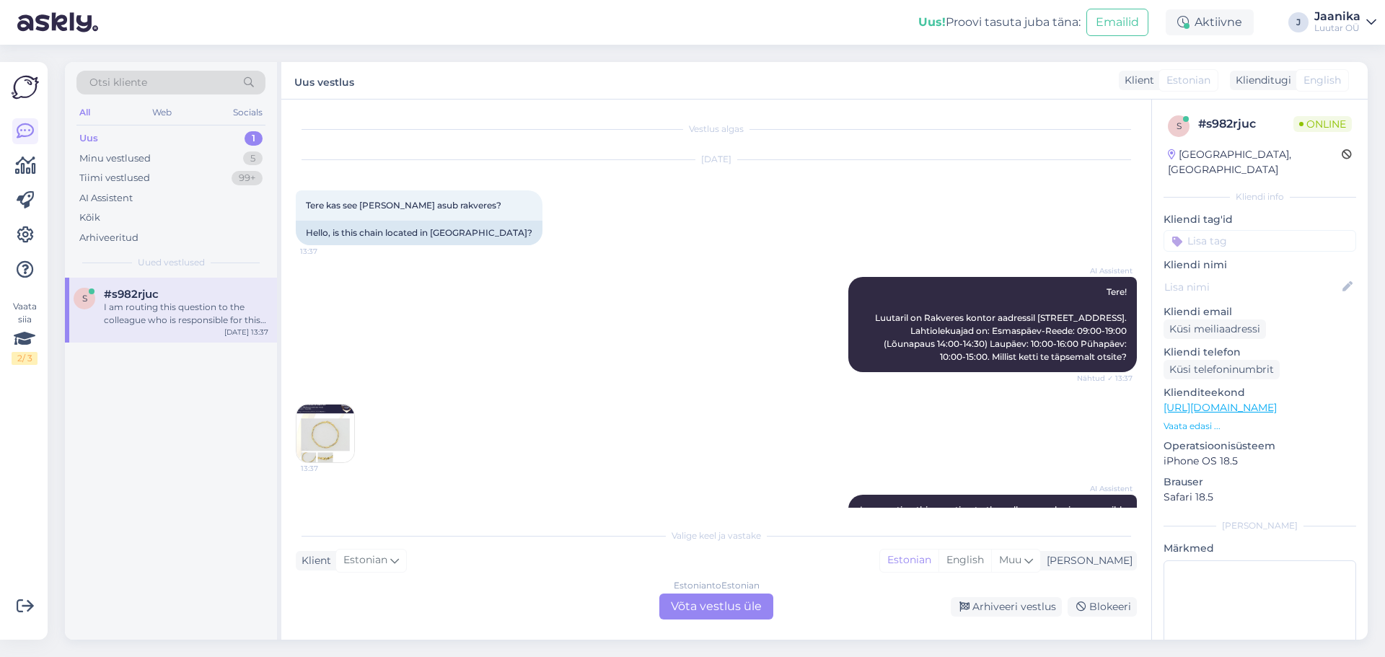
click at [746, 608] on div "Estonian to Estonian Võta vestlus üle" at bounding box center [716, 607] width 114 height 26
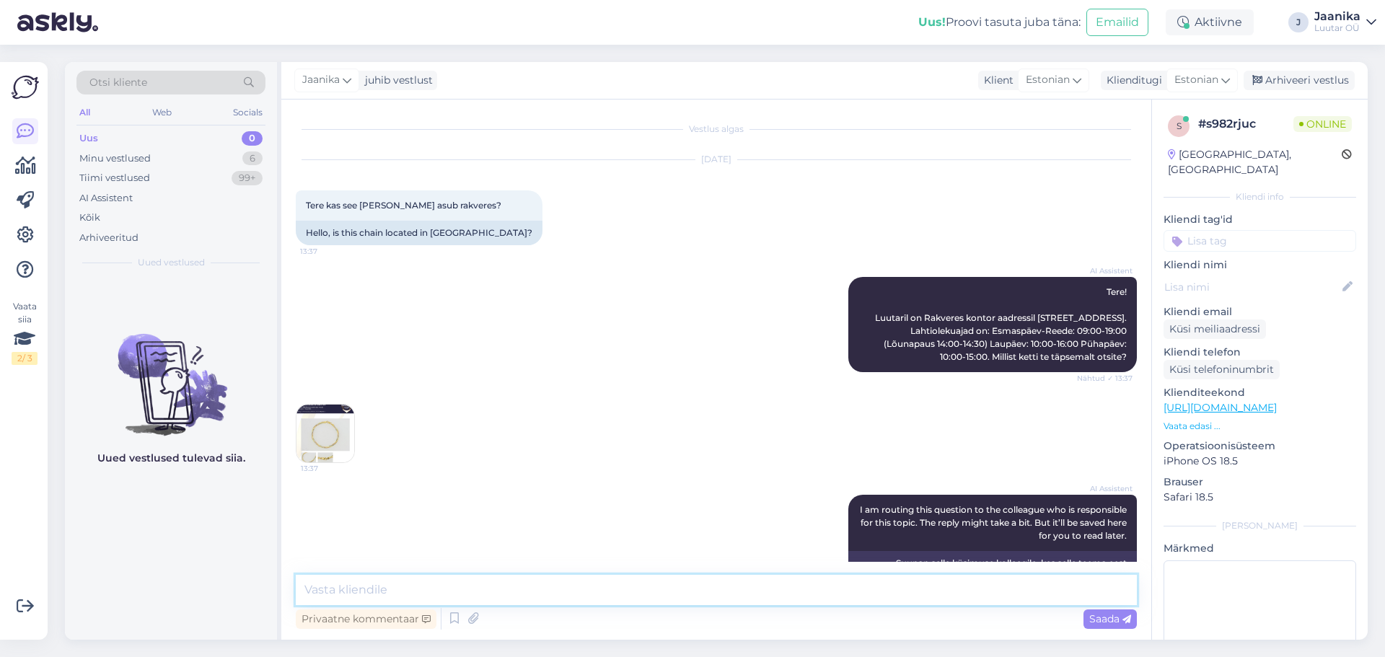
drag, startPoint x: 634, startPoint y: 591, endPoint x: 624, endPoint y: 589, distance: 10.2
click at [634, 592] on textarea at bounding box center [716, 590] width 841 height 30
type textarea "Tere"
click at [341, 430] on img at bounding box center [326, 434] width 58 height 58
click at [305, 447] on img at bounding box center [326, 434] width 58 height 58
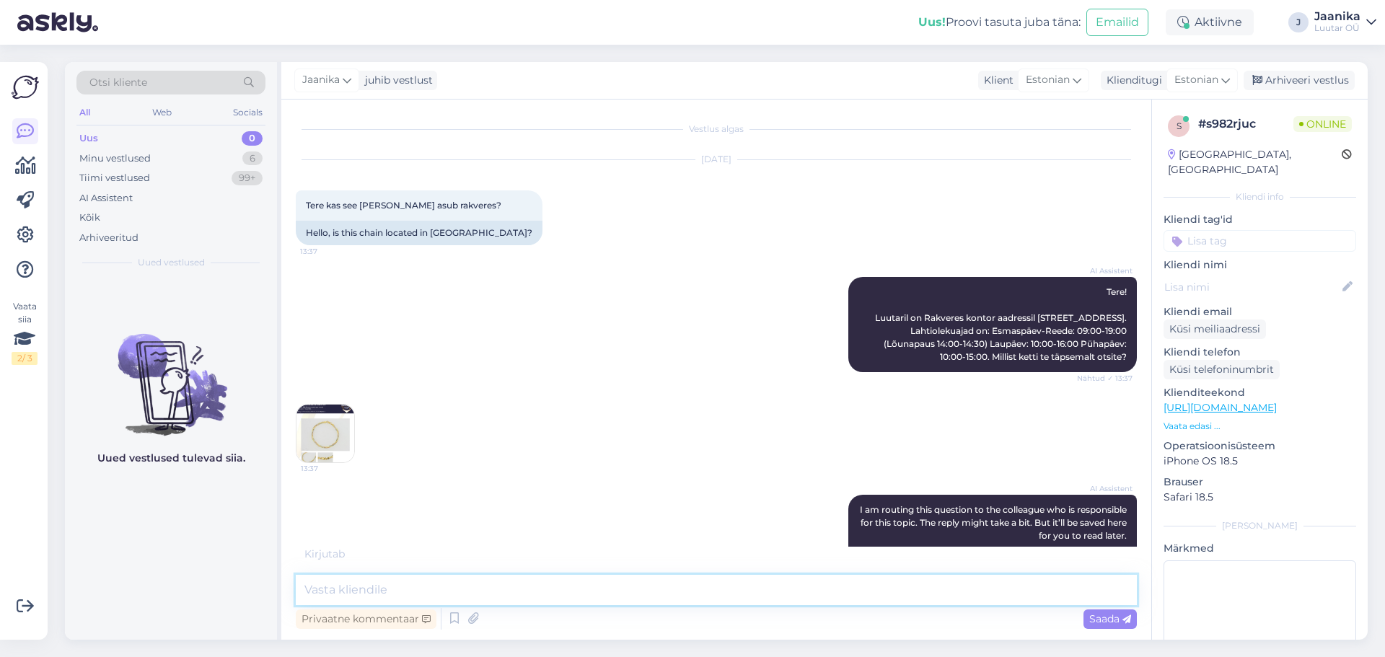
click at [520, 587] on textarea at bounding box center [716, 590] width 841 height 30
paste textarea "j"
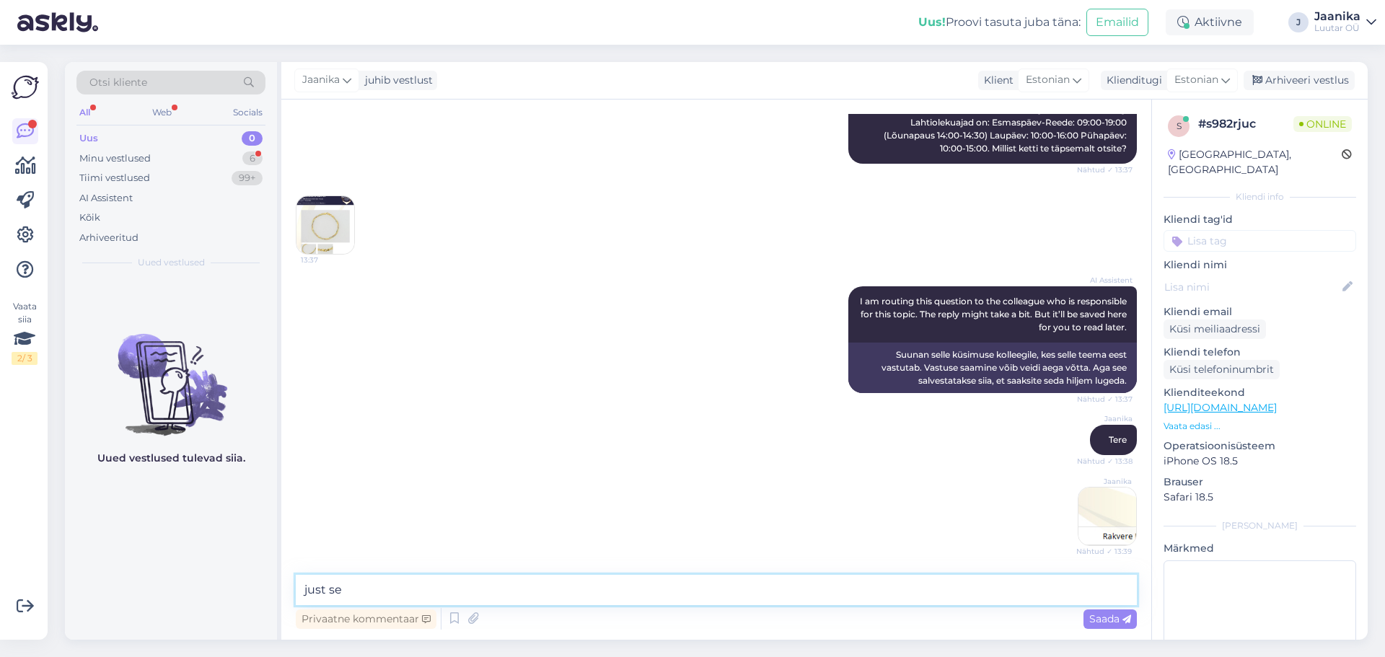
scroll to position [271, 0]
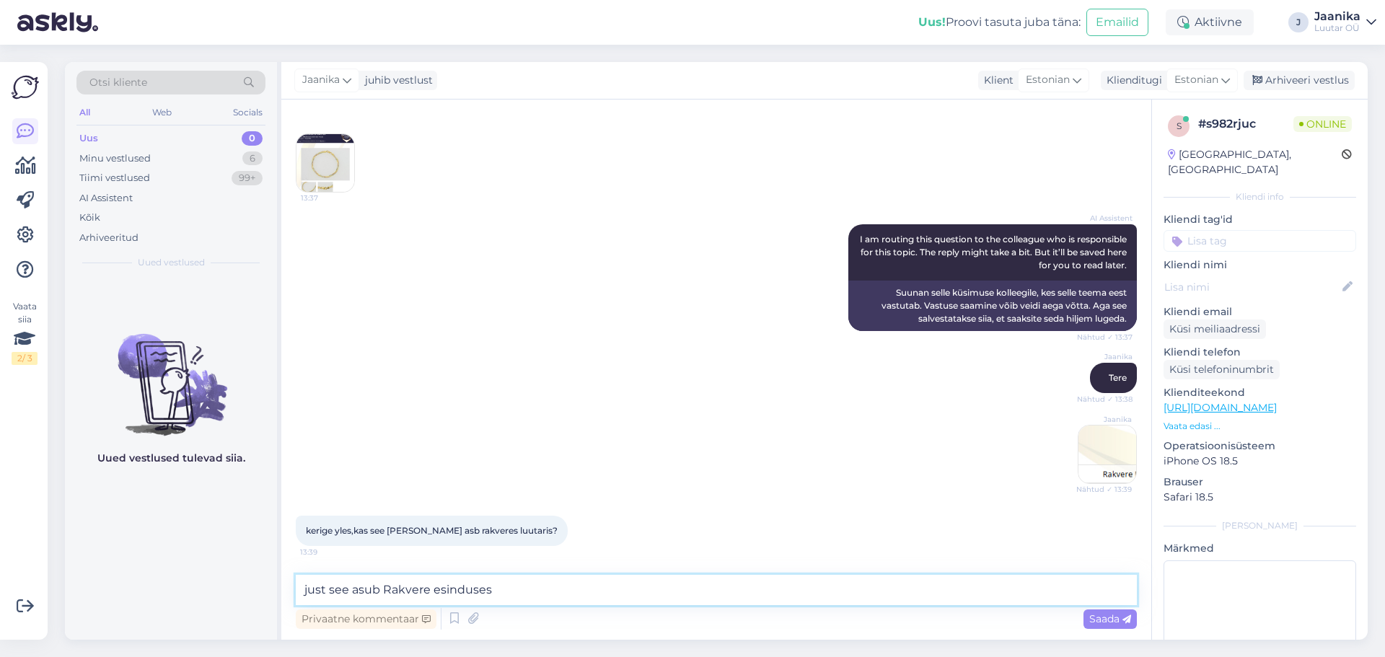
type textarea "just see asub Rakvere esinduses"
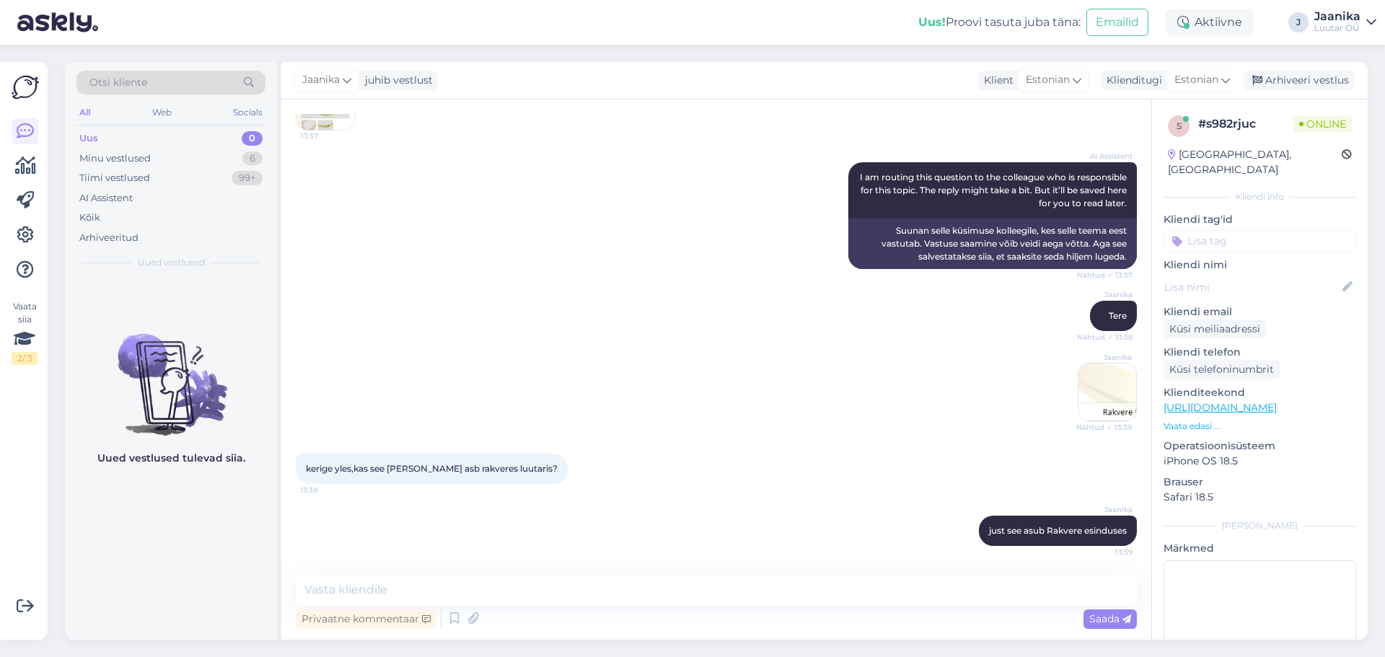
click at [1086, 387] on img at bounding box center [1108, 393] width 58 height 58
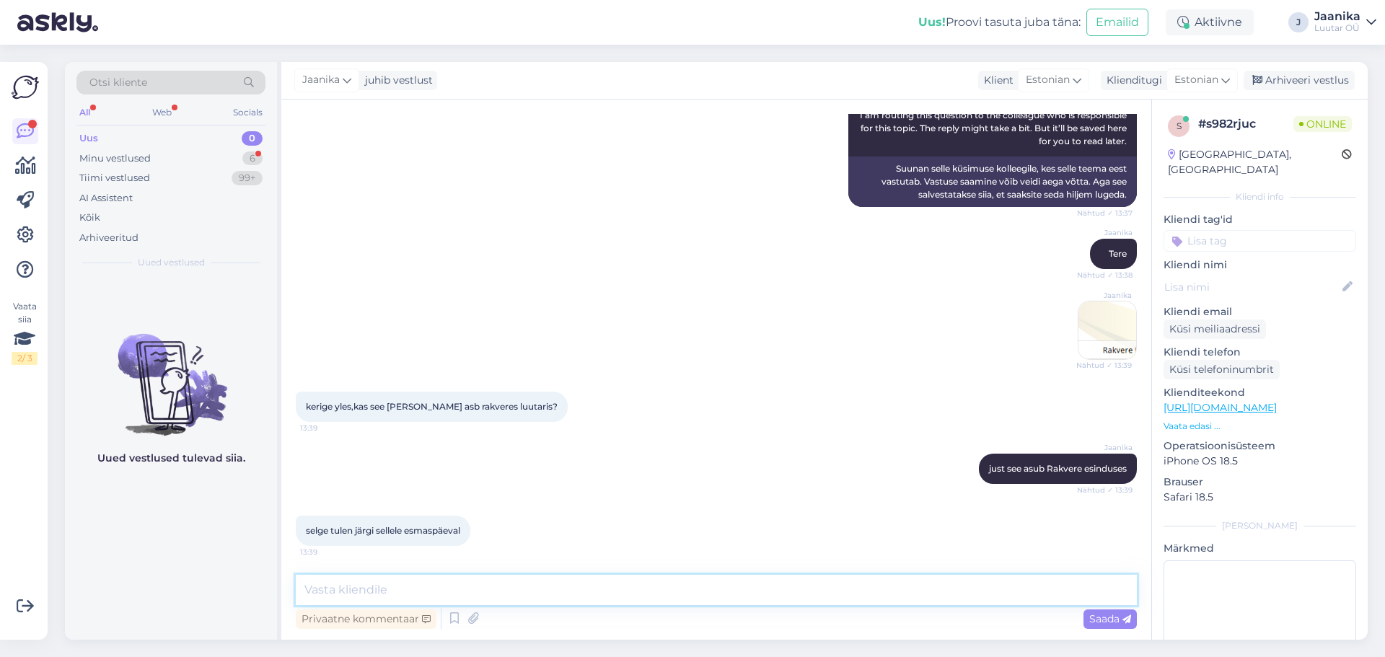
click at [523, 596] on textarea at bounding box center [716, 590] width 841 height 30
click at [424, 588] on textarea "Kui toode on müügis, saate ostu sooritada." at bounding box center [716, 590] width 841 height 30
click at [381, 589] on textarea "Kui toode on müügis, saate ostu sooritada." at bounding box center [716, 590] width 841 height 30
type textarea "Kui toode on siis müügis, saate ostu sooritada."
click at [571, 589] on textarea "Kui toode on siis müügis, saate ostu sooritada." at bounding box center [716, 590] width 841 height 30
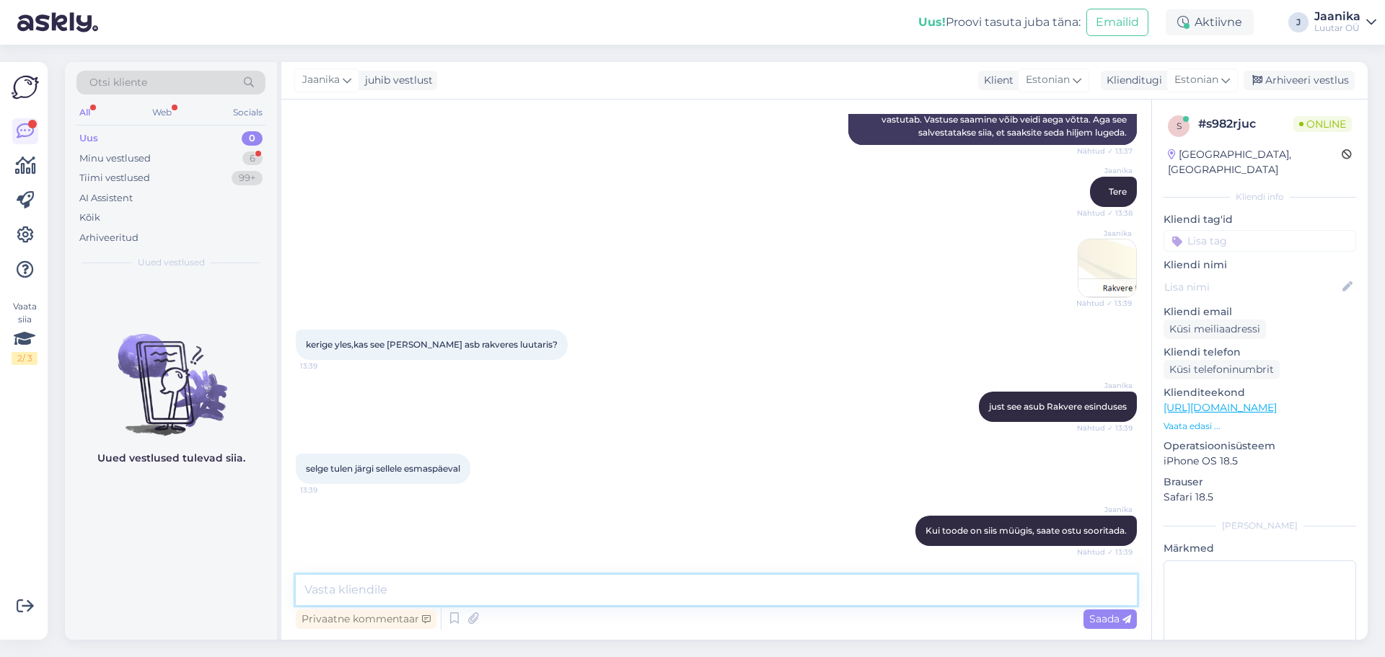
scroll to position [581, 0]
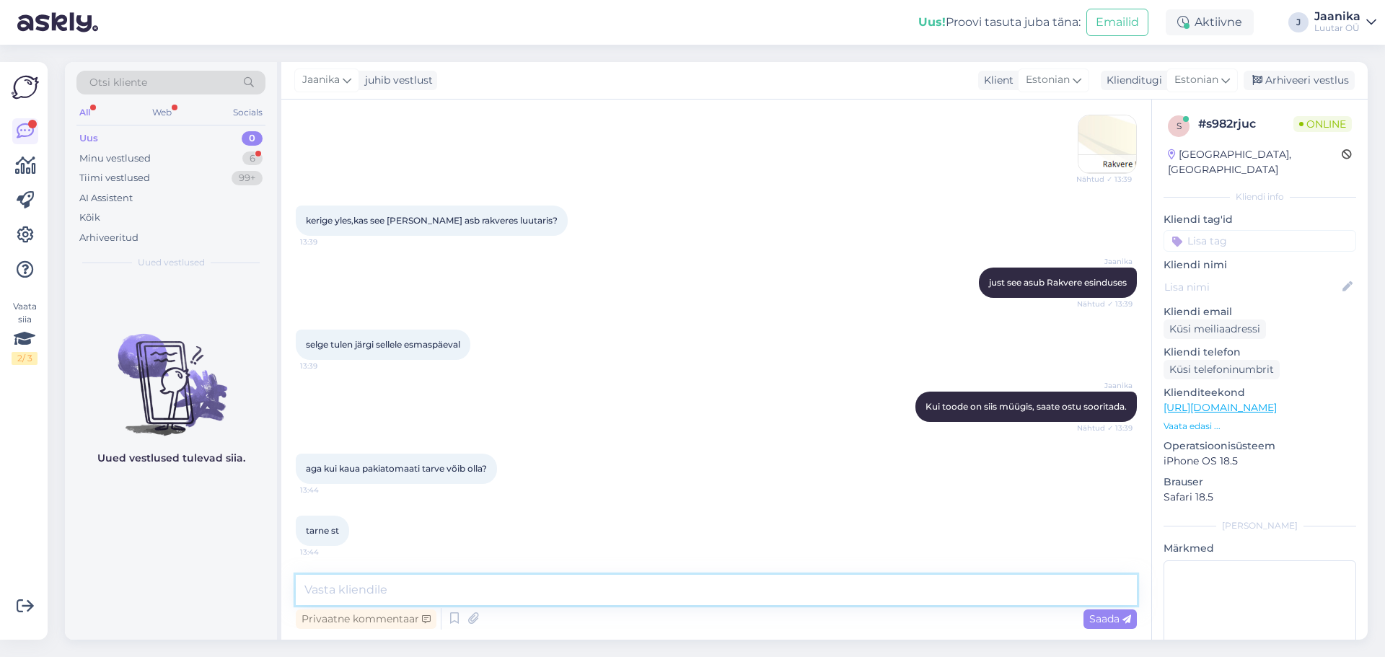
click at [474, 584] on textarea at bounding box center [716, 590] width 841 height 30
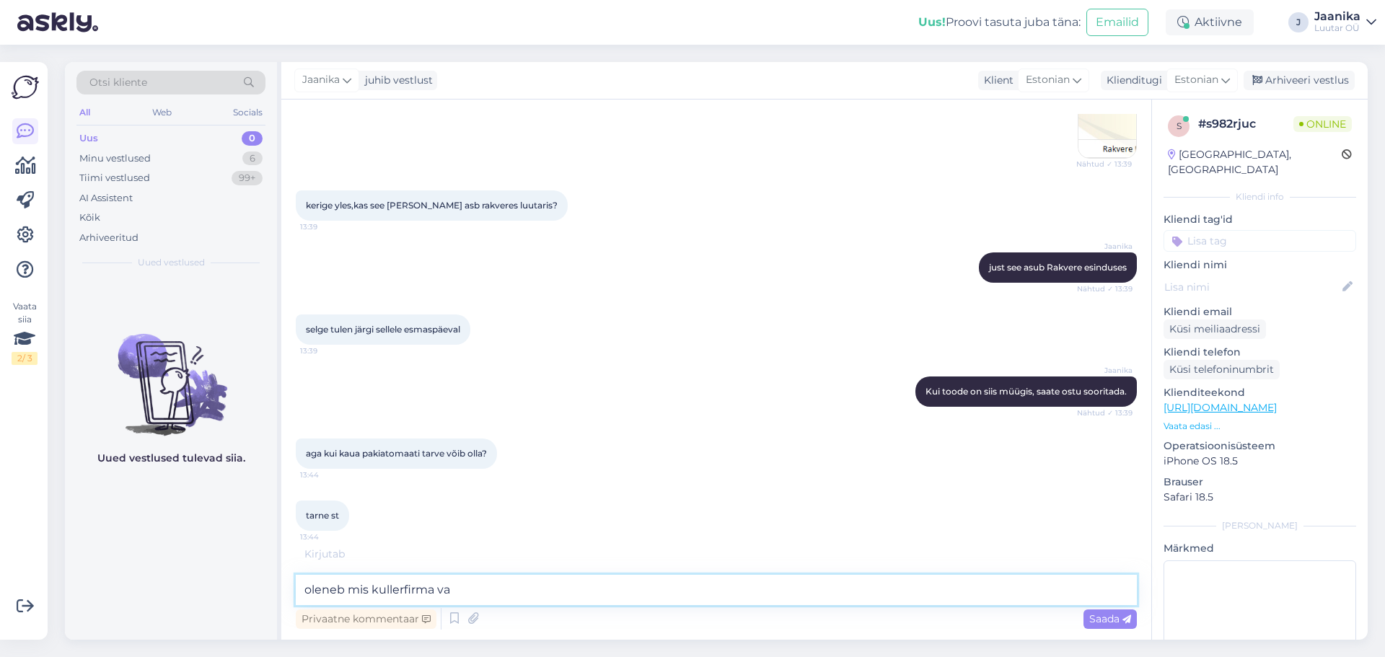
scroll to position [643, 0]
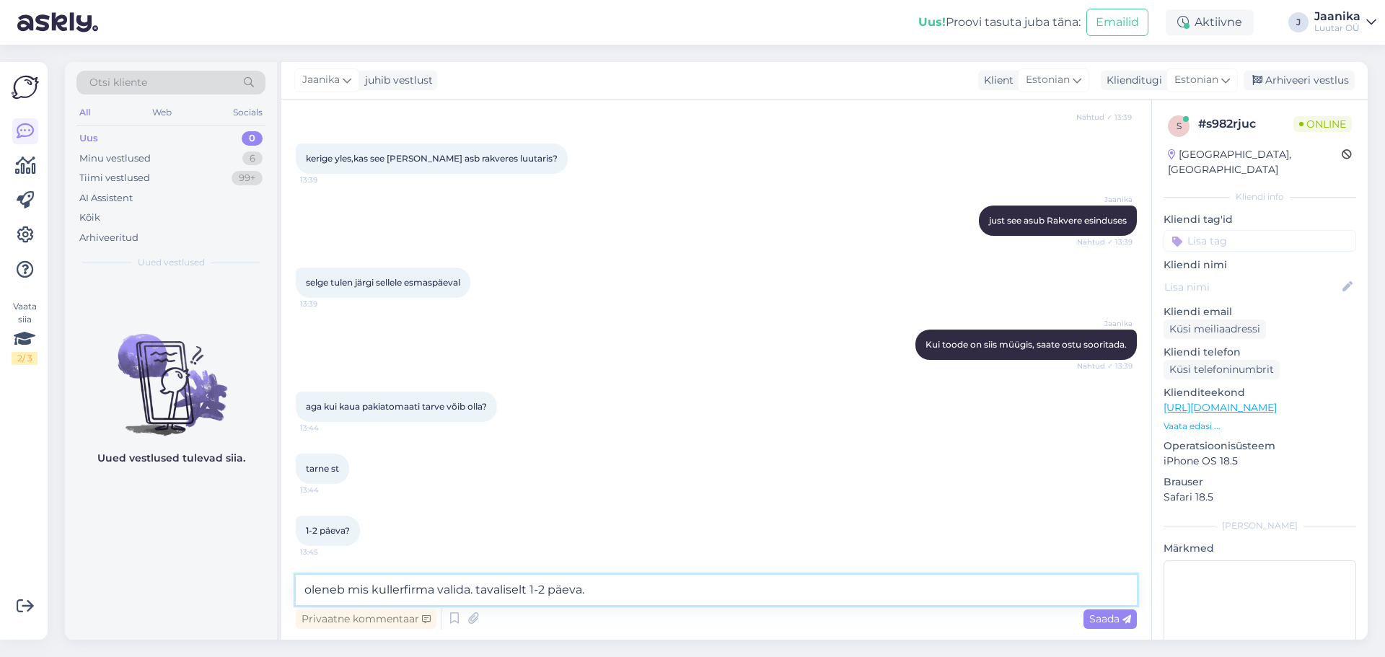
type textarea "oleneb mis kullerfirma valida. tavaliselt 1-2 päeva."
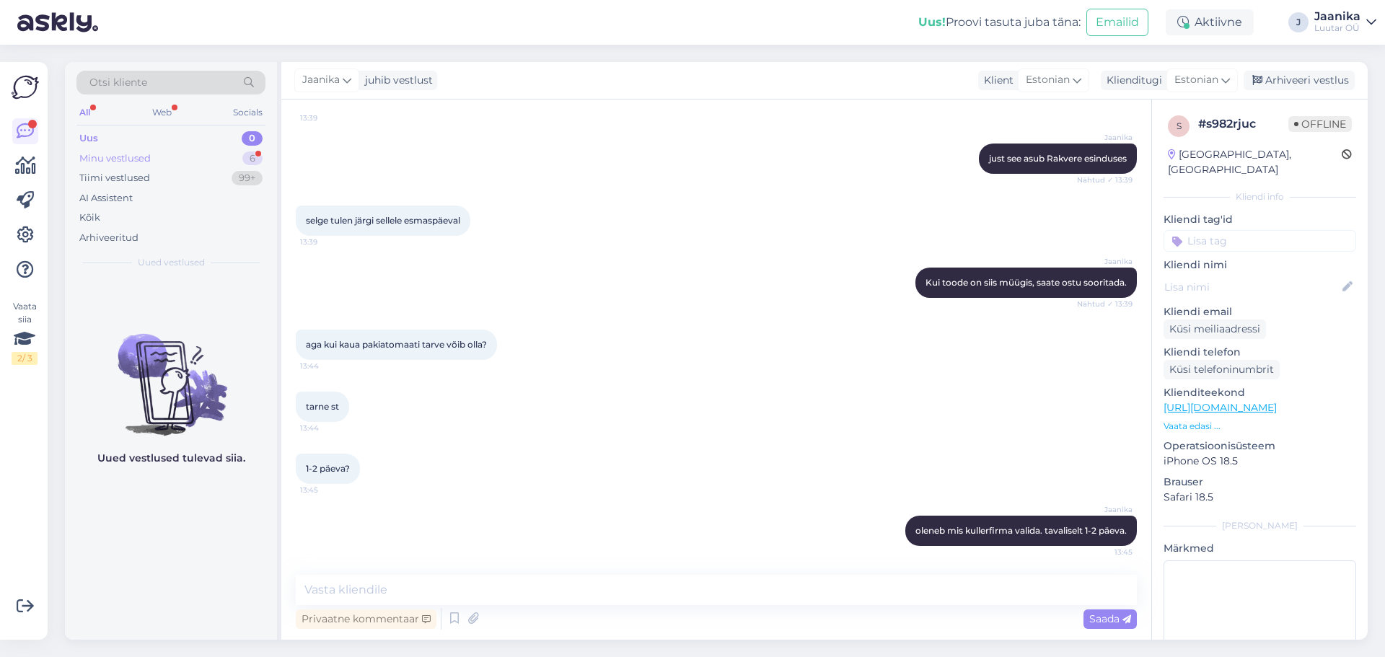
click at [113, 157] on div "Minu vestlused" at bounding box center [114, 158] width 71 height 14
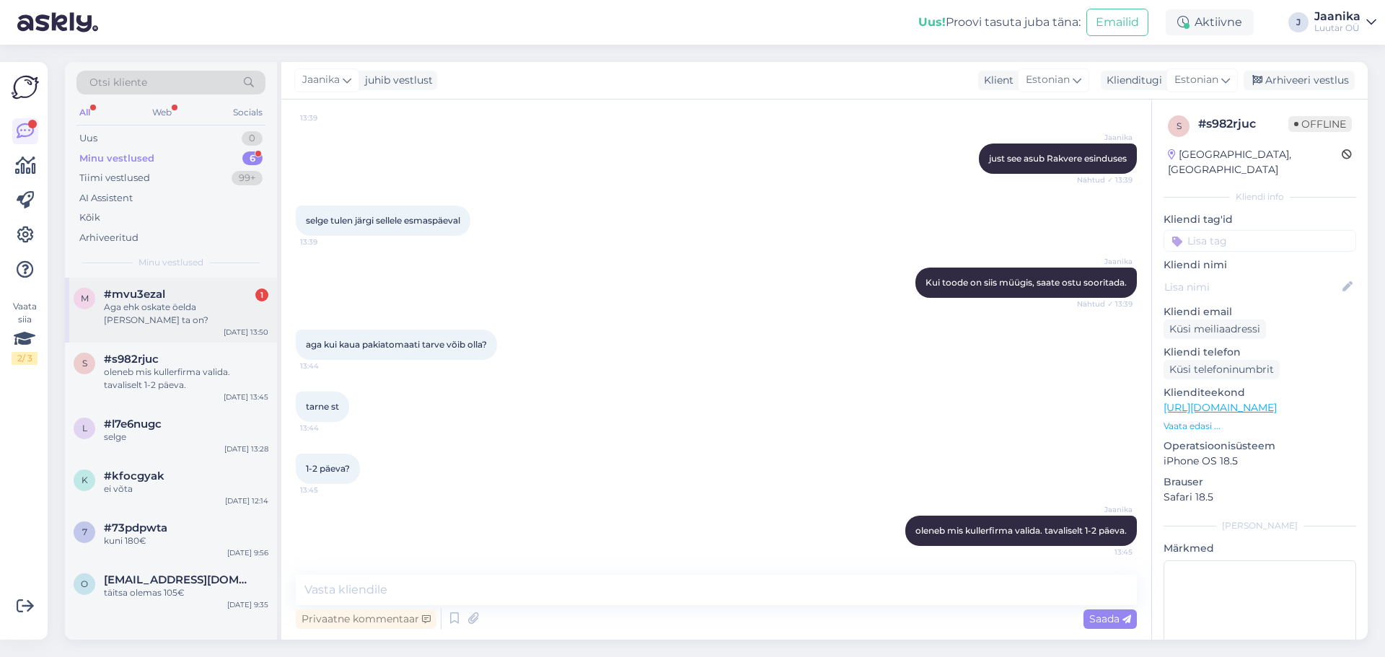
click at [133, 302] on div "Aga ehk oskate öelda [PERSON_NAME] ta on?" at bounding box center [186, 314] width 164 height 26
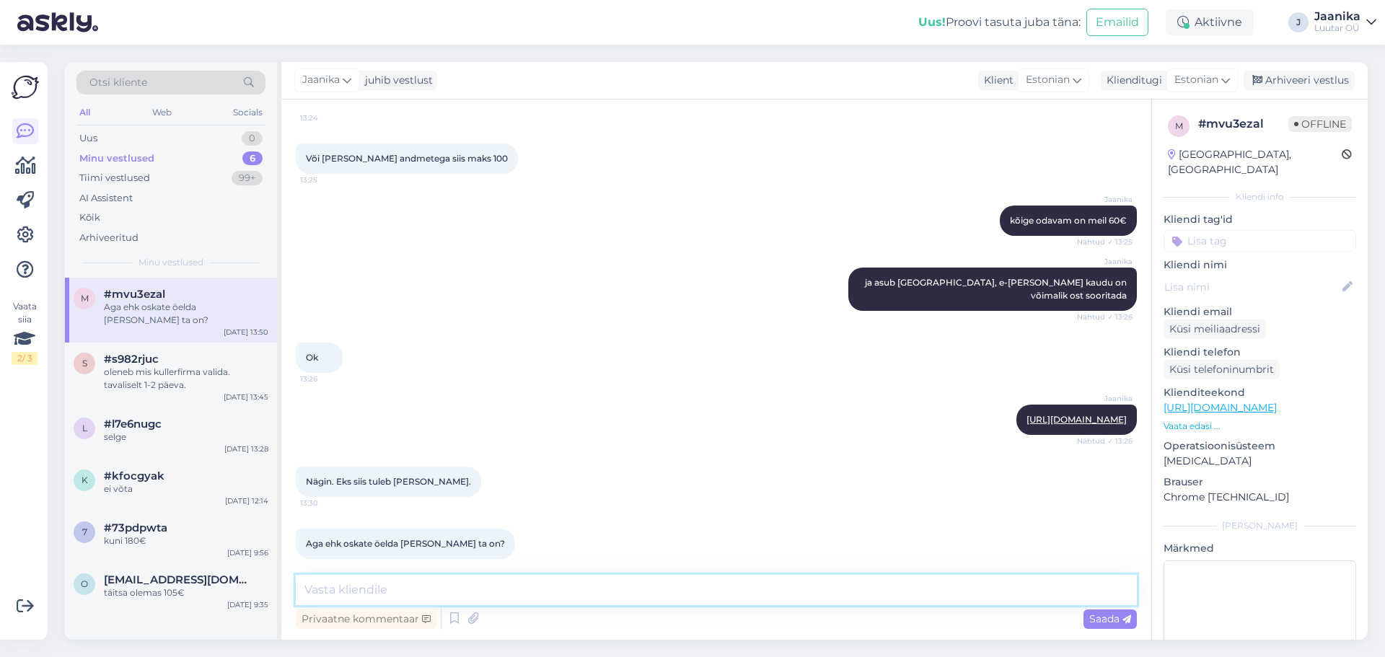
click at [452, 589] on textarea at bounding box center [716, 590] width 841 height 30
click at [1058, 405] on div "Jaanika [URL][DOMAIN_NAME] Nähtud ✓ 13:26" at bounding box center [1076, 420] width 120 height 30
click at [1060, 414] on link "[URL][DOMAIN_NAME]" at bounding box center [1077, 419] width 100 height 11
click at [511, 597] on textarea at bounding box center [716, 590] width 841 height 30
type textarea "2019a mudel"
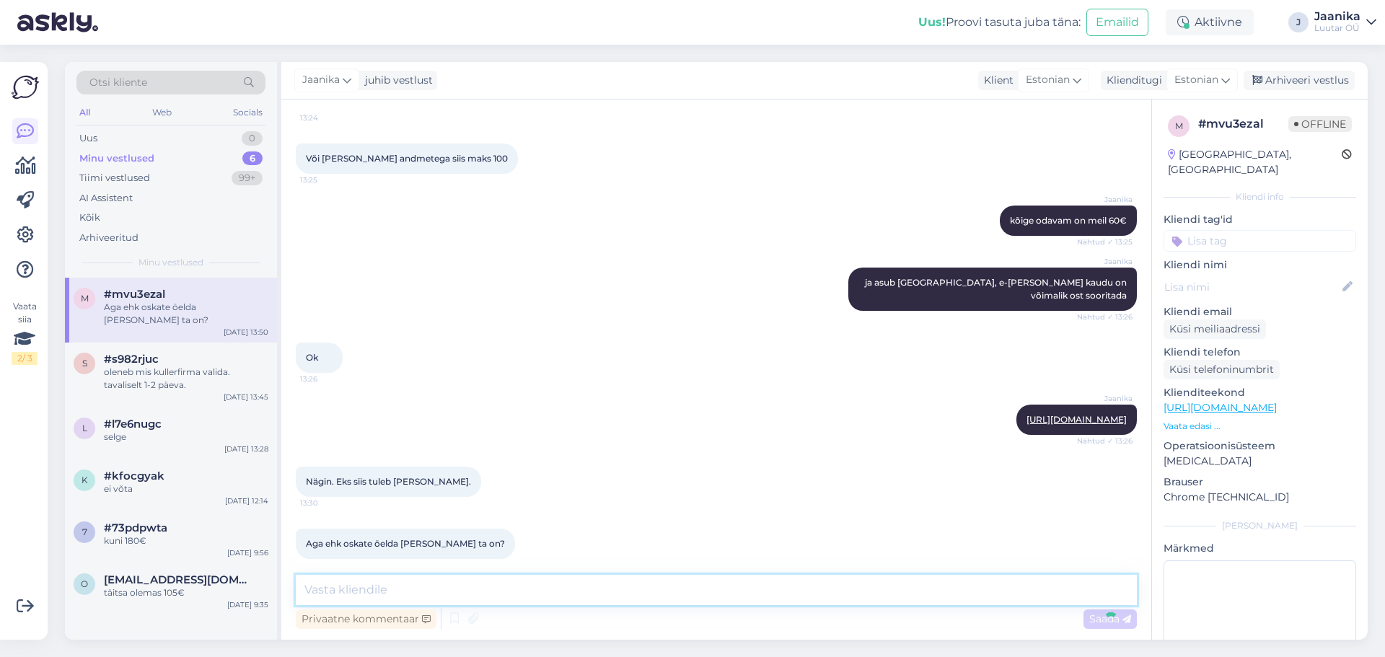
scroll to position [682, 0]
